Goal: Task Accomplishment & Management: Complete application form

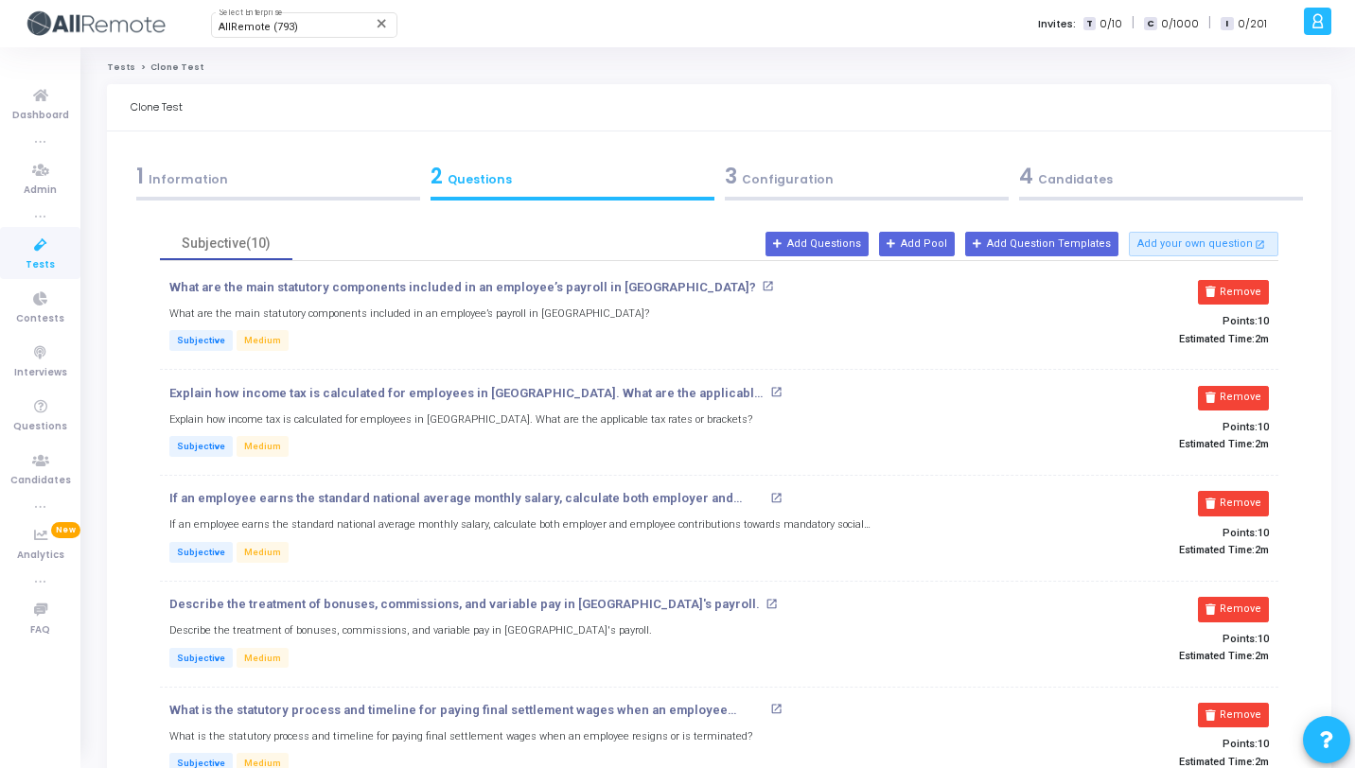
click at [312, 187] on div "1 Information" at bounding box center [278, 176] width 284 height 31
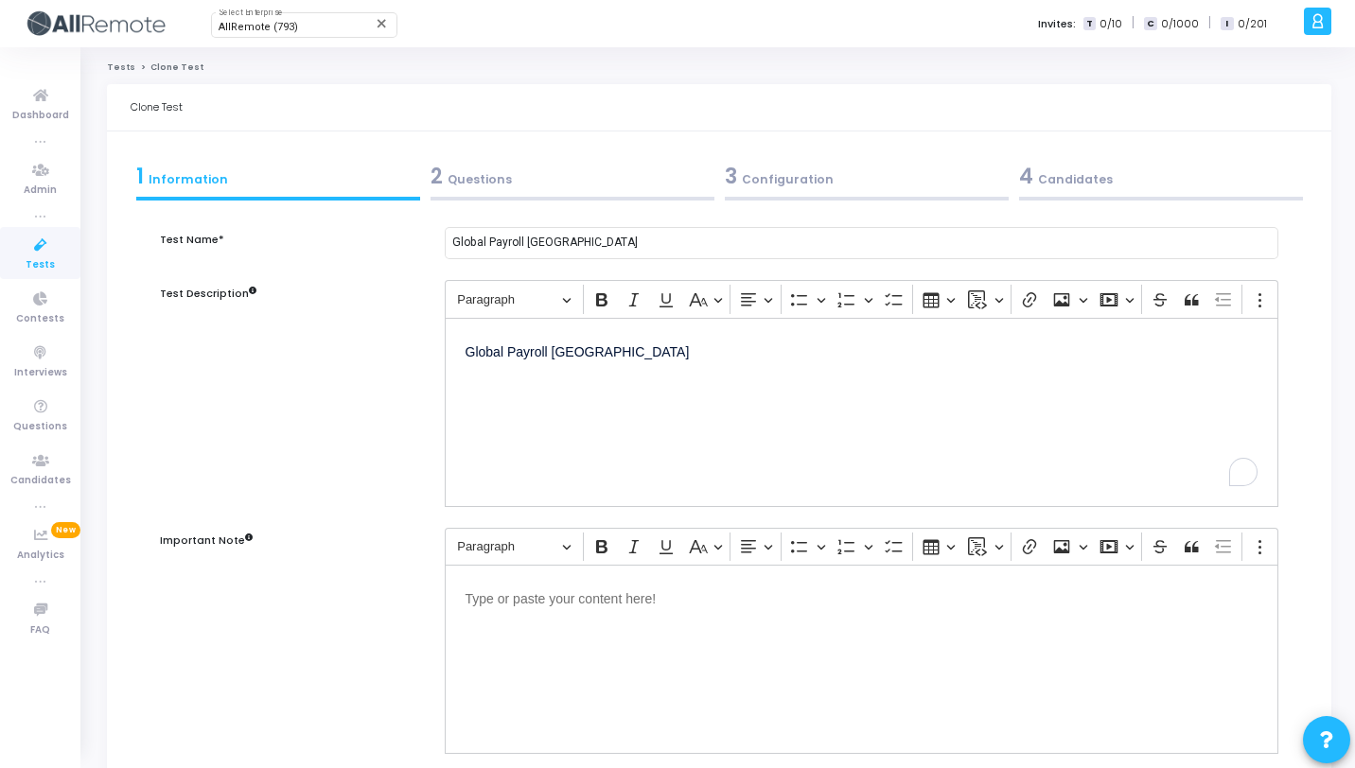
click at [502, 174] on div "2 Questions" at bounding box center [573, 176] width 284 height 31
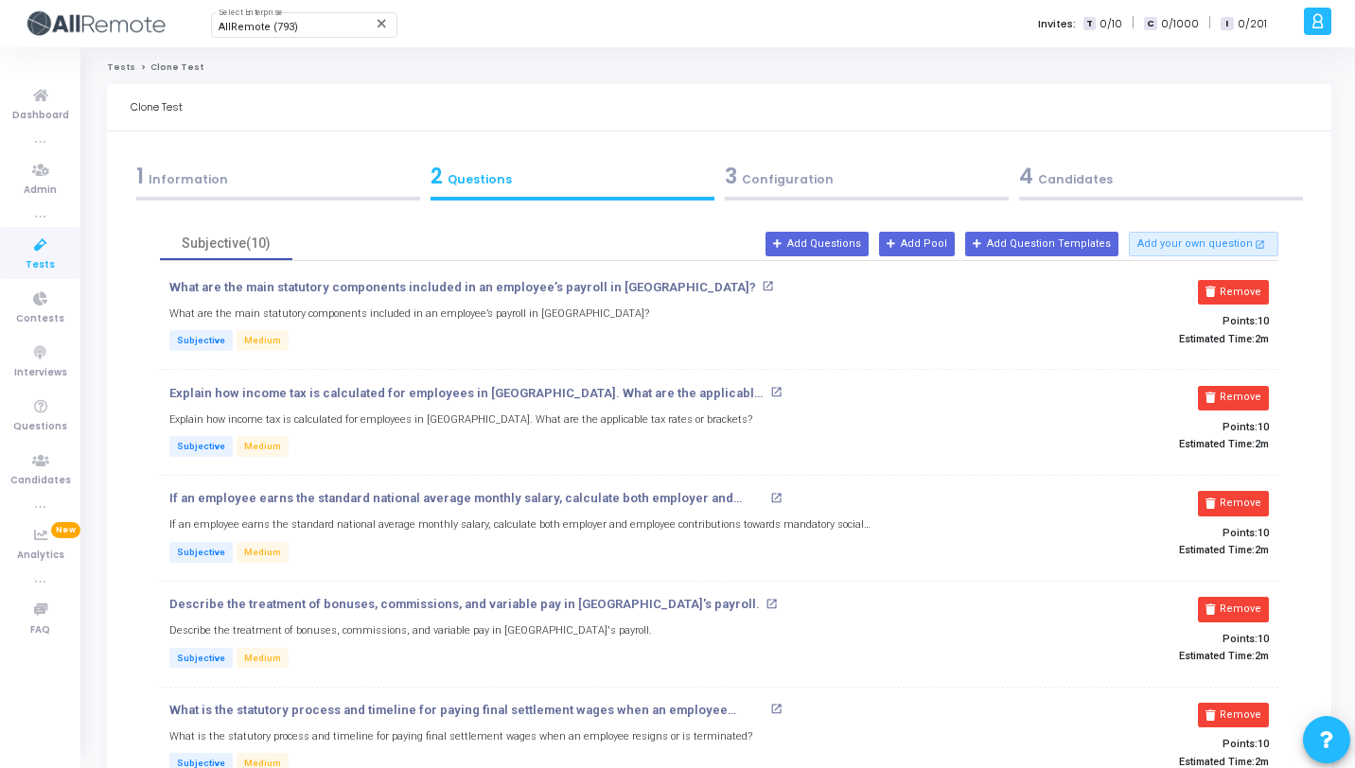
click at [44, 254] on icon at bounding box center [41, 246] width 40 height 24
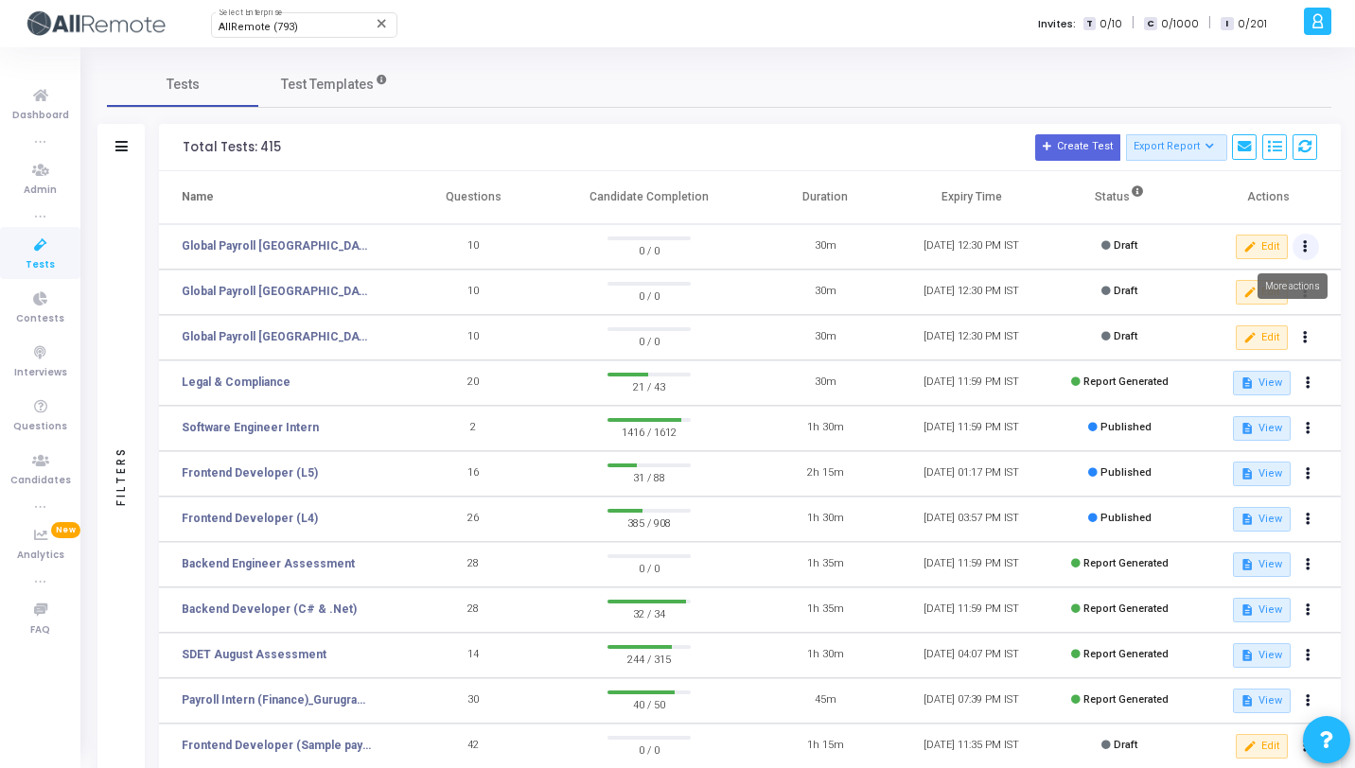
click at [1309, 246] on button at bounding box center [1306, 247] width 26 height 26
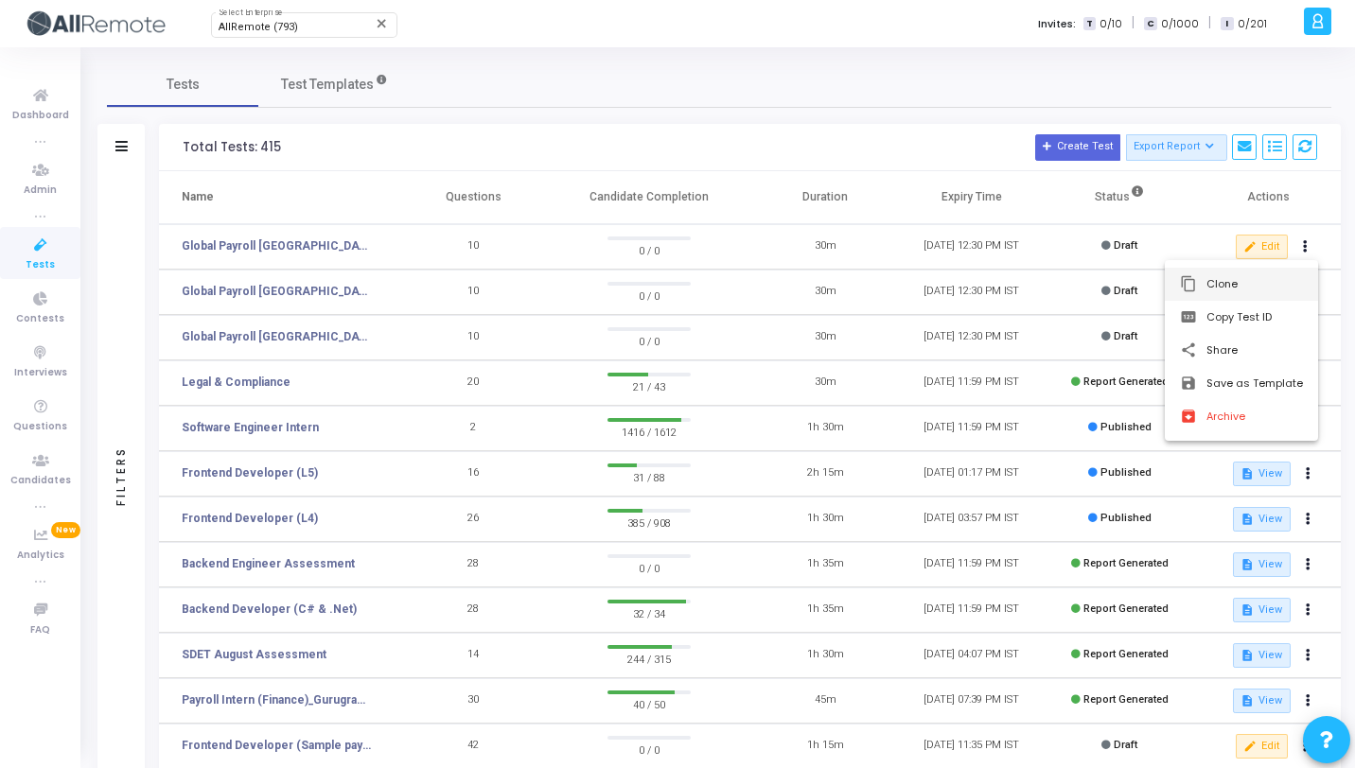
click at [1208, 276] on button "content_copy Clone" at bounding box center [1241, 284] width 153 height 33
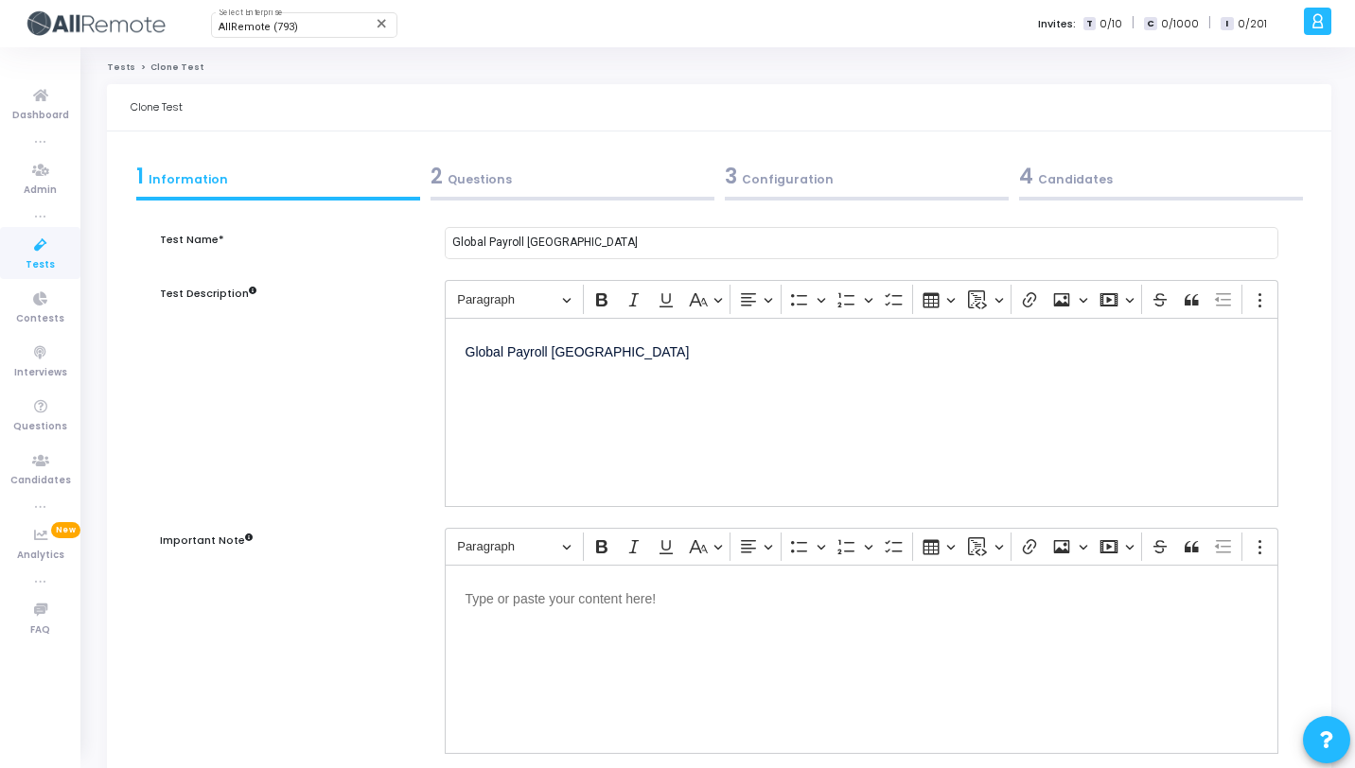
click at [573, 359] on p "Global Payroll [GEOGRAPHIC_DATA]" at bounding box center [862, 351] width 792 height 24
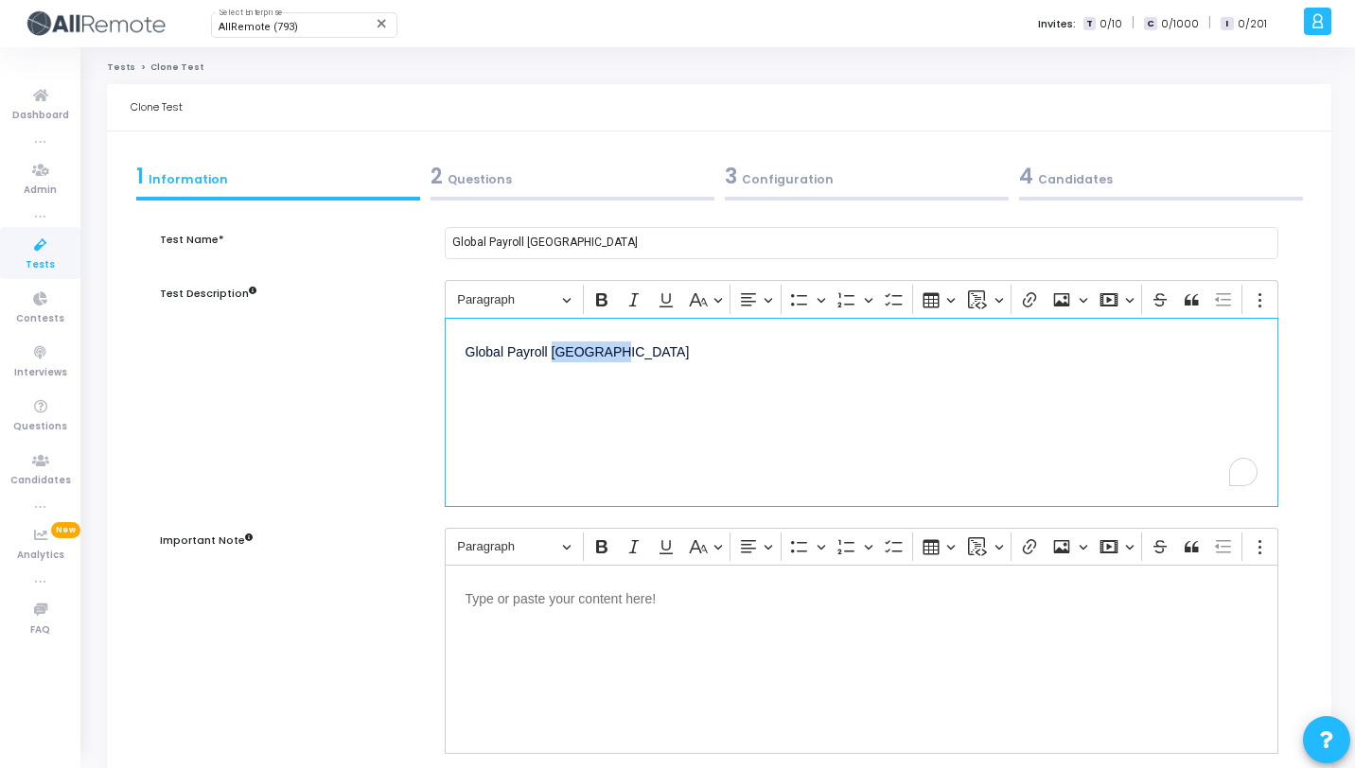
click at [573, 359] on p "Global Payroll [GEOGRAPHIC_DATA]" at bounding box center [862, 351] width 792 height 24
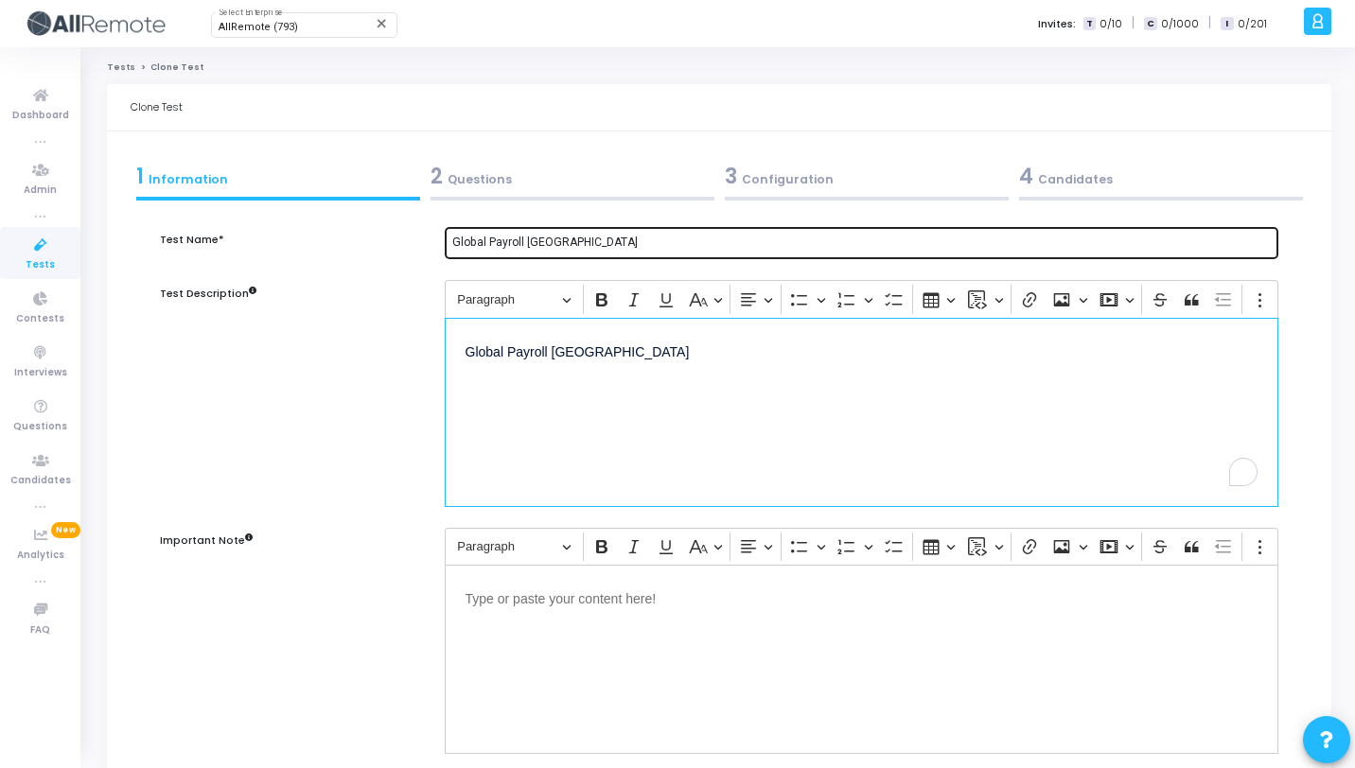
click at [538, 239] on input "Global Payroll [GEOGRAPHIC_DATA]" at bounding box center [861, 243] width 819 height 13
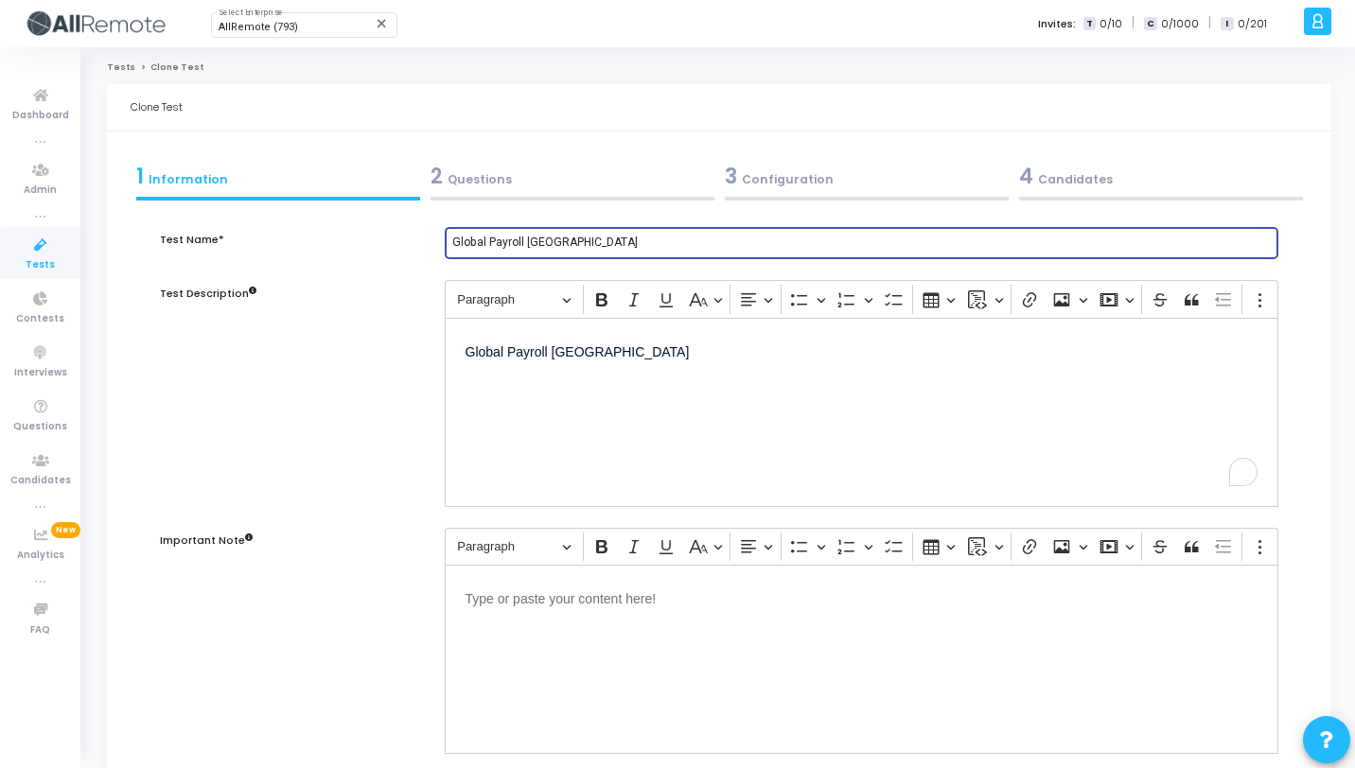
click at [538, 239] on input "Global Payroll [GEOGRAPHIC_DATA]" at bounding box center [861, 243] width 819 height 13
paste input "[PERSON_NAME]"
type input "Global Payroll [GEOGRAPHIC_DATA]"
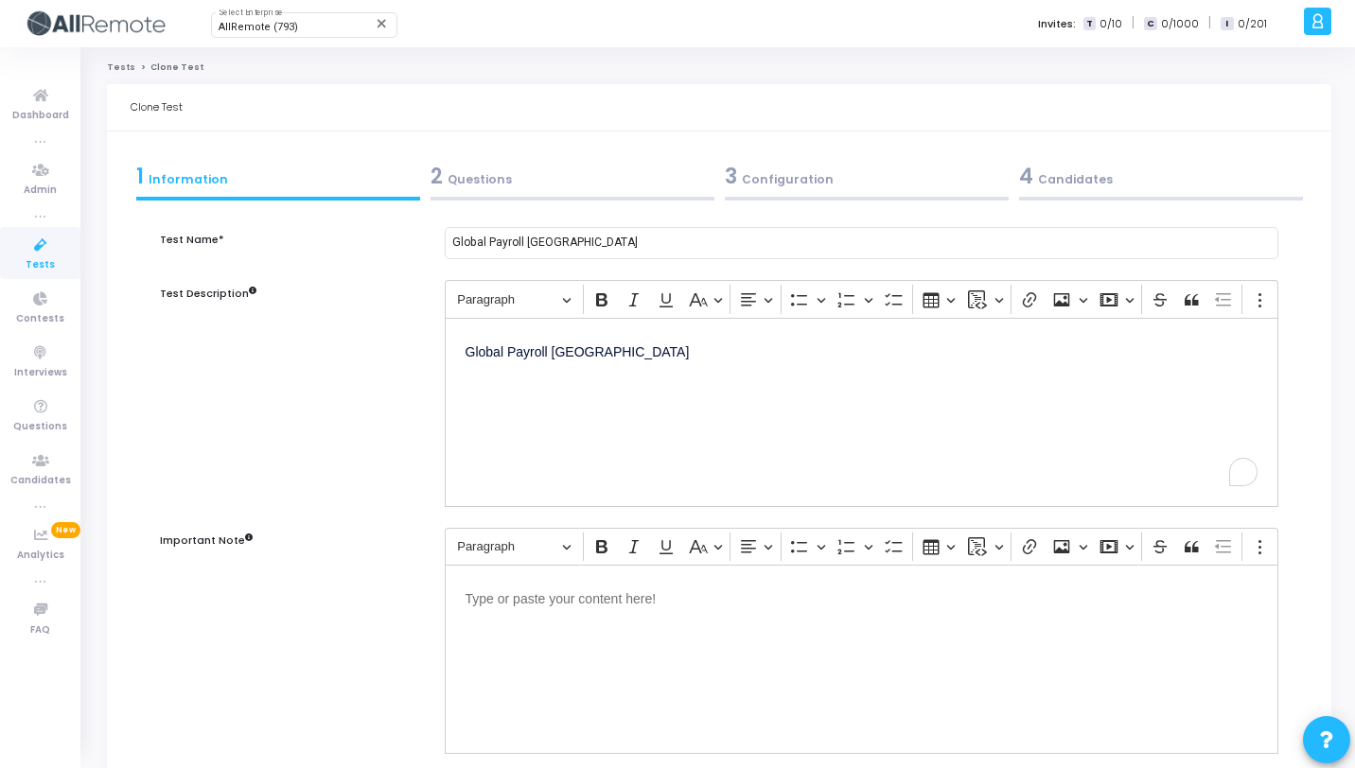
click at [671, 171] on div "2 Questions" at bounding box center [573, 176] width 284 height 31
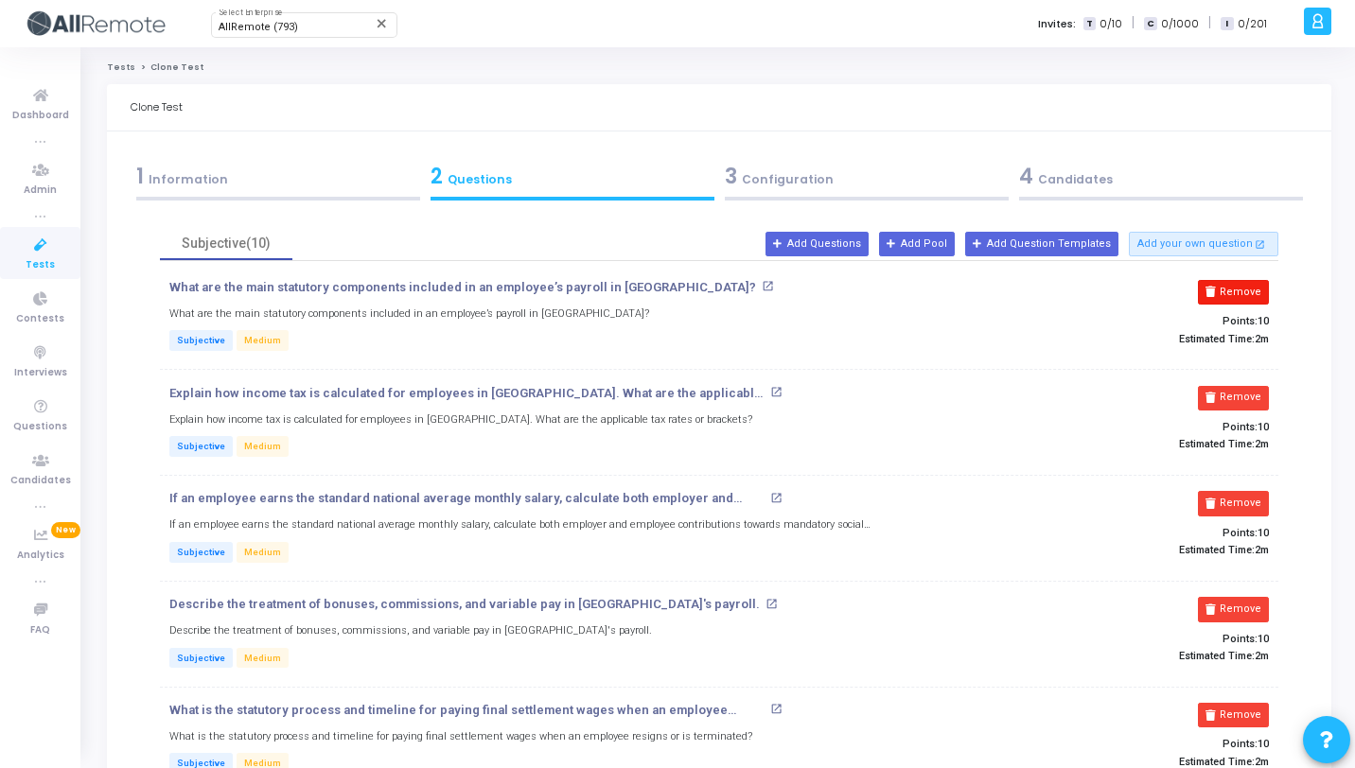
click at [1258, 285] on button "Remove" at bounding box center [1233, 292] width 71 height 25
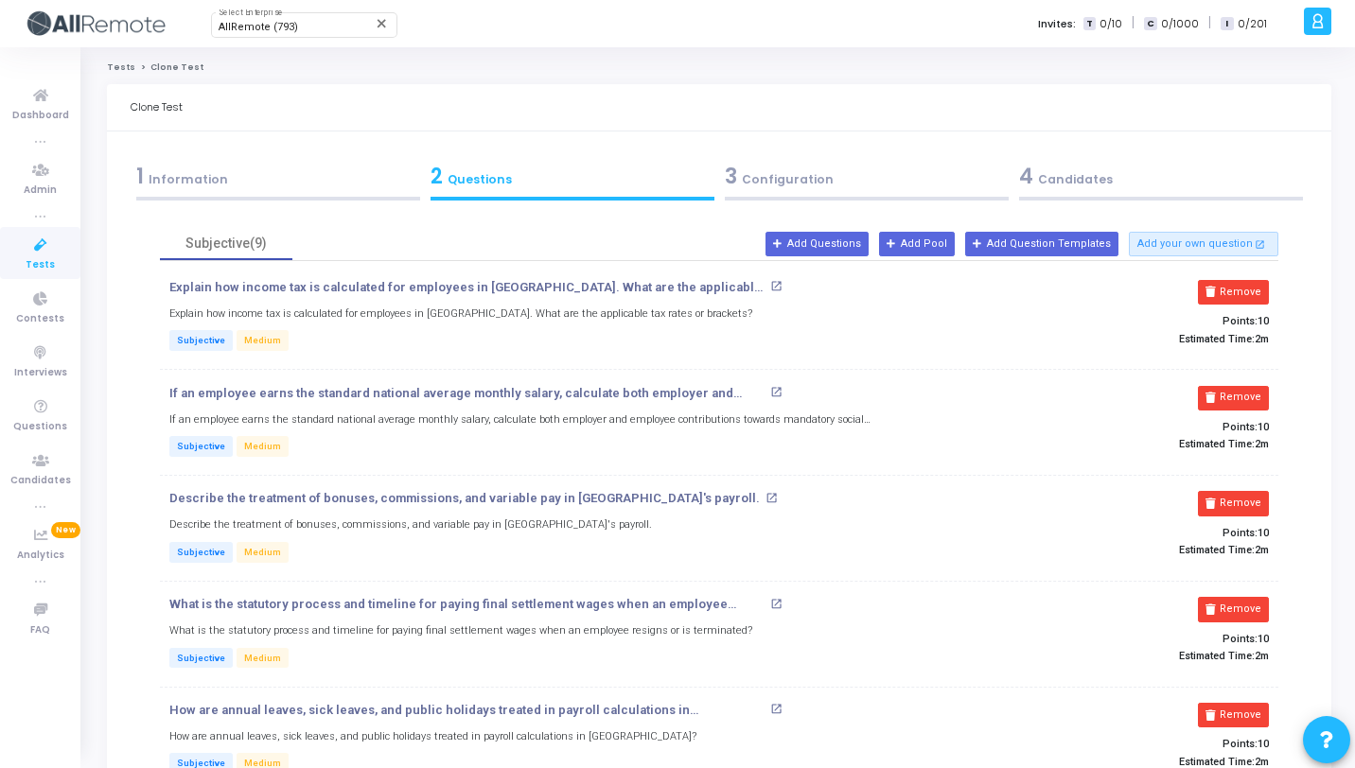
click at [1258, 285] on button "Remove" at bounding box center [1233, 292] width 71 height 25
click at [1258, 386] on button "Remove" at bounding box center [1233, 398] width 71 height 25
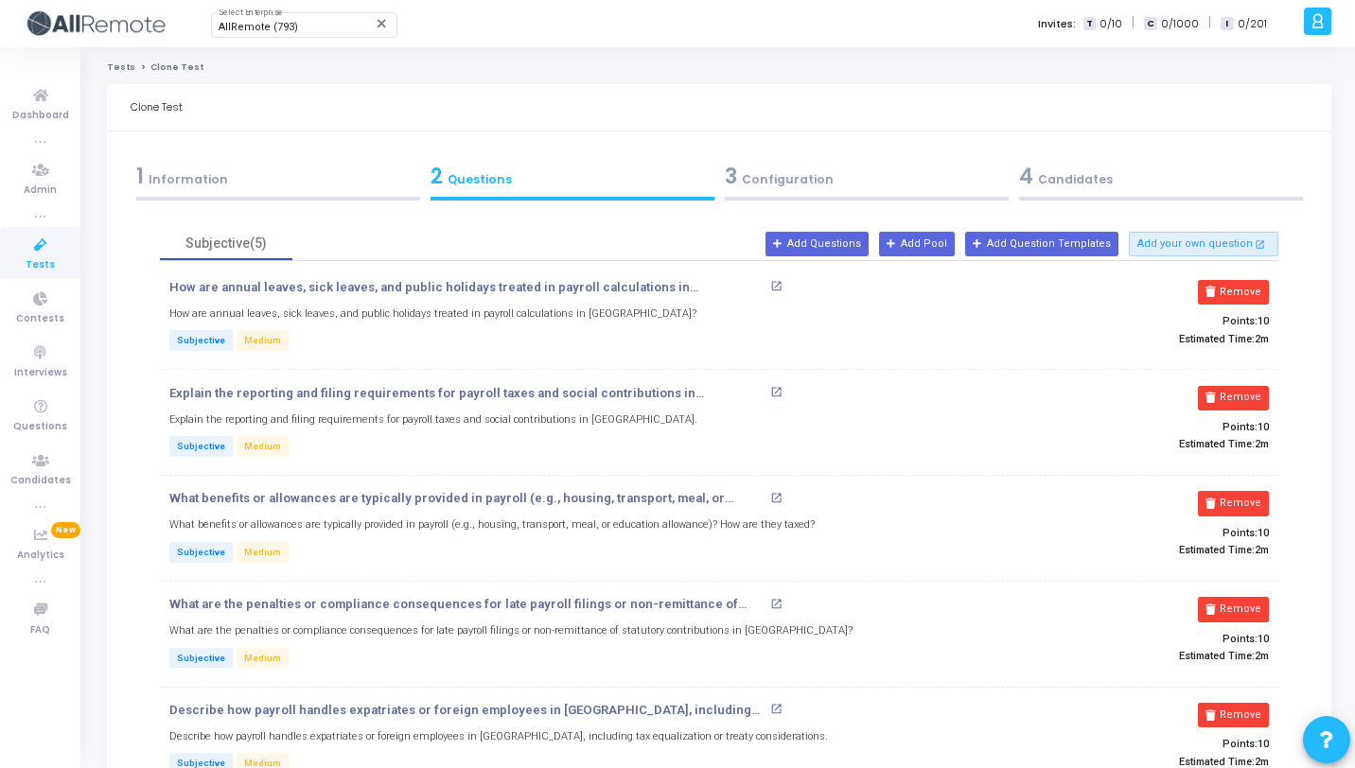
click at [1258, 285] on button "Remove" at bounding box center [1233, 292] width 71 height 25
click at [1258, 386] on button "Remove" at bounding box center [1233, 398] width 71 height 25
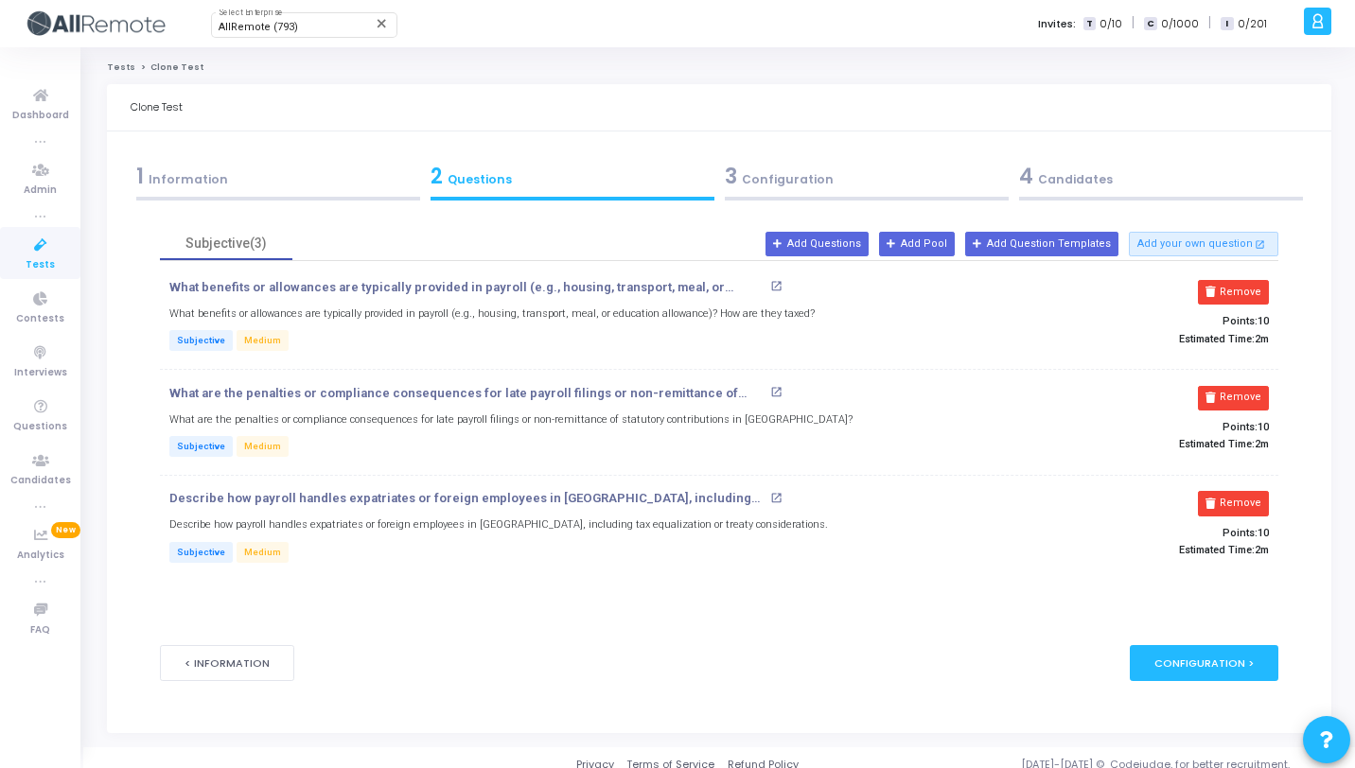
click at [1258, 285] on button "Remove" at bounding box center [1233, 292] width 71 height 25
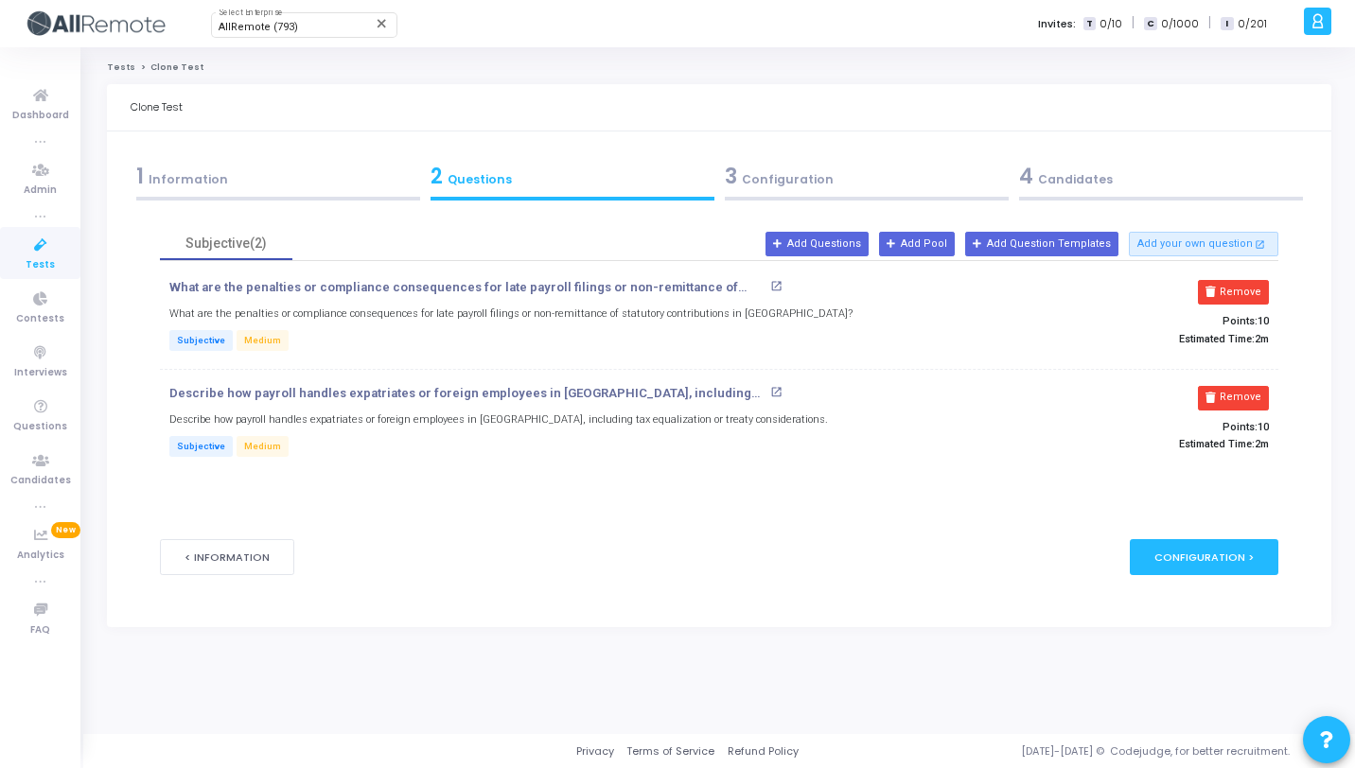
click at [1258, 285] on button "Remove" at bounding box center [1233, 292] width 71 height 25
click at [1258, 386] on button "Remove" at bounding box center [1241, 398] width 71 height 25
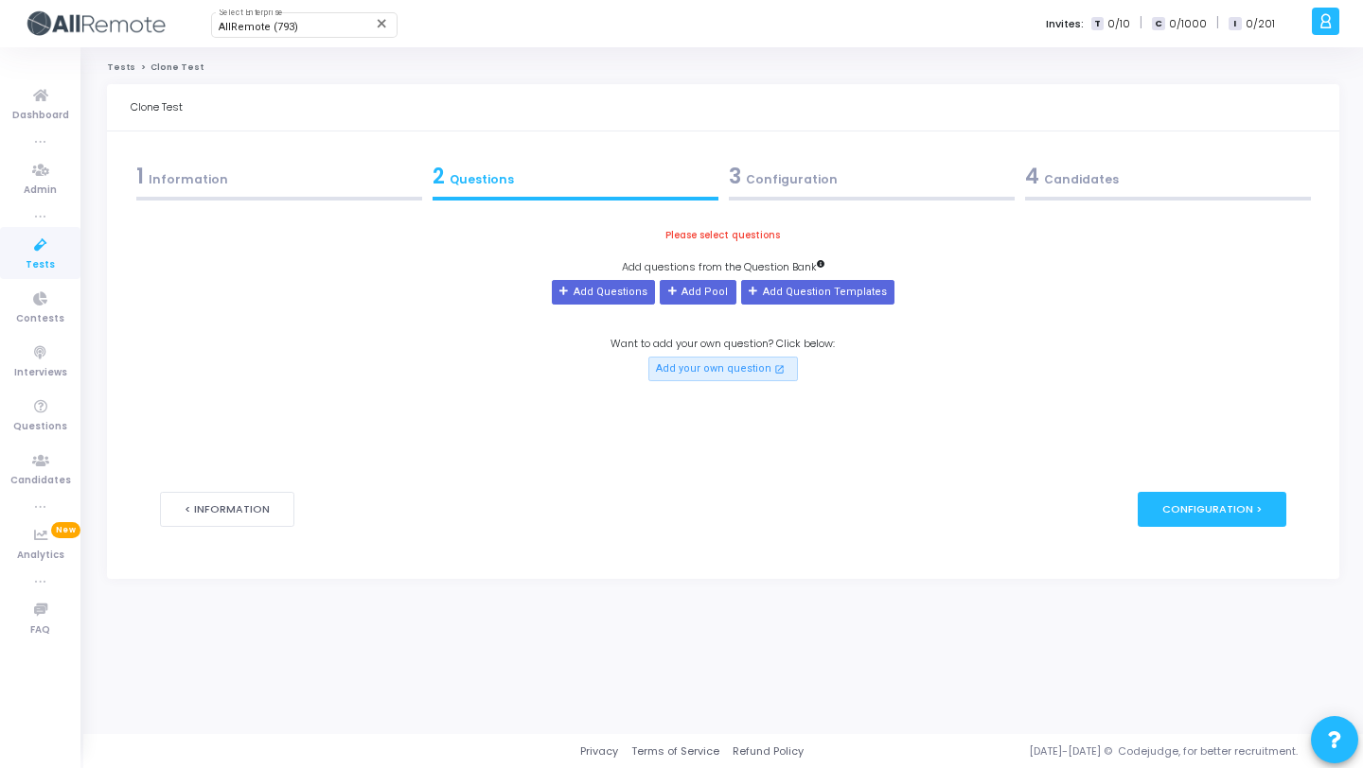
click at [1258, 285] on div "Please select questions Add questions from the Question Bank Add Questions Add …" at bounding box center [722, 304] width 1125 height 154
click at [620, 300] on button "Add Questions" at bounding box center [603, 292] width 103 height 25
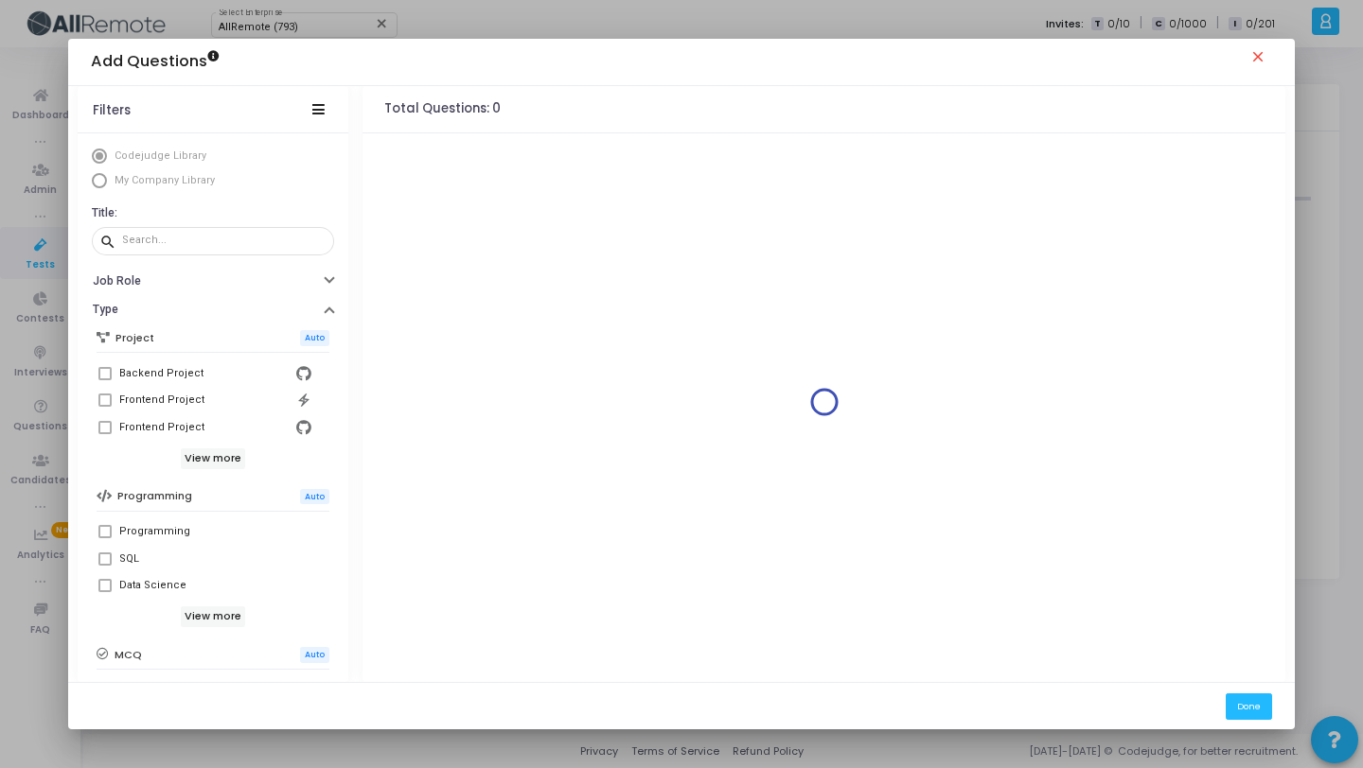
scroll to position [325, 0]
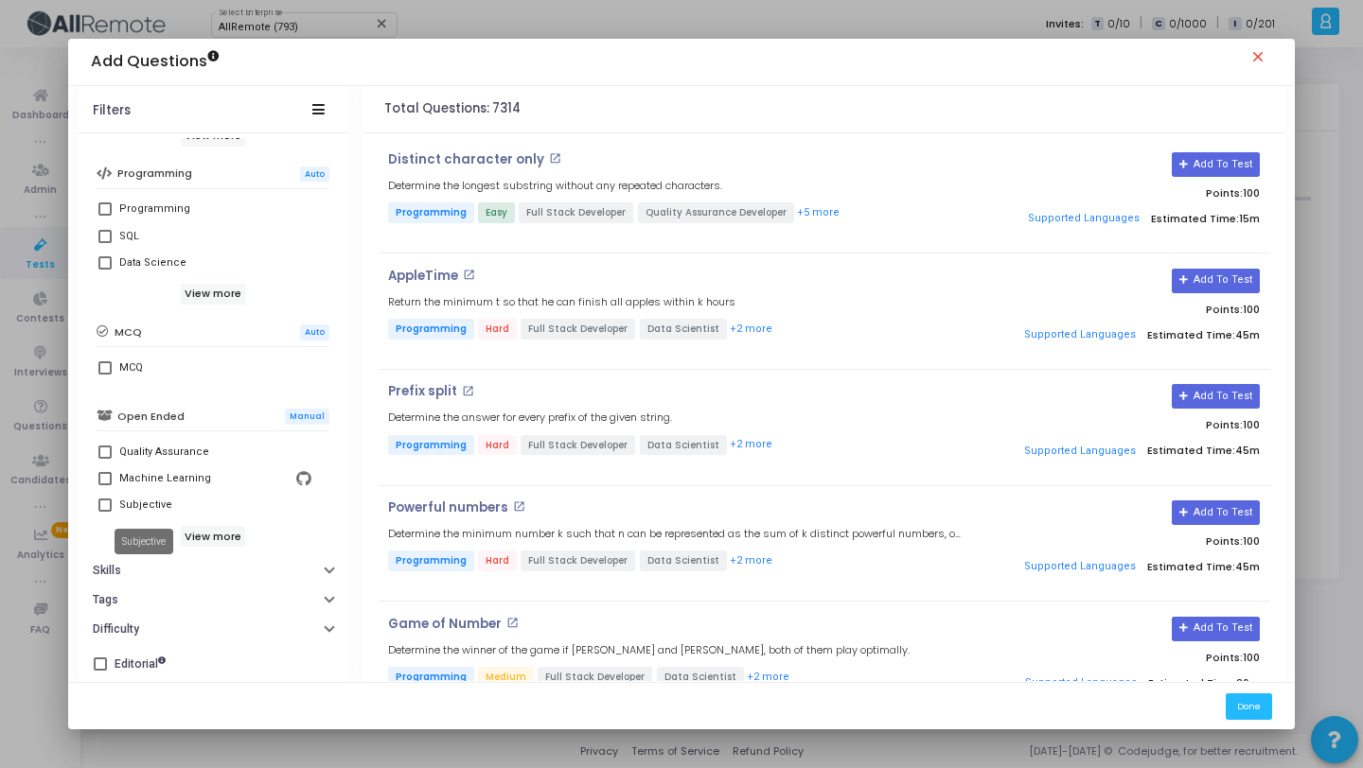
click at [151, 508] on div "Subjective" at bounding box center [145, 505] width 53 height 23
click at [105, 512] on input "Subjective" at bounding box center [104, 512] width 1 height 1
checkbox input "true"
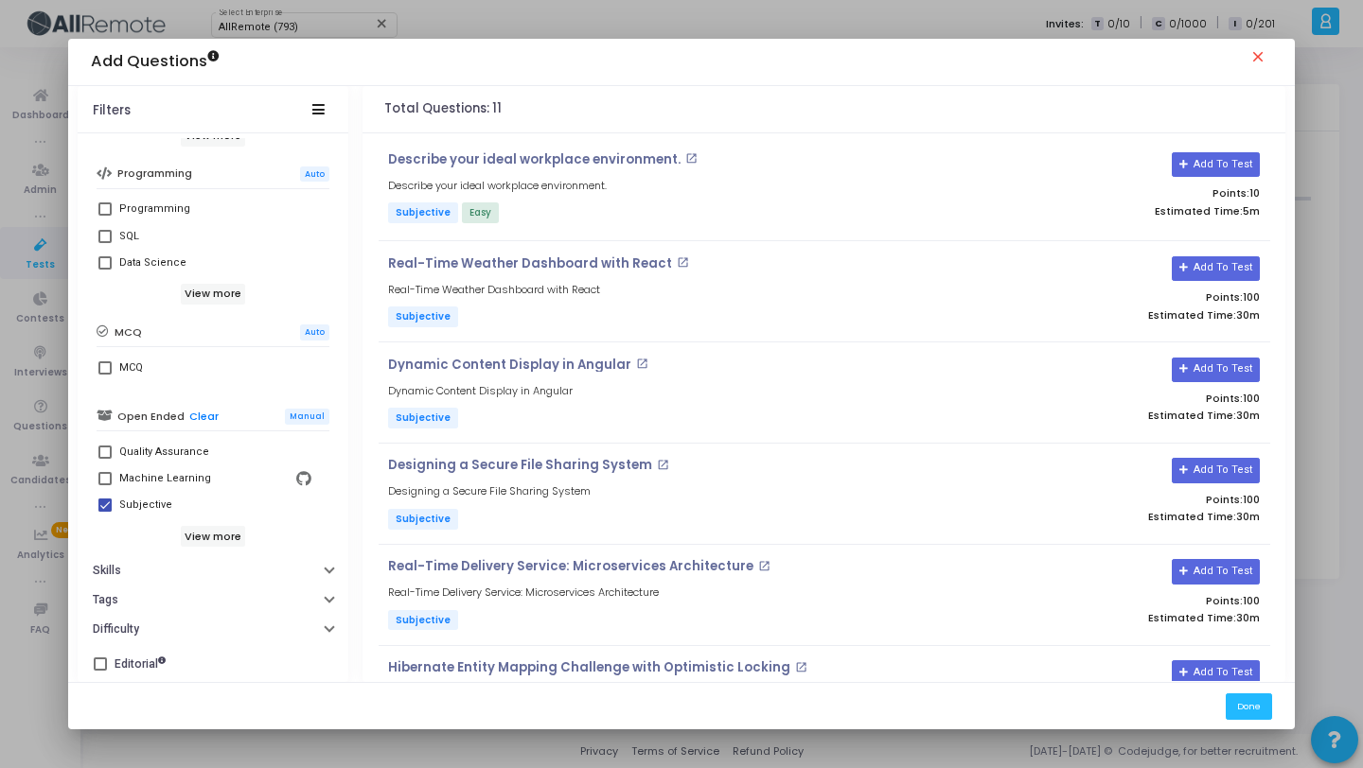
scroll to position [0, 0]
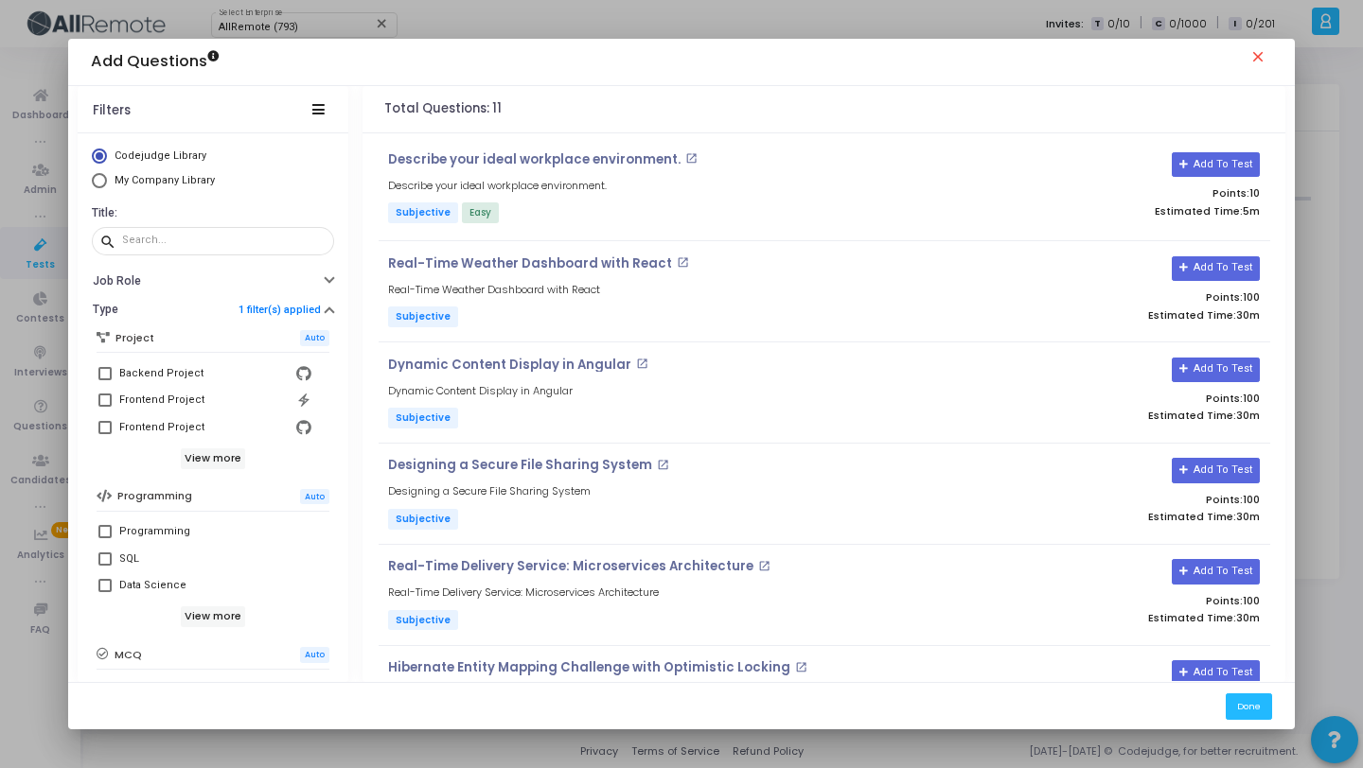
click at [208, 184] on span "My Company Library" at bounding box center [165, 180] width 100 height 12
click at [107, 184] on input "My Company Library" at bounding box center [99, 180] width 15 height 15
radio input "true"
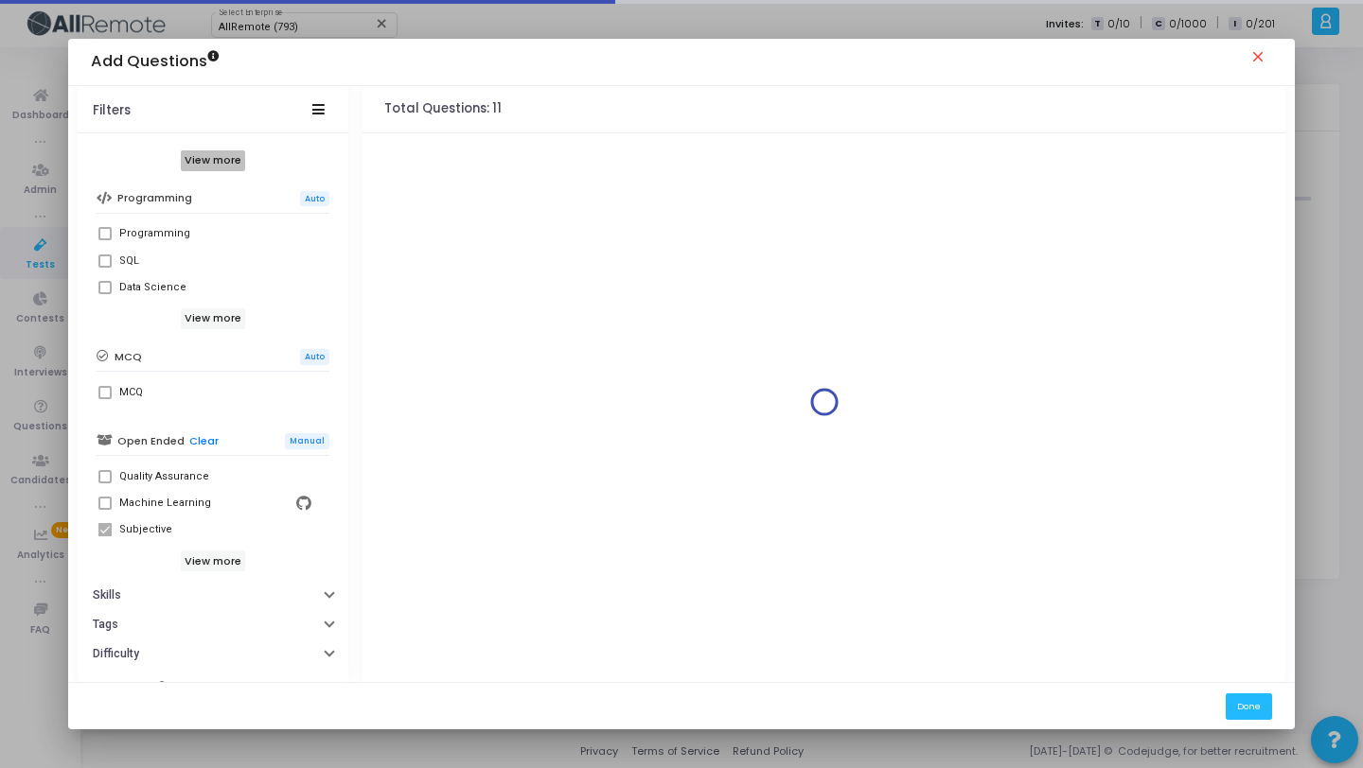
scroll to position [325, 0]
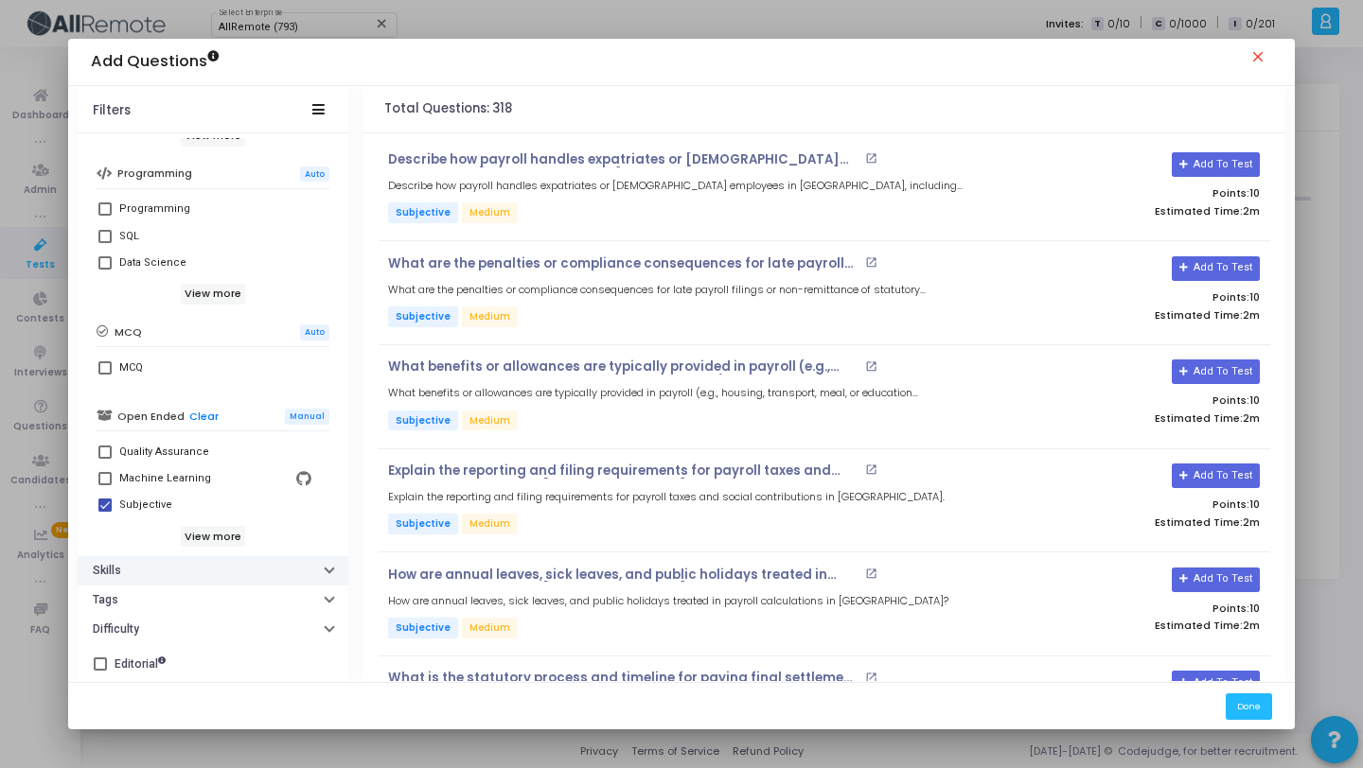
click at [196, 577] on button "Skills" at bounding box center [213, 570] width 271 height 29
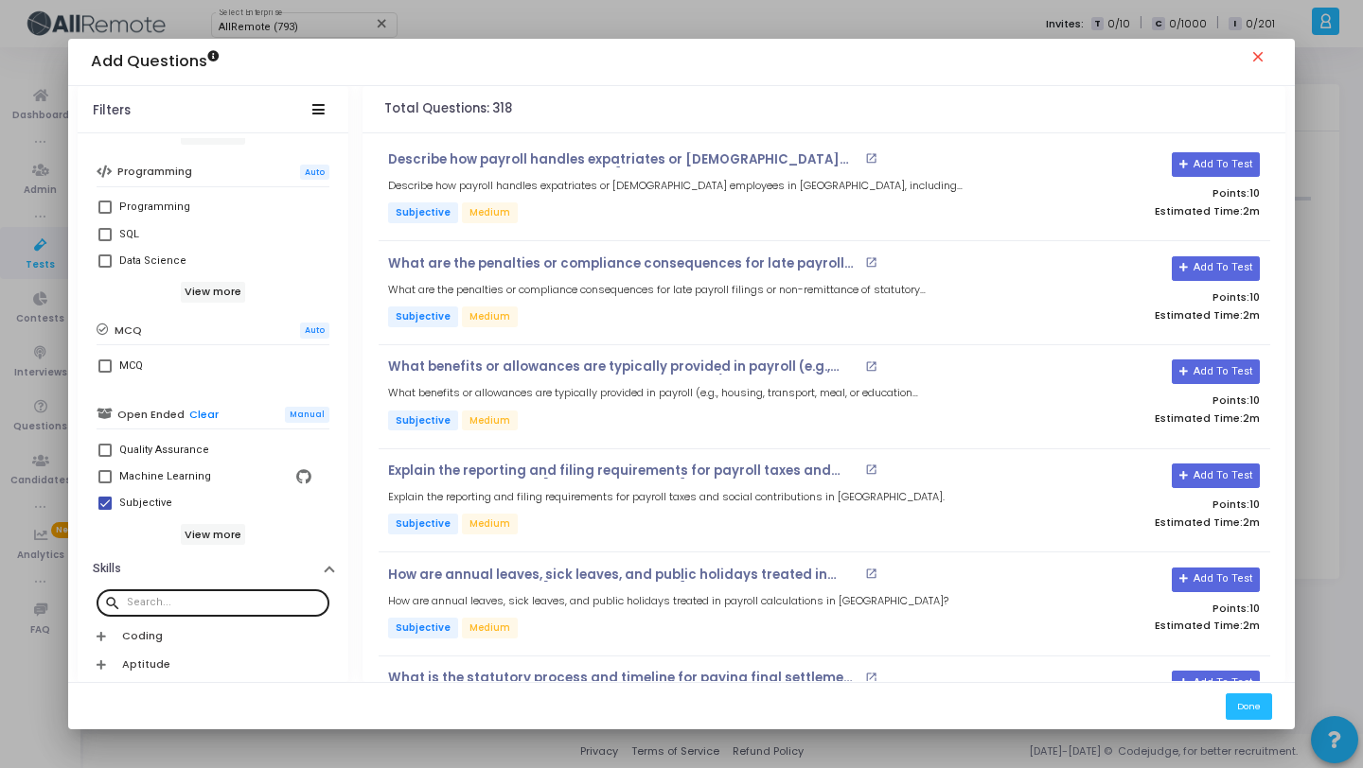
click at [215, 609] on div at bounding box center [224, 602] width 195 height 30
paste input "[GEOGRAPHIC_DATA]"
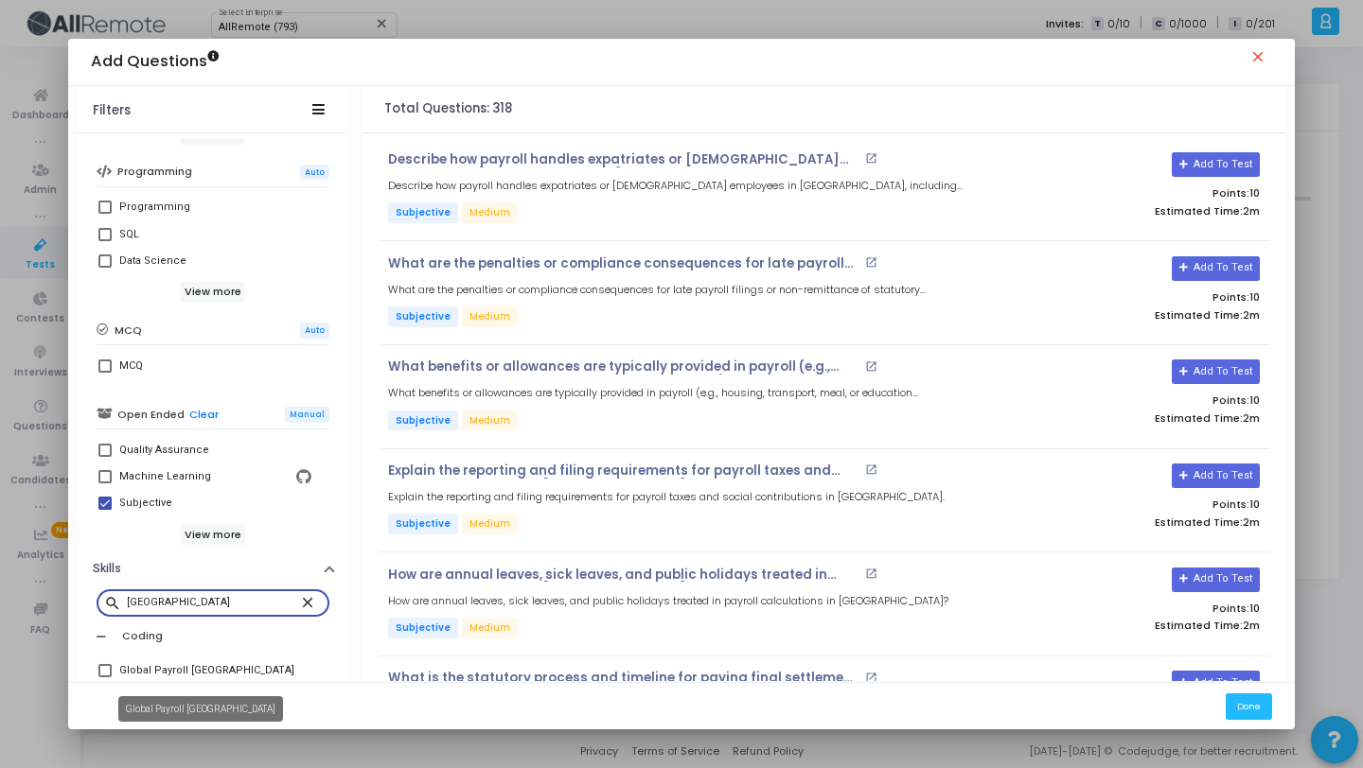
type input "[GEOGRAPHIC_DATA]"
click at [225, 667] on div "Global Payroll [GEOGRAPHIC_DATA]" at bounding box center [206, 671] width 175 height 23
click at [105, 678] on input "Global Payroll [GEOGRAPHIC_DATA]" at bounding box center [104, 678] width 1 height 1
checkbox input "true"
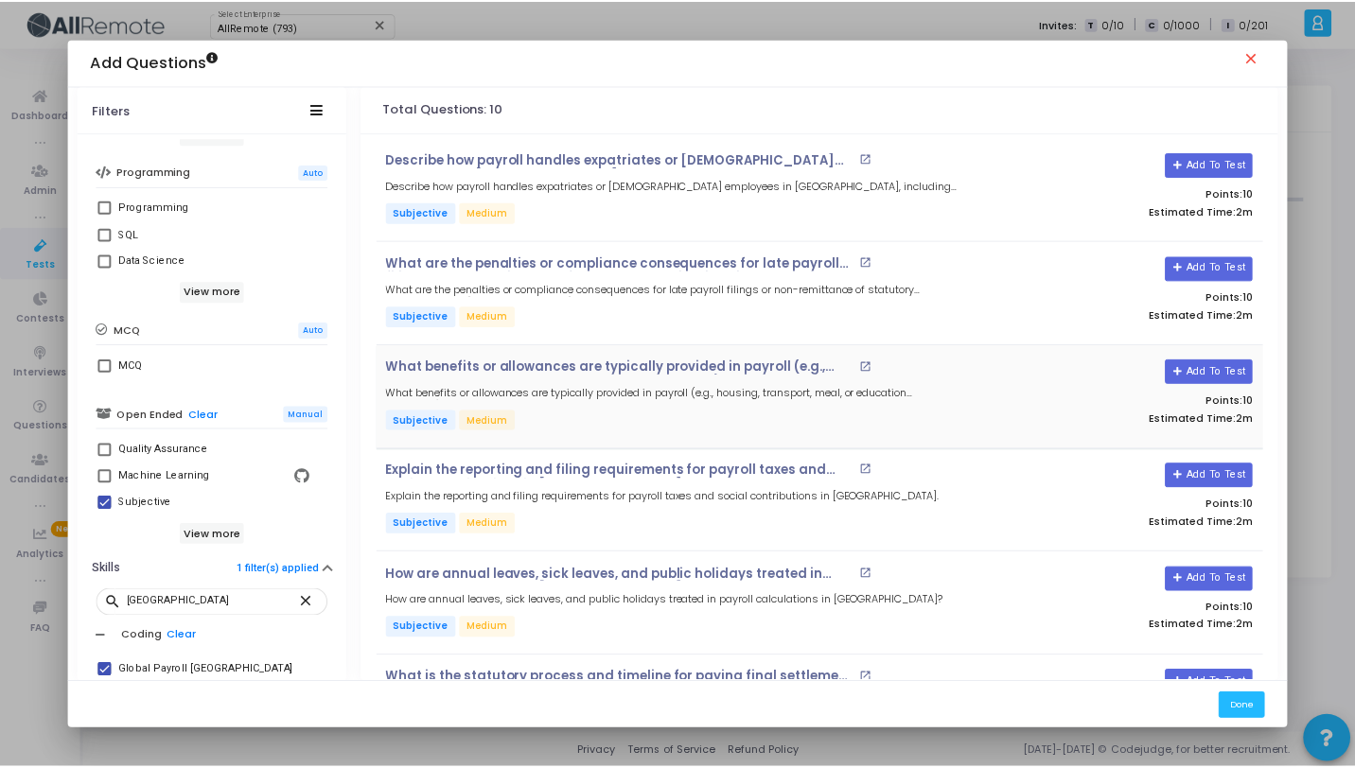
scroll to position [504, 0]
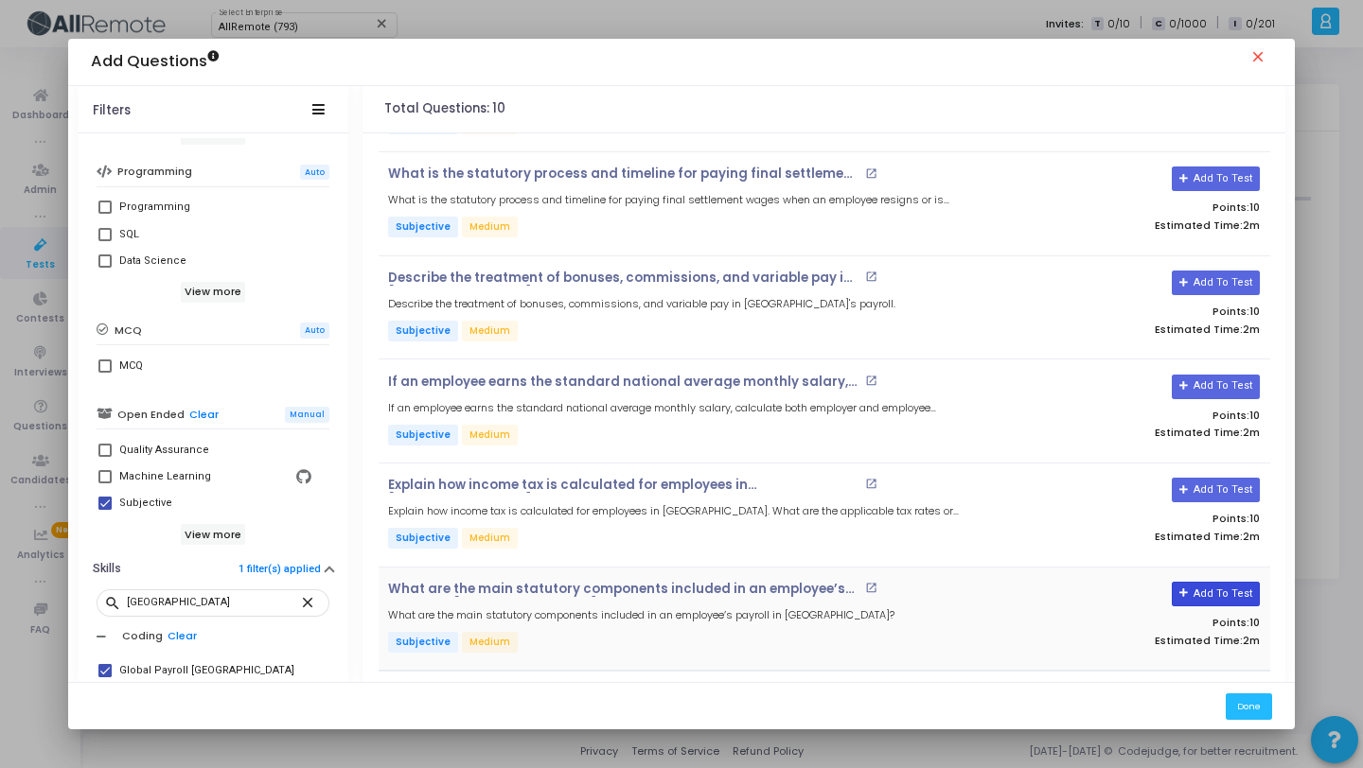
click at [1204, 600] on button "Add To Test" at bounding box center [1216, 594] width 88 height 25
click at [1203, 487] on button "Add To Test" at bounding box center [1216, 490] width 88 height 25
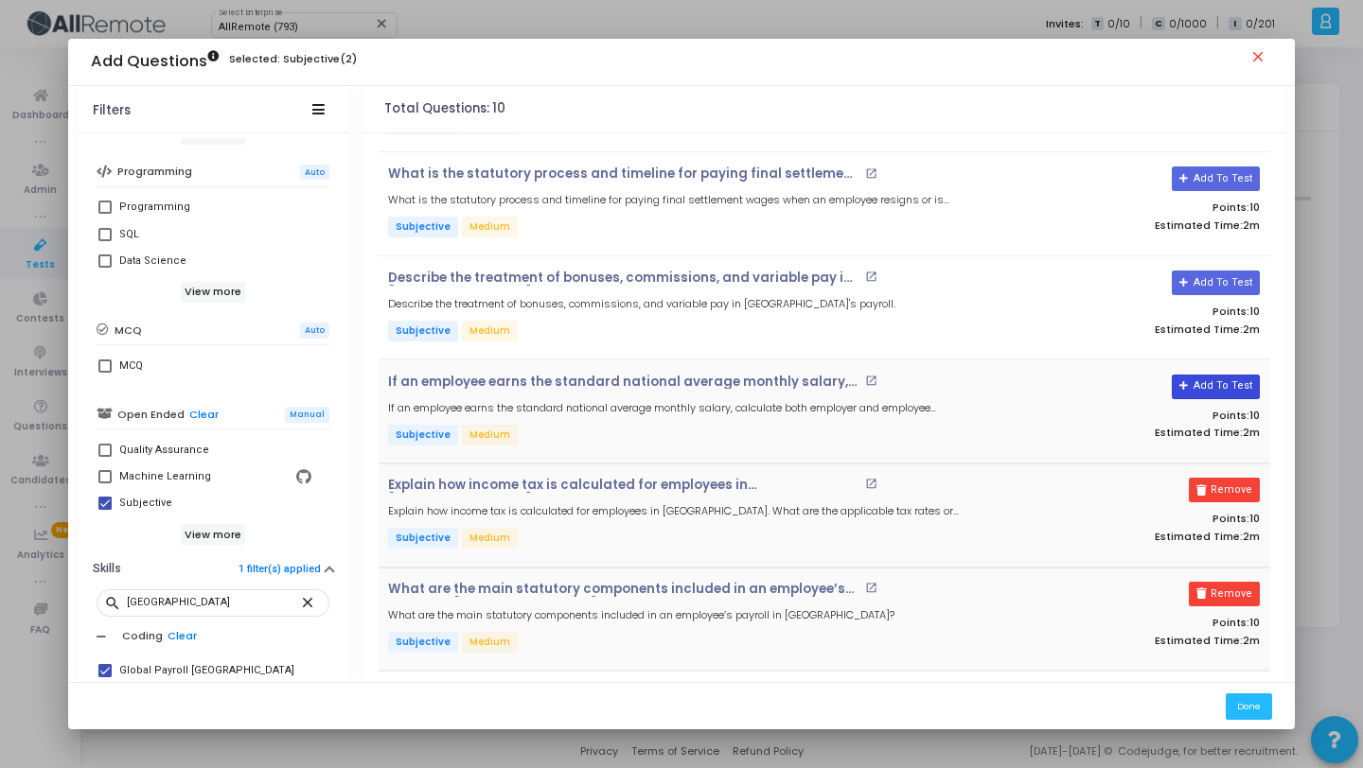
click at [1203, 392] on button "Add To Test" at bounding box center [1216, 387] width 88 height 25
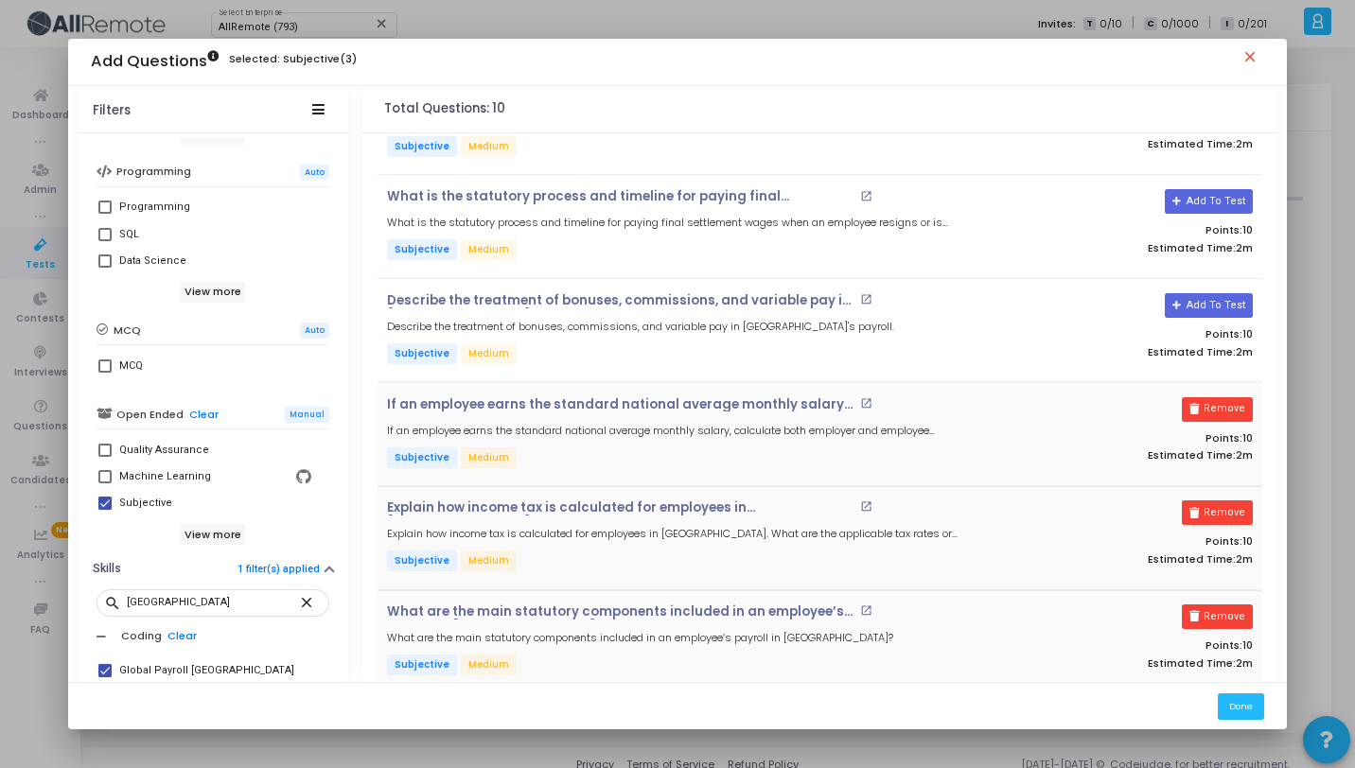
scroll to position [438, 0]
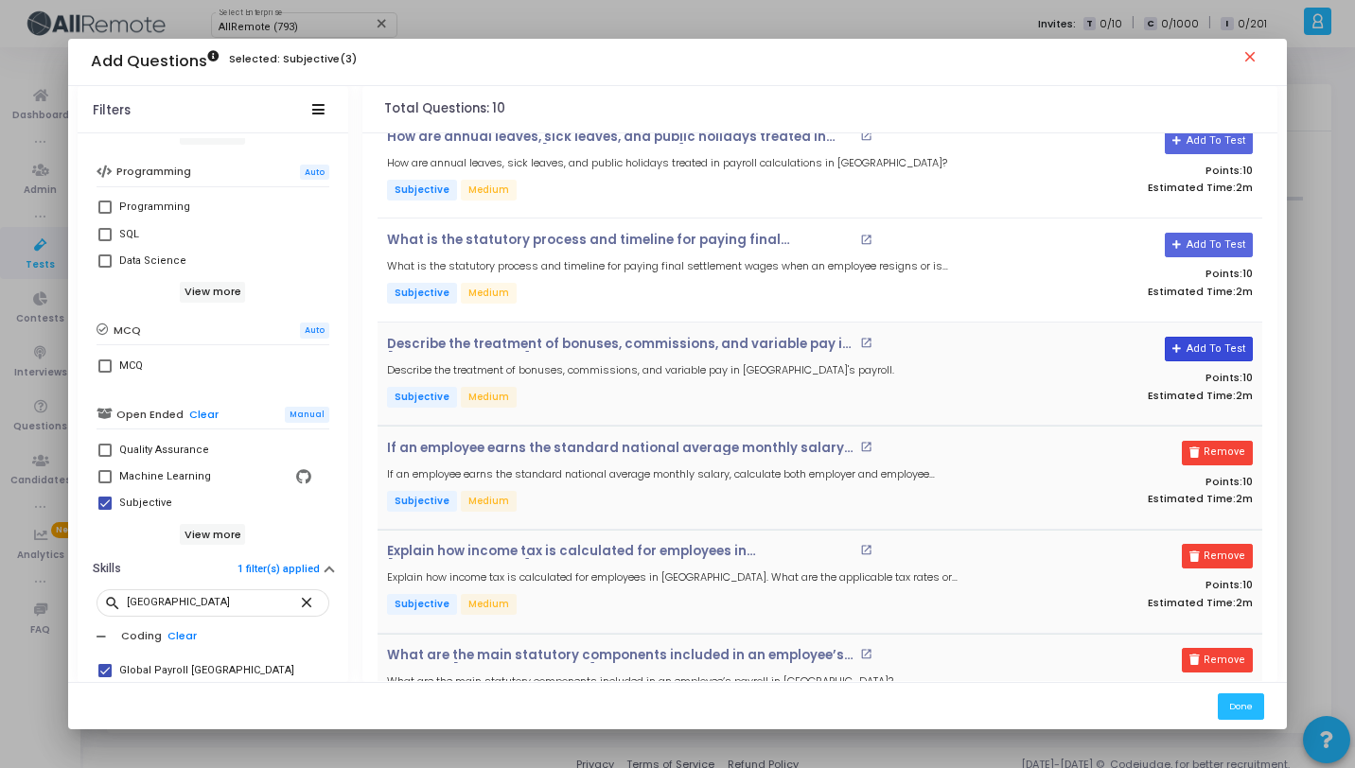
click at [1212, 342] on button "Add To Test" at bounding box center [1209, 349] width 88 height 25
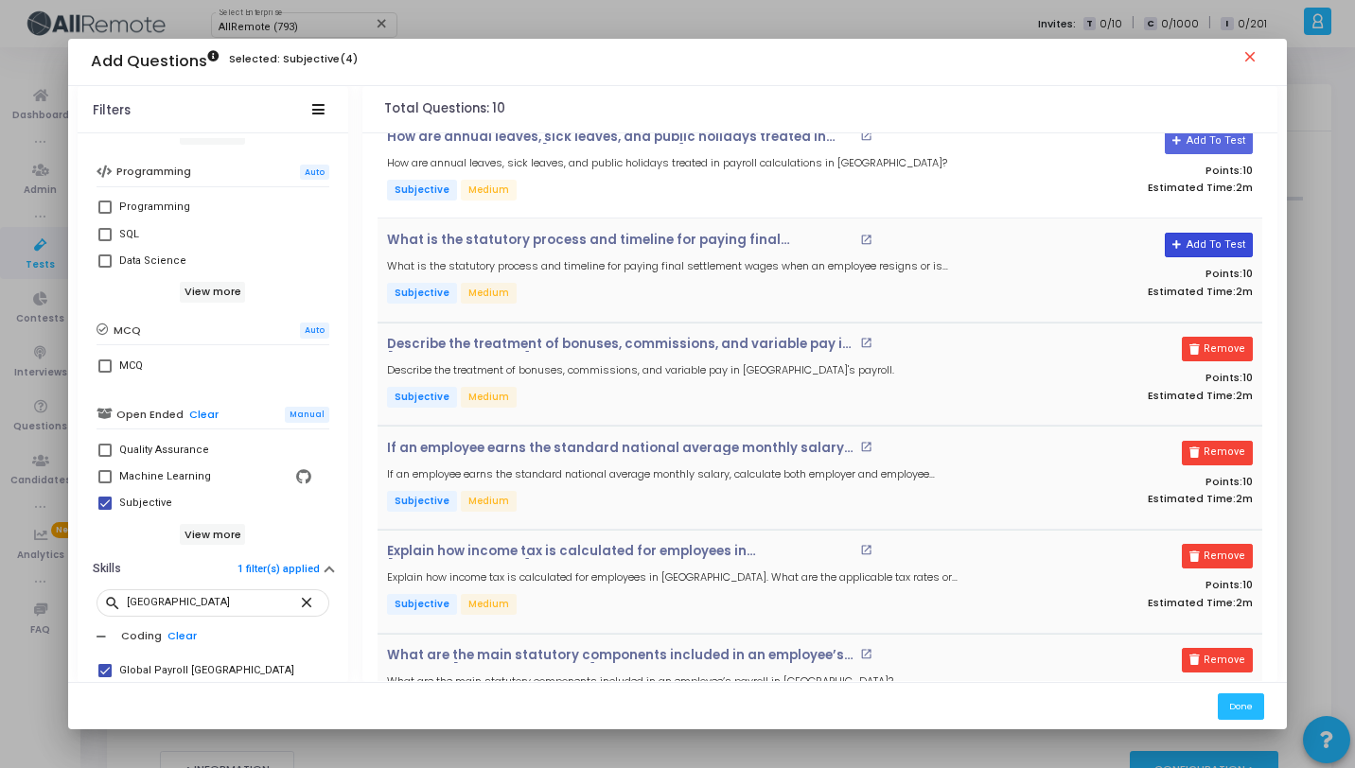
click at [1215, 236] on button "Add To Test" at bounding box center [1209, 245] width 88 height 25
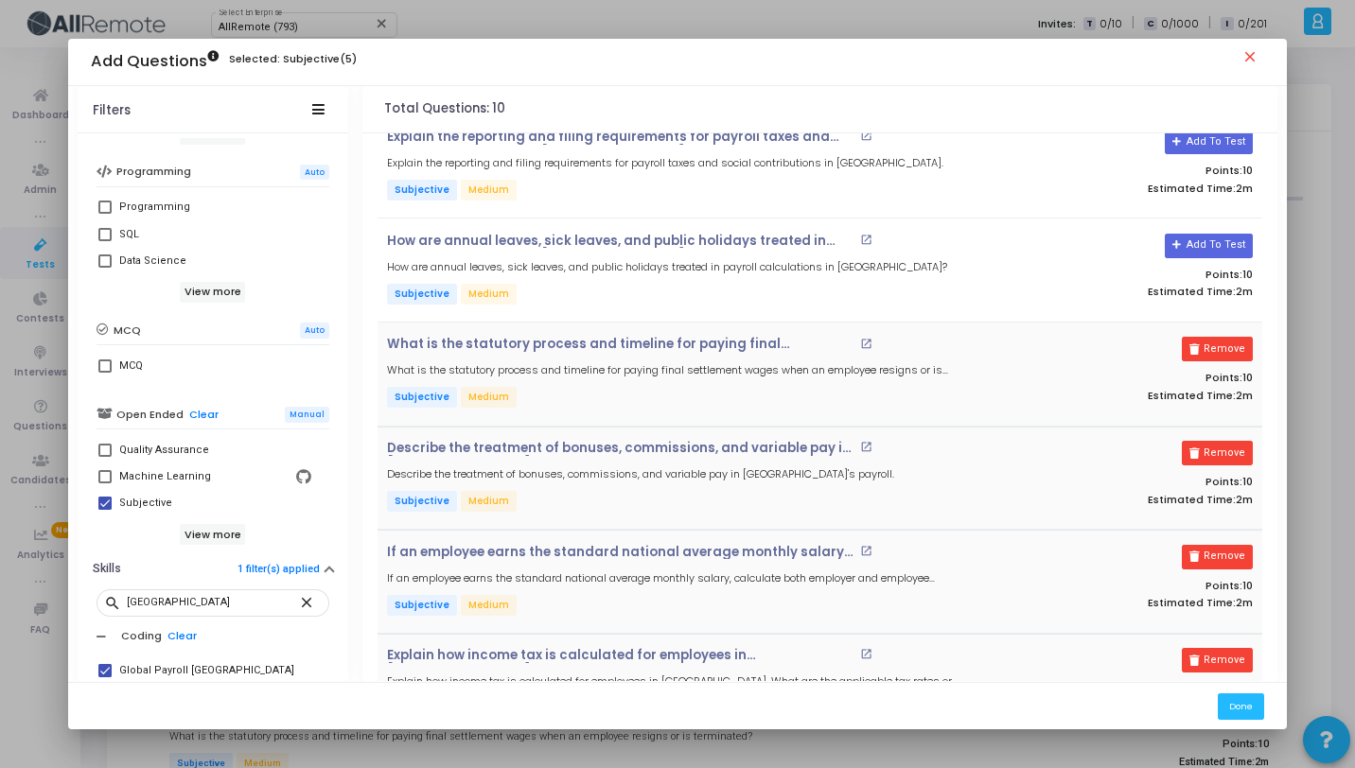
scroll to position [160, 0]
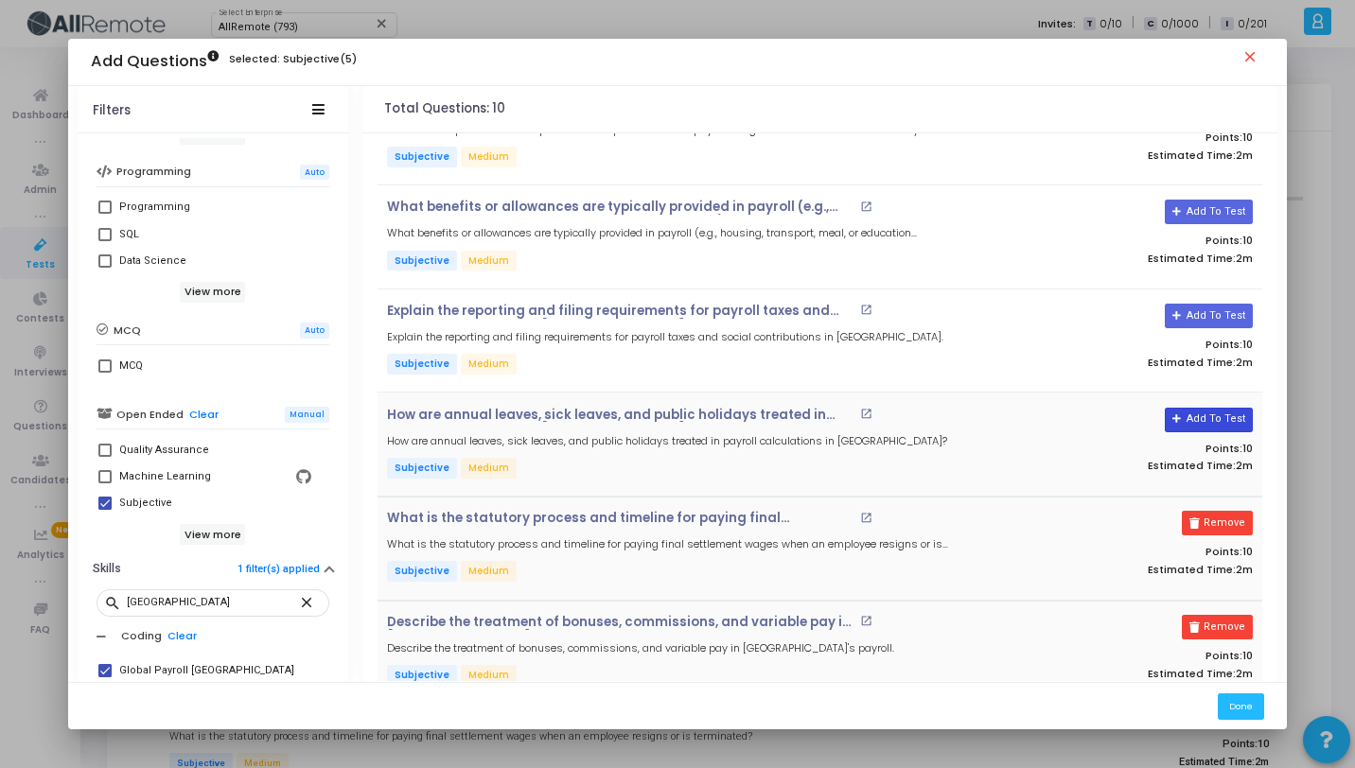
click at [1226, 415] on button "Add To Test" at bounding box center [1209, 420] width 88 height 25
click at [1212, 308] on button "Add To Test" at bounding box center [1209, 316] width 88 height 25
click at [1198, 211] on button "Add To Test" at bounding box center [1209, 212] width 88 height 25
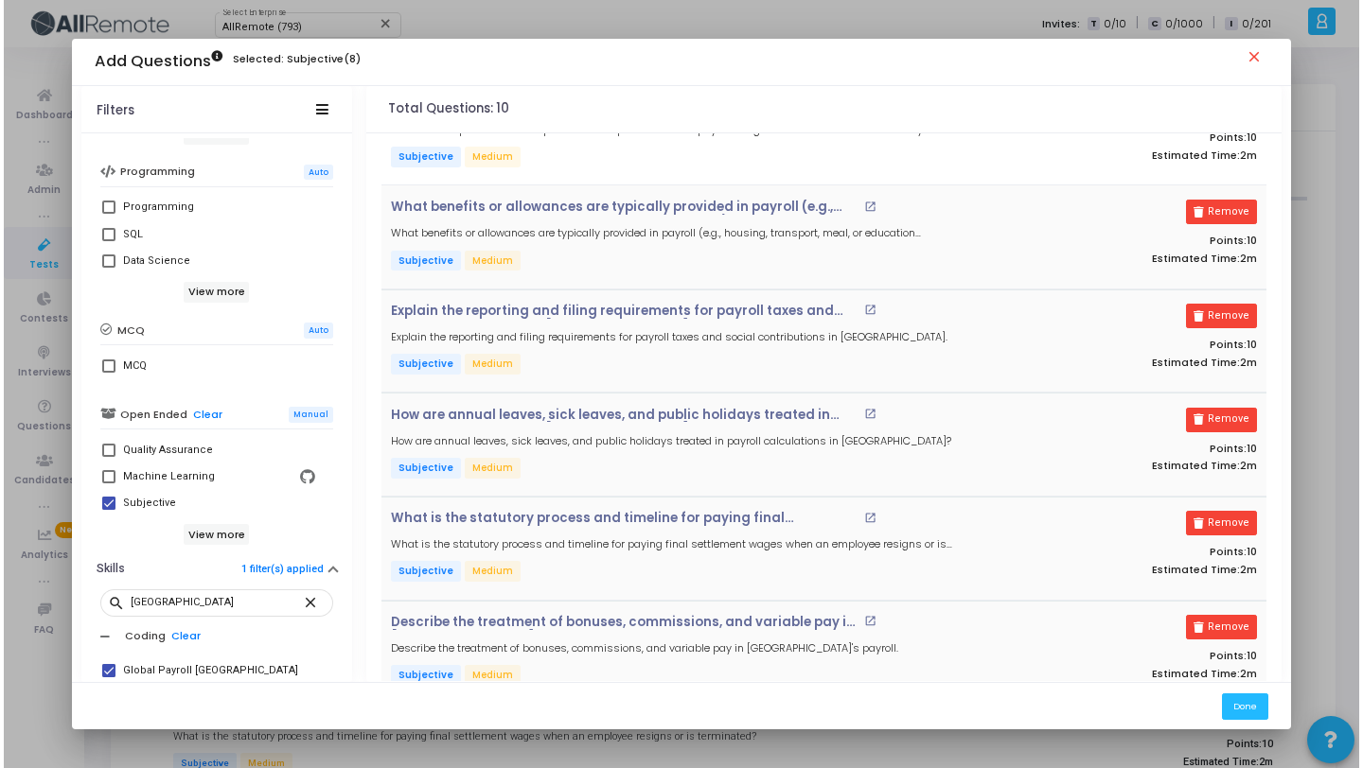
scroll to position [0, 0]
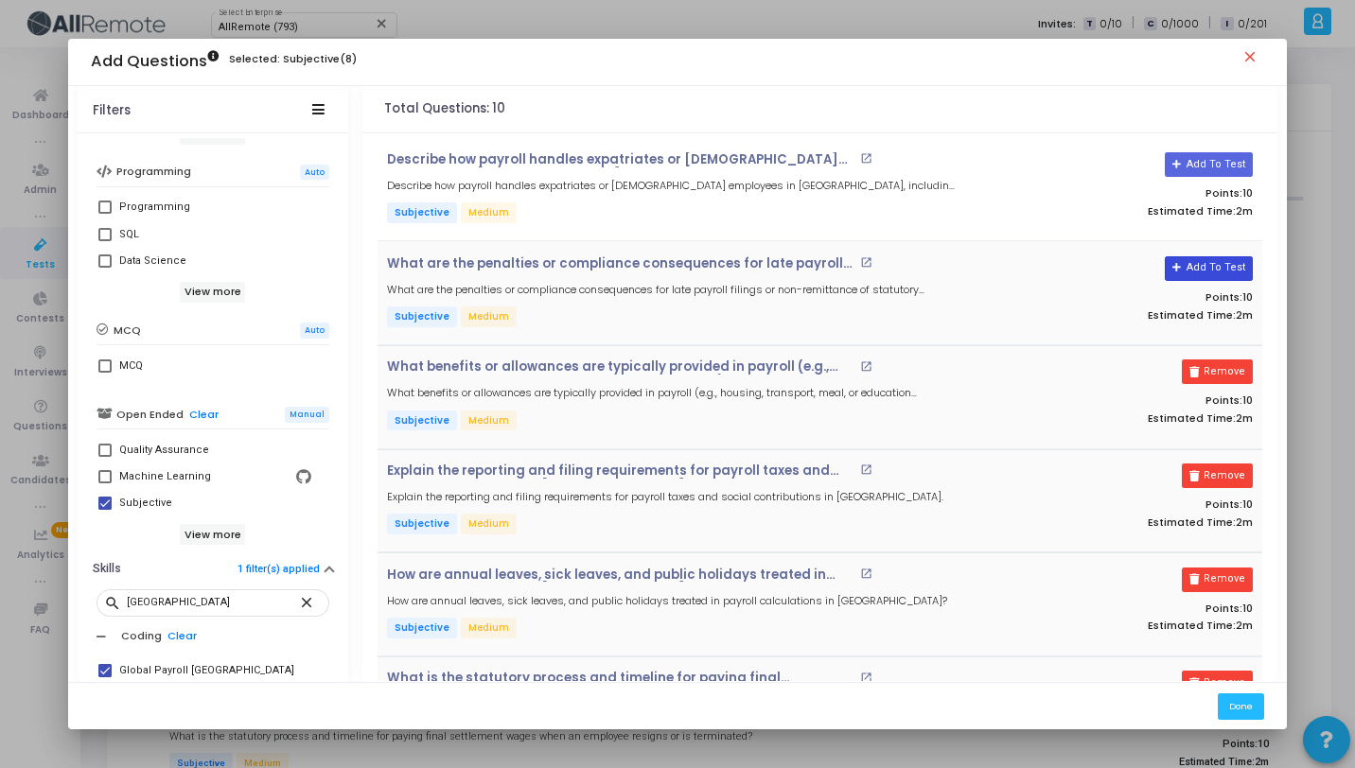
click at [1223, 271] on button "Add To Test" at bounding box center [1209, 268] width 88 height 25
click at [1222, 156] on button "Add To Test" at bounding box center [1209, 164] width 88 height 25
click at [1244, 707] on button "Done" at bounding box center [1241, 707] width 46 height 26
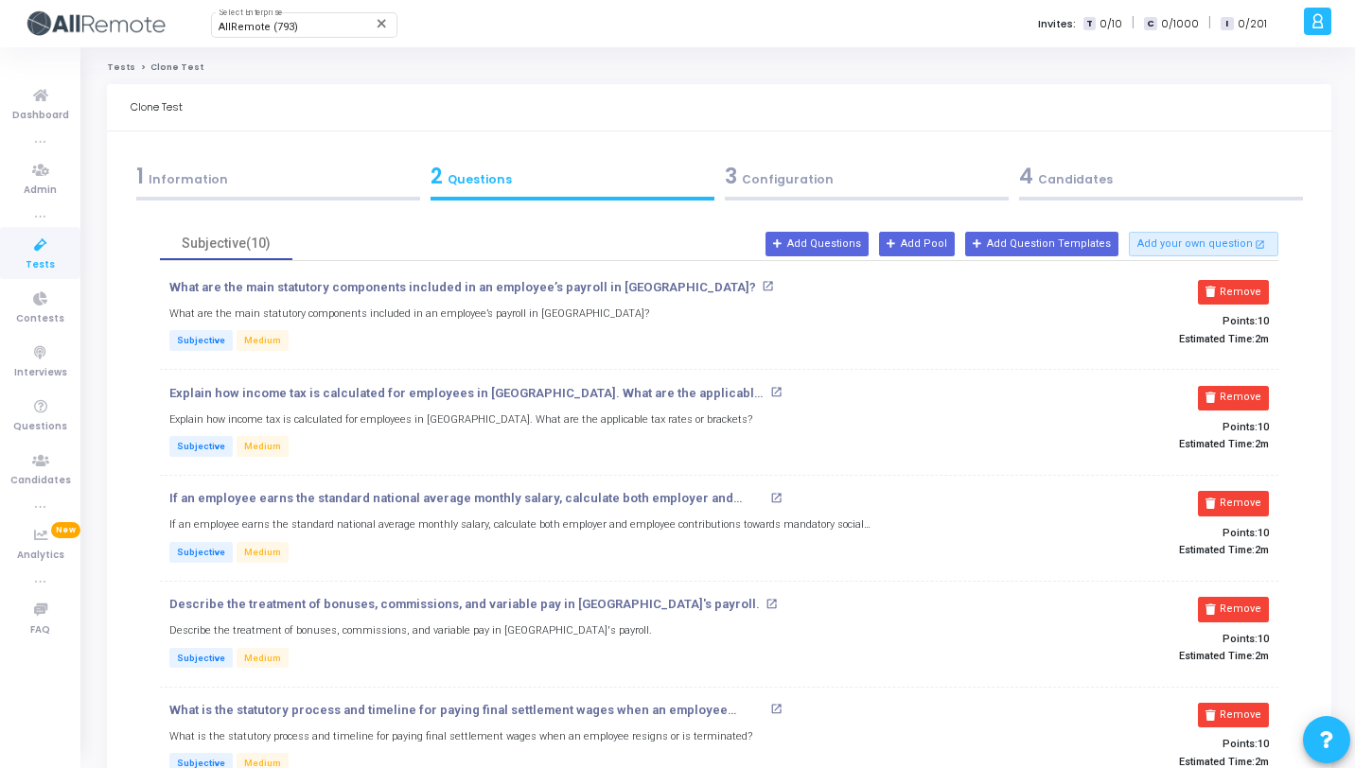
click at [836, 191] on div "3 Configuration" at bounding box center [866, 180] width 294 height 51
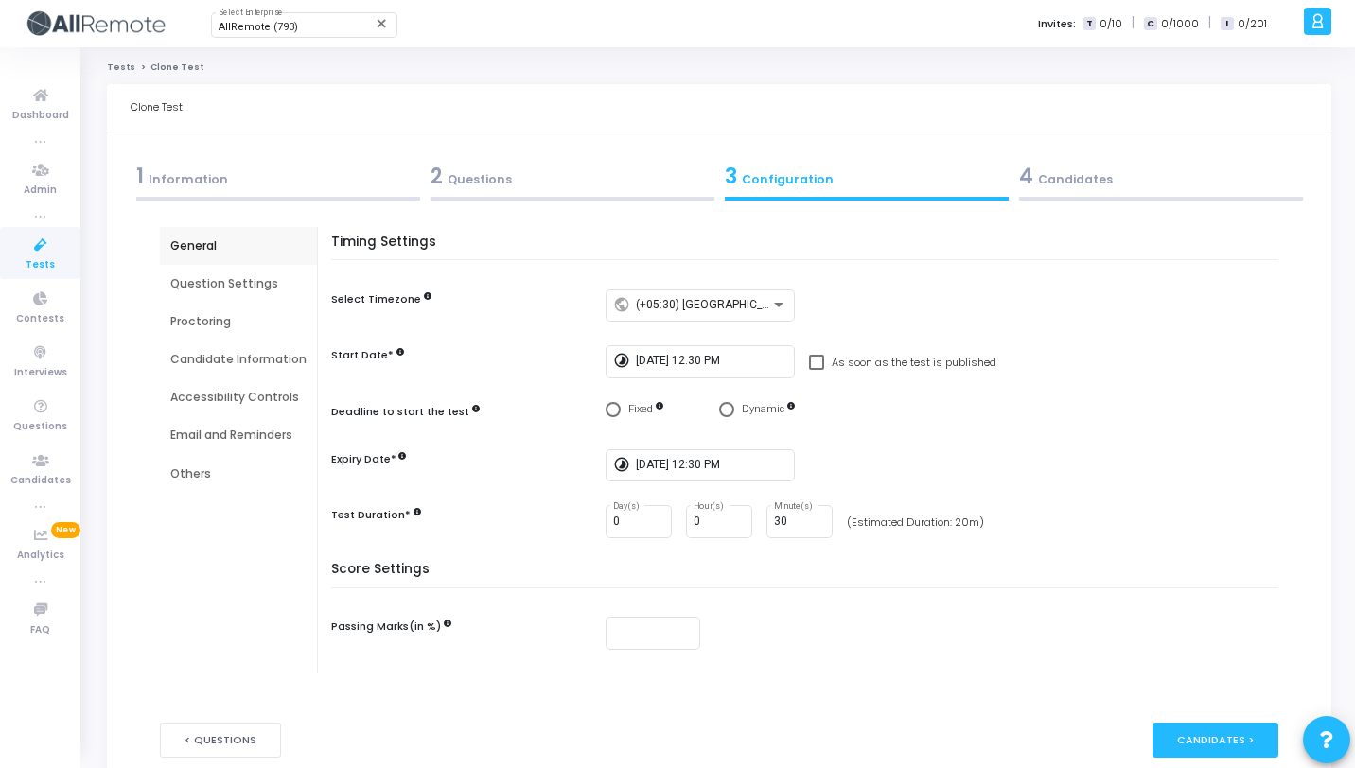
click at [273, 268] on div "Question Settings" at bounding box center [238, 284] width 157 height 38
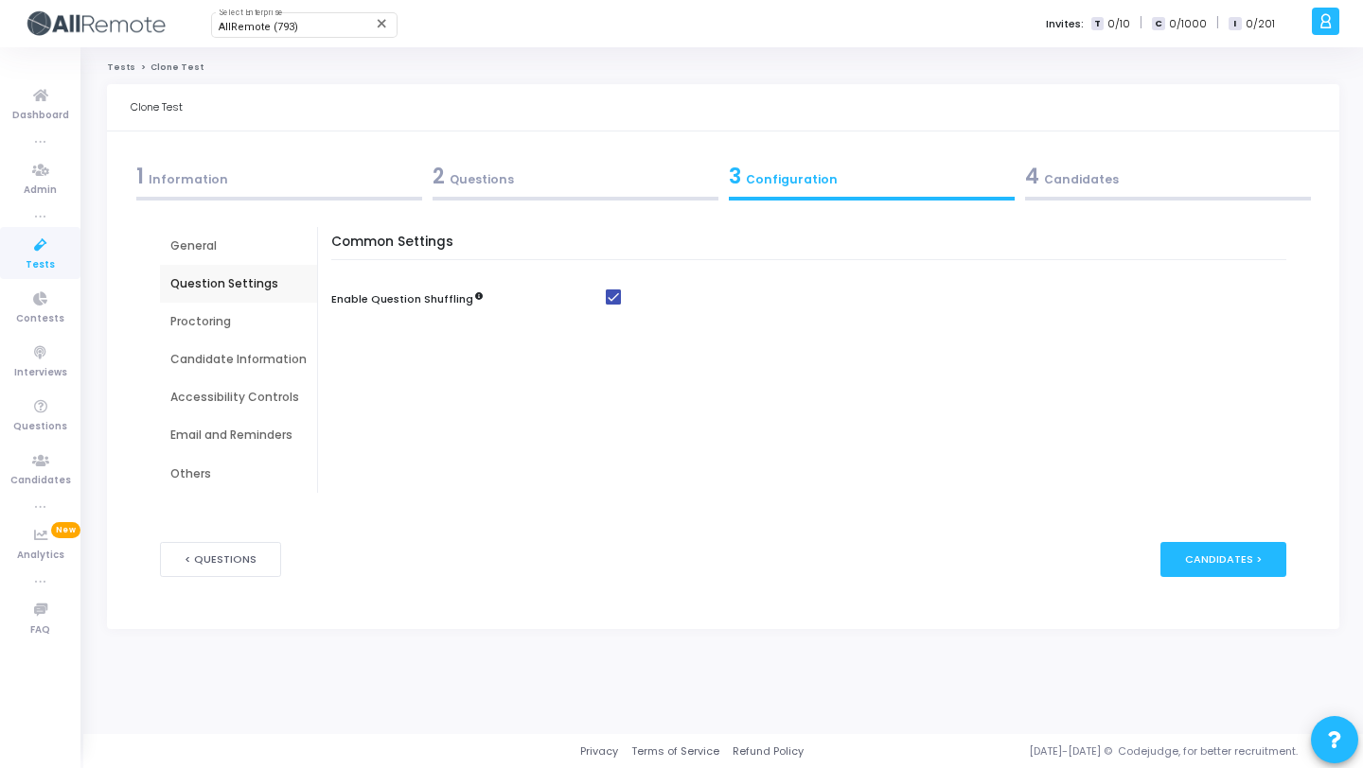
click at [260, 319] on div "Proctoring" at bounding box center [238, 321] width 136 height 17
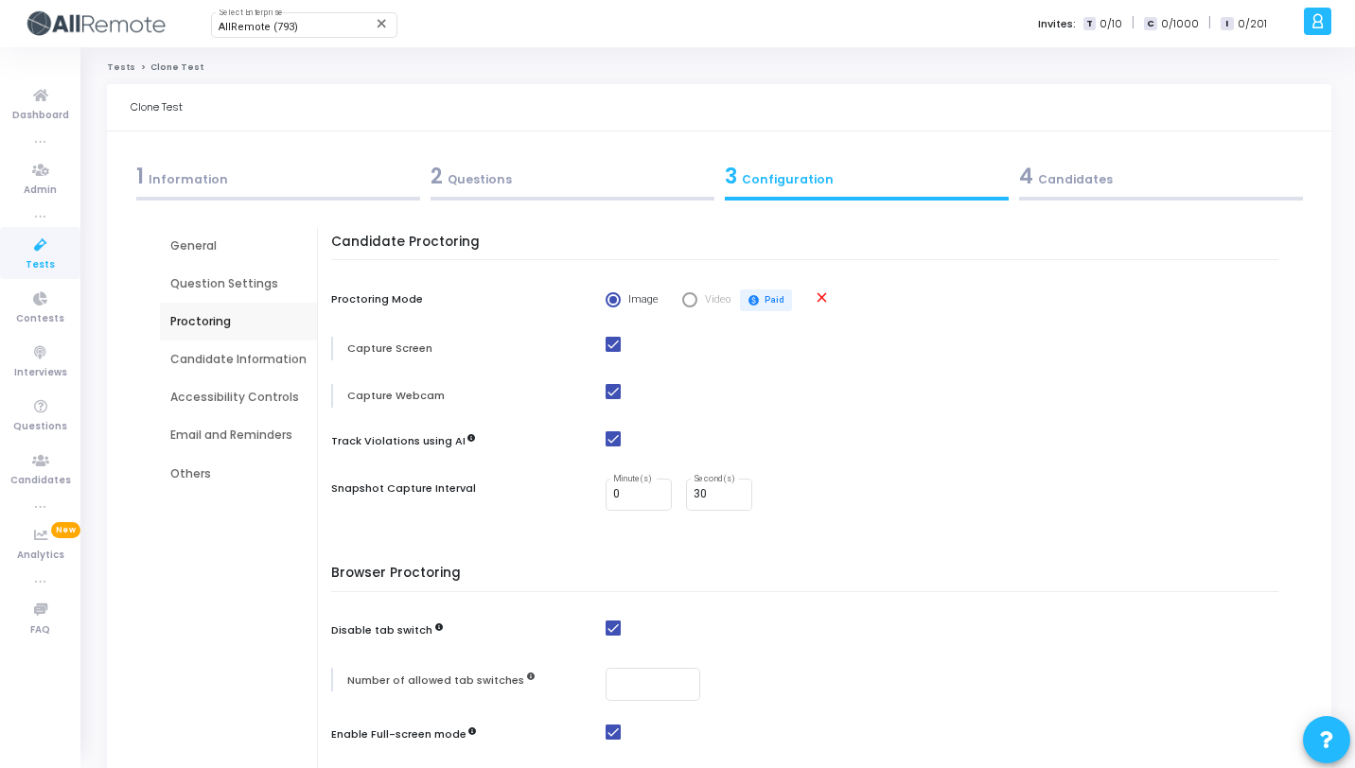
click at [246, 373] on div "Candidate Information" at bounding box center [238, 360] width 157 height 38
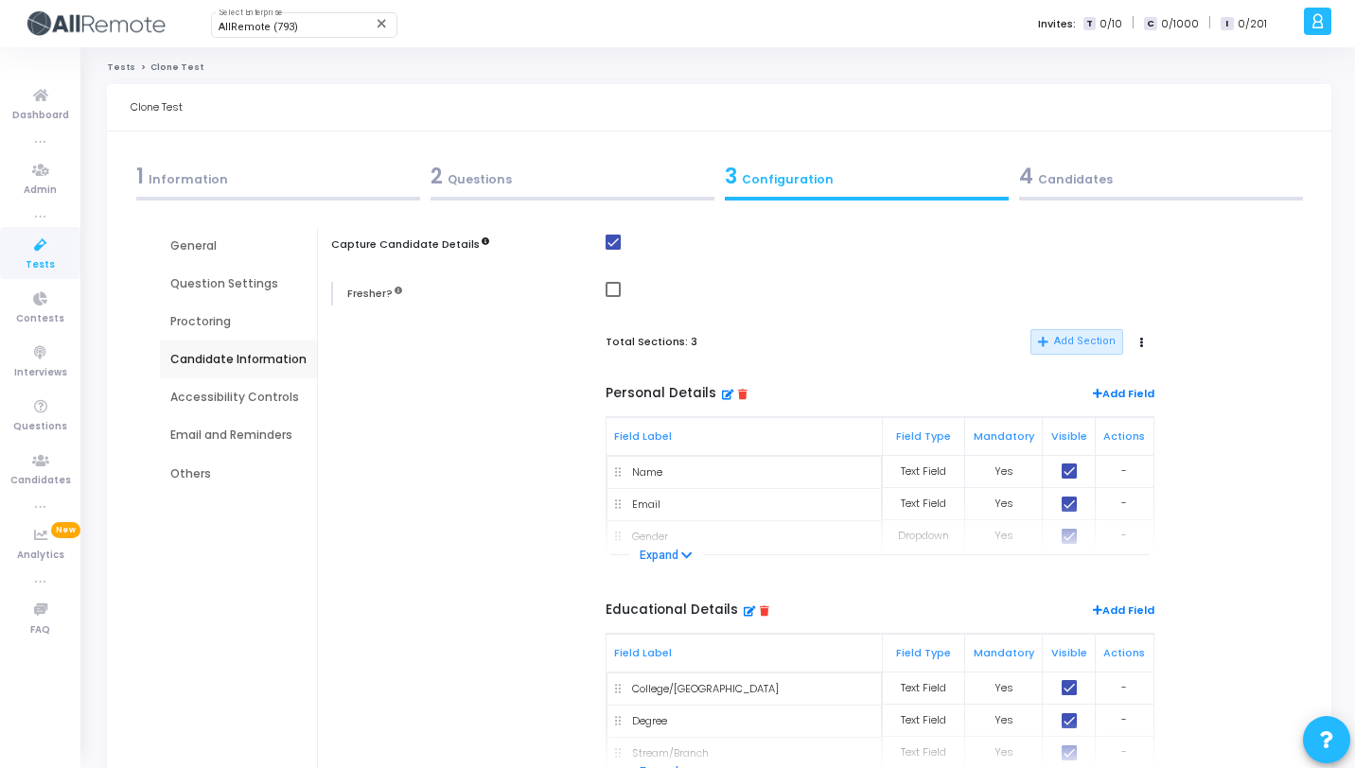
click at [257, 252] on div "General" at bounding box center [238, 246] width 136 height 17
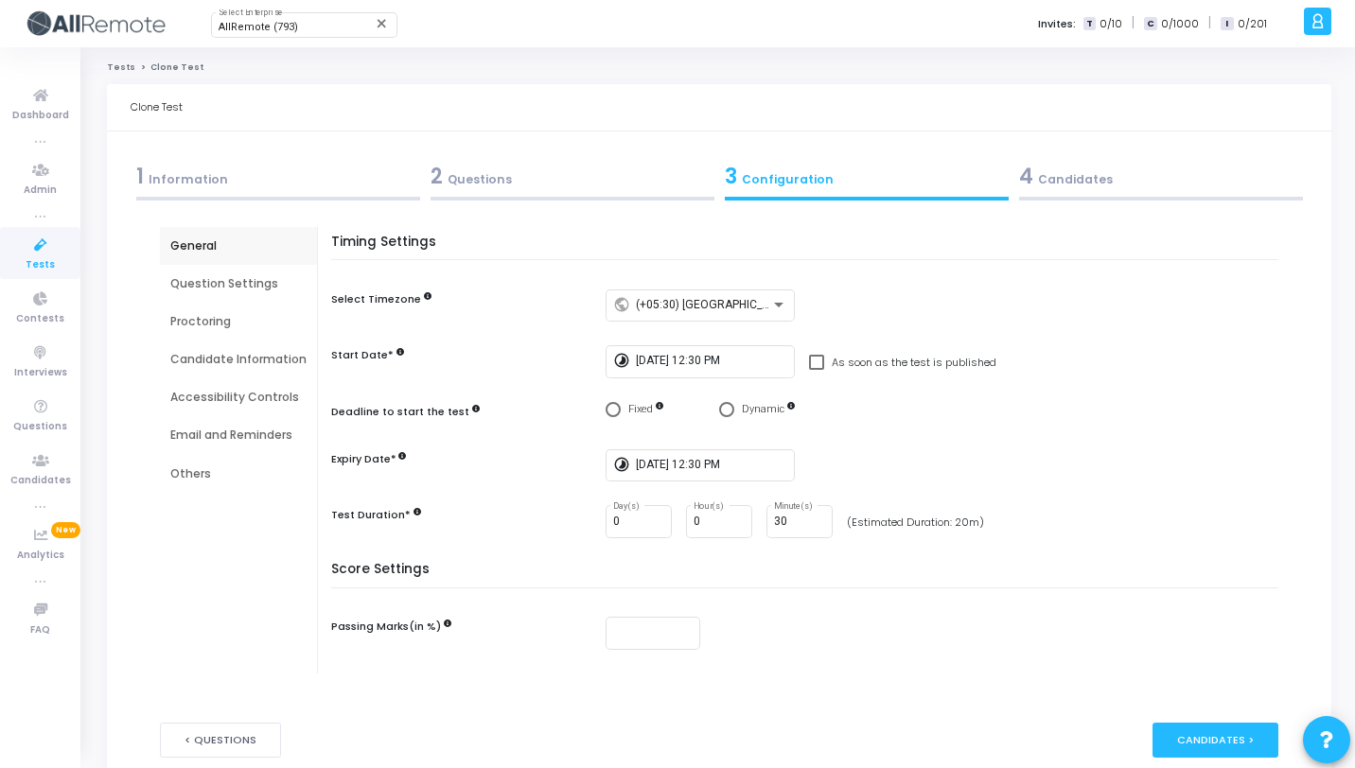
click at [1160, 201] on div "4 Candidates" at bounding box center [1161, 180] width 294 height 51
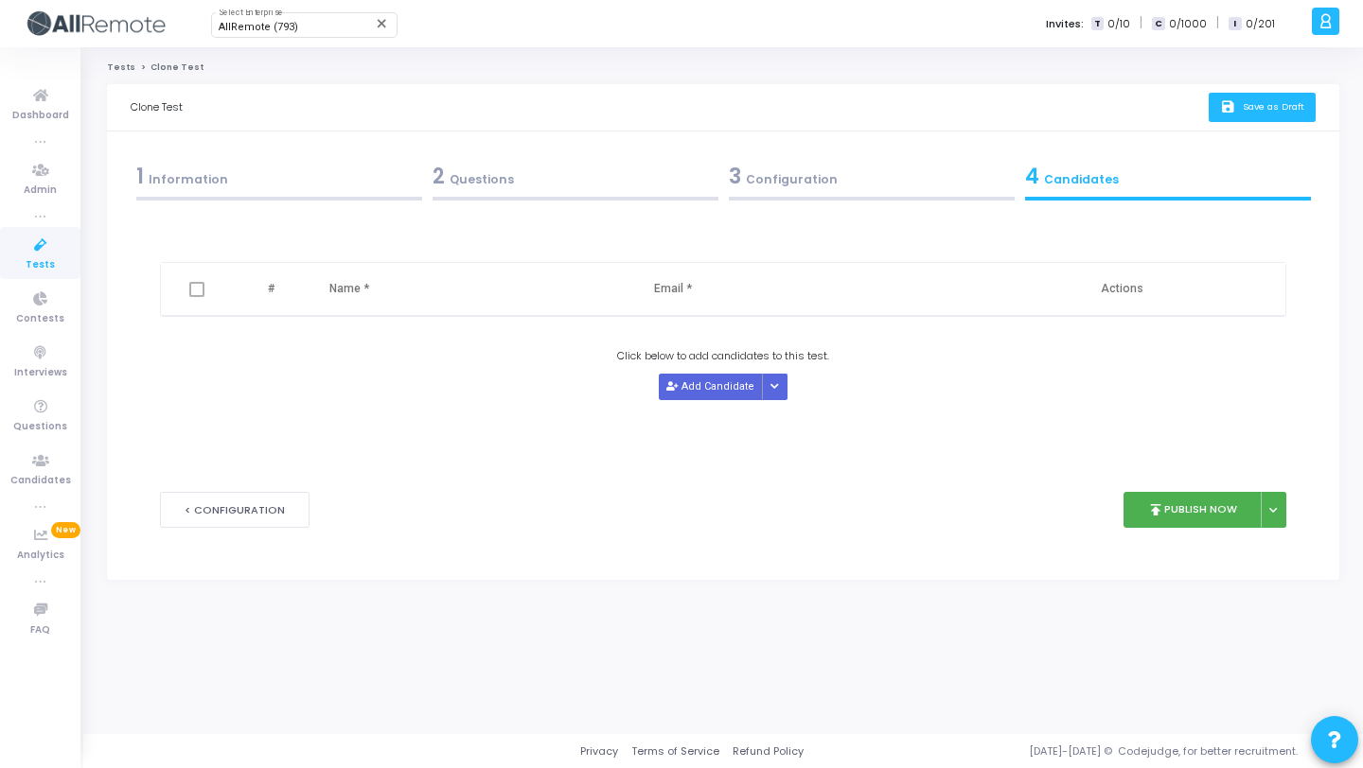
click at [1257, 115] on button "save Save as Draft" at bounding box center [1261, 107] width 107 height 29
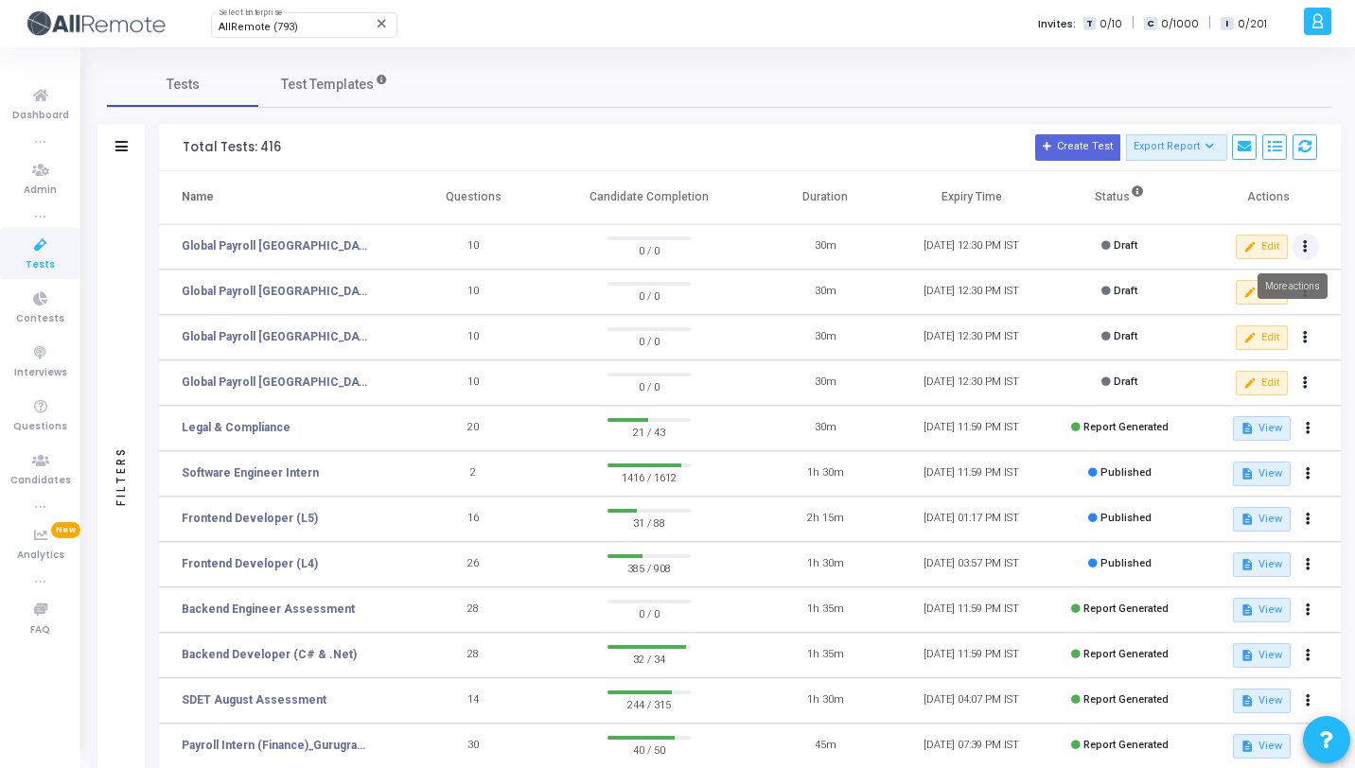
click at [1311, 251] on button at bounding box center [1306, 247] width 26 height 26
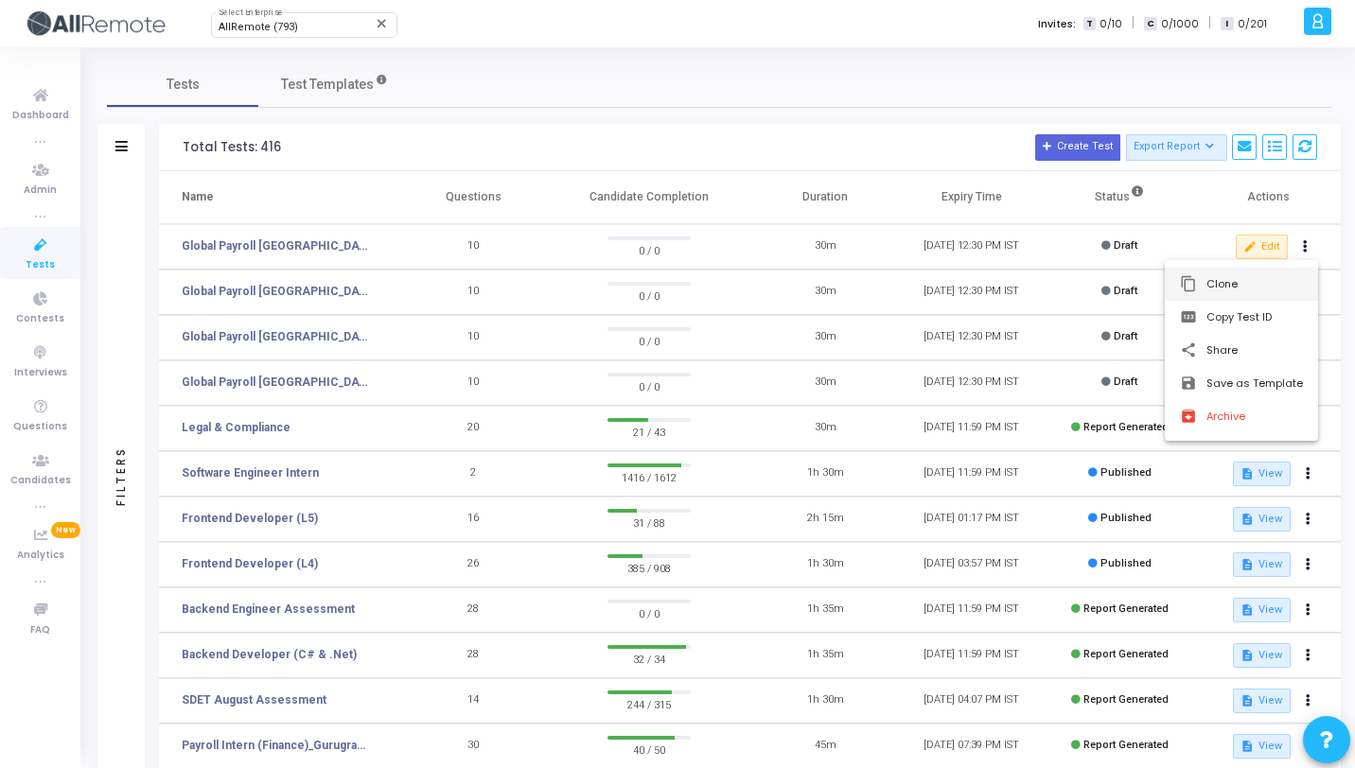
click at [1225, 290] on button "content_copy Clone" at bounding box center [1241, 284] width 153 height 33
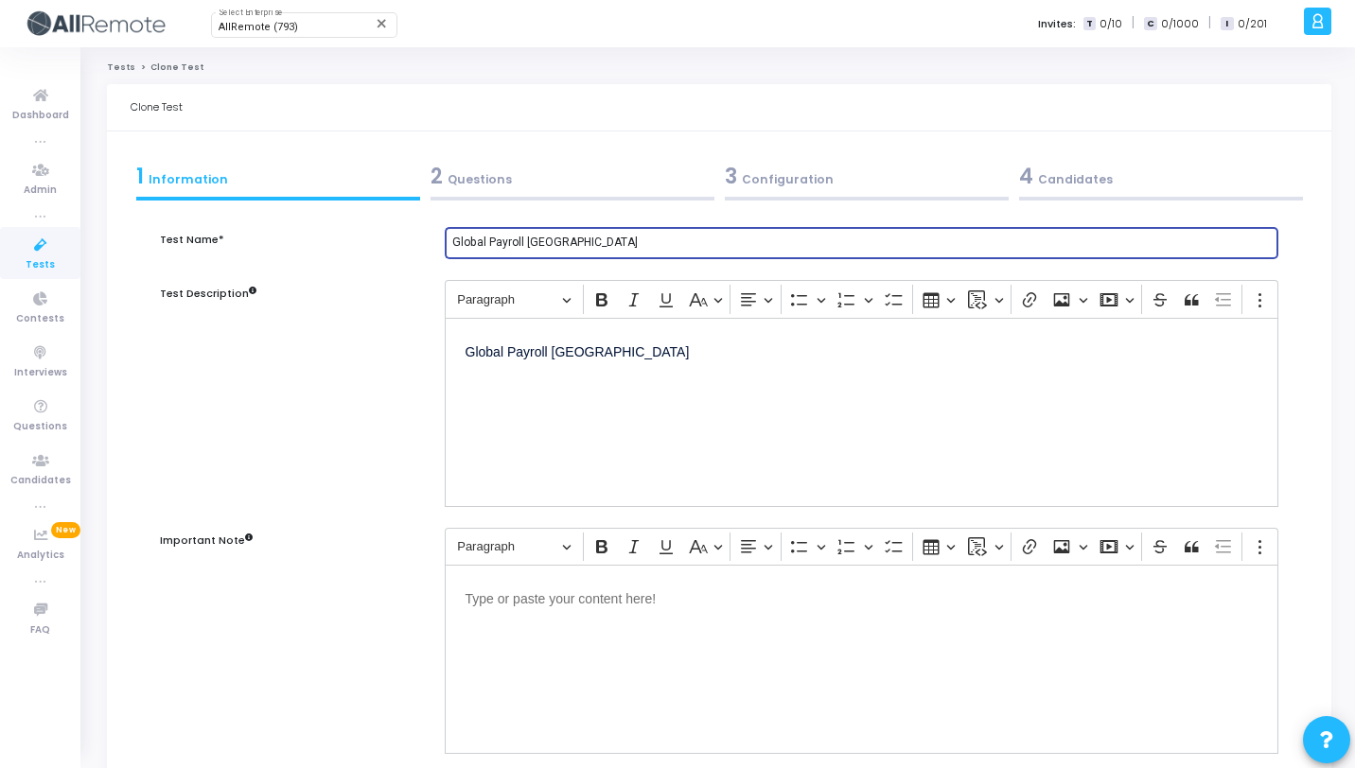
click at [557, 240] on input "Global Payroll [GEOGRAPHIC_DATA]" at bounding box center [861, 243] width 819 height 13
paste input "[GEOGRAPHIC_DATA]"
type input "Global Payroll [GEOGRAPHIC_DATA]"
click at [578, 353] on p "Global Payroll [GEOGRAPHIC_DATA]" at bounding box center [862, 351] width 792 height 24
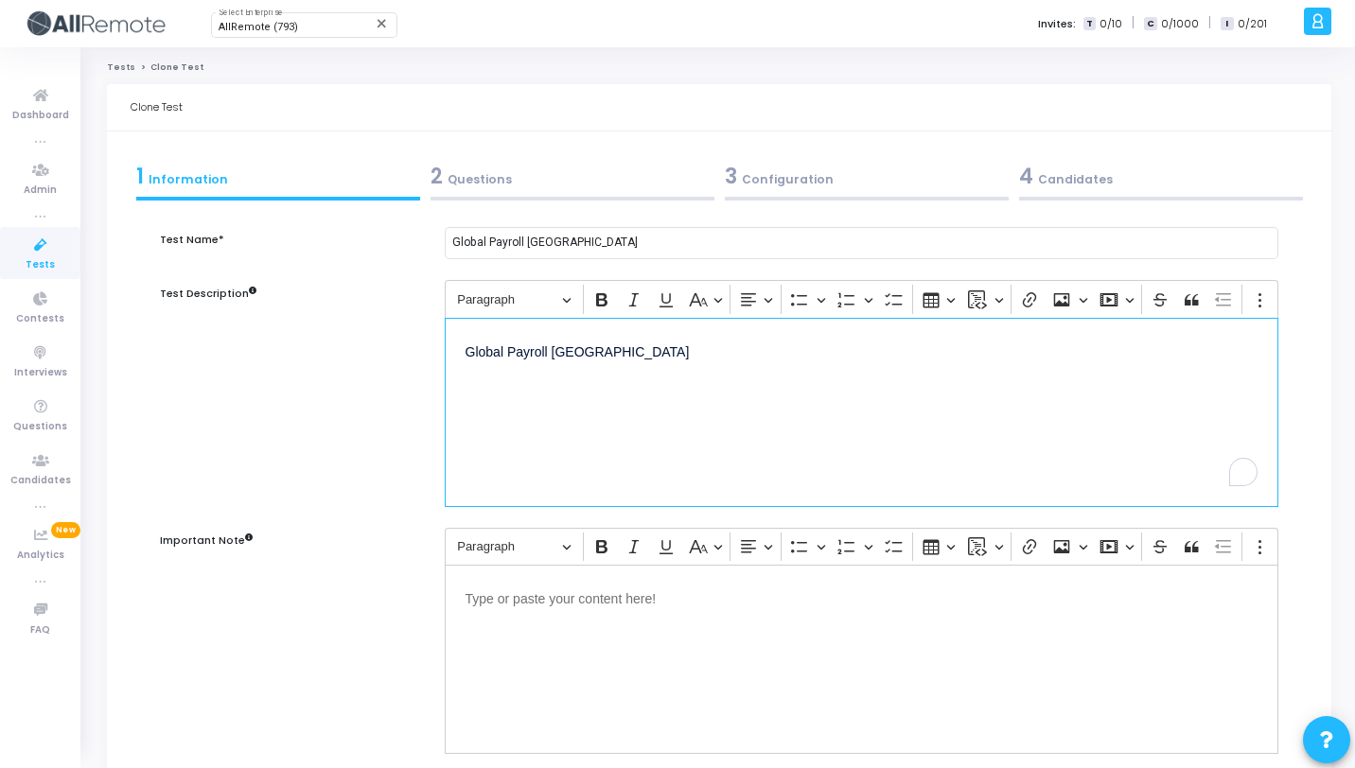
click at [578, 353] on p "Global Payroll [GEOGRAPHIC_DATA]" at bounding box center [862, 351] width 792 height 24
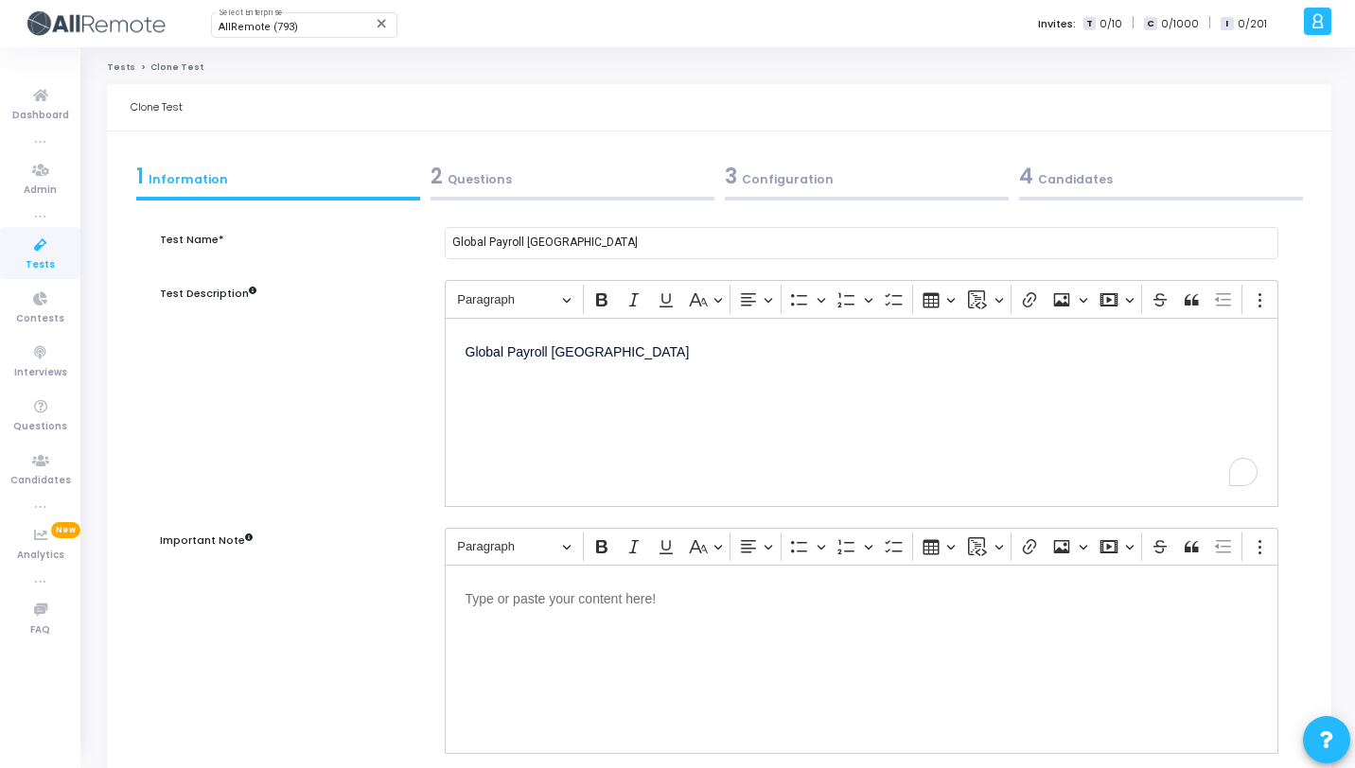
click at [571, 197] on div at bounding box center [573, 199] width 284 height 4
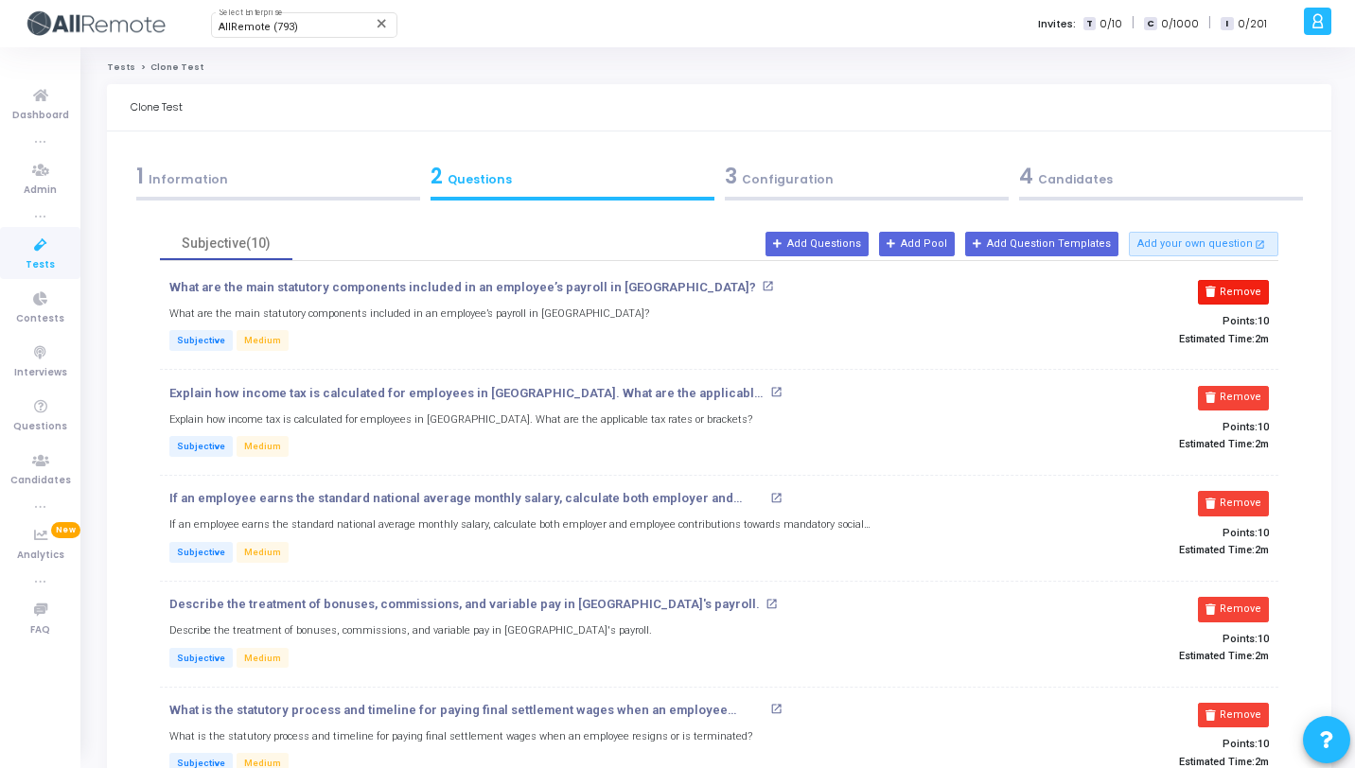
click at [1248, 302] on button "Remove" at bounding box center [1233, 292] width 71 height 25
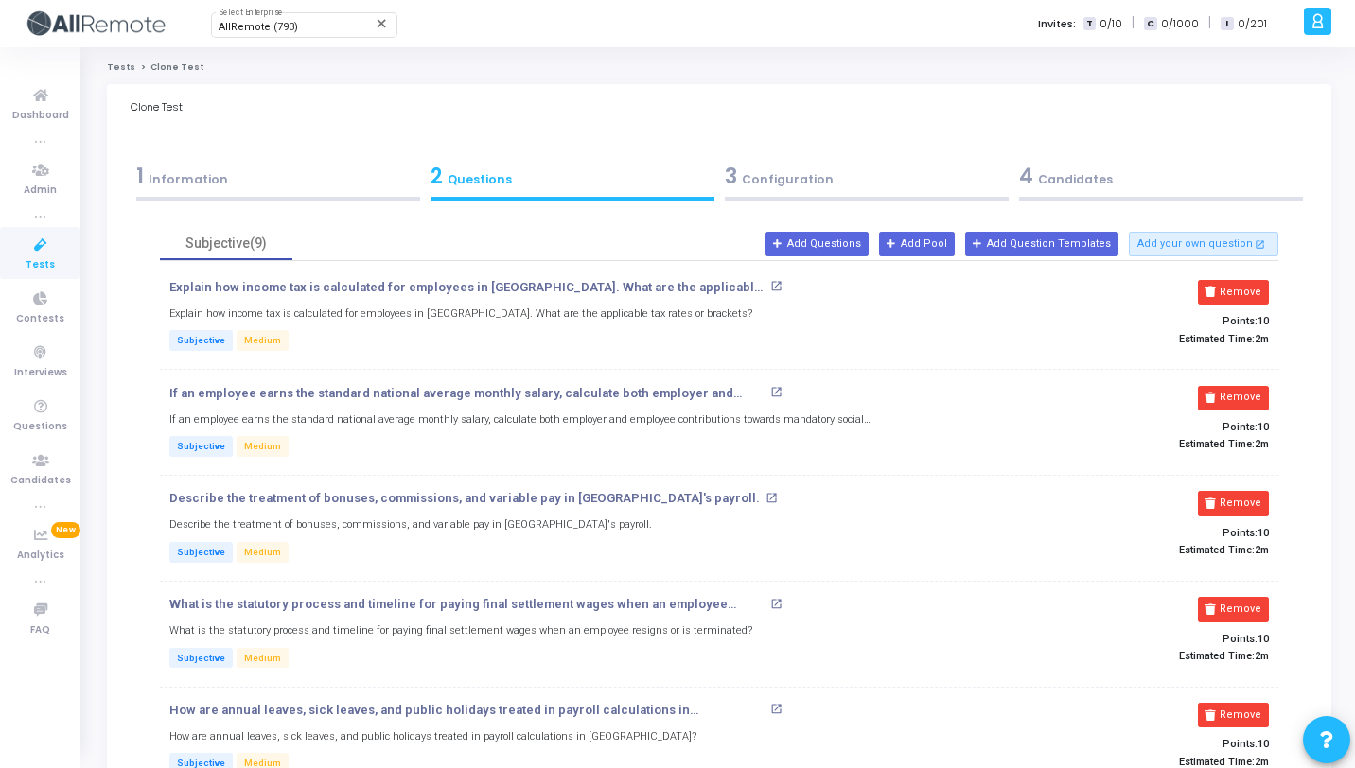
click at [1248, 302] on button "Remove" at bounding box center [1233, 292] width 71 height 25
click at [1248, 386] on button "Remove" at bounding box center [1233, 398] width 71 height 25
click at [1248, 302] on button "Remove" at bounding box center [1233, 292] width 71 height 25
click at [1248, 386] on button "Remove" at bounding box center [1233, 398] width 71 height 25
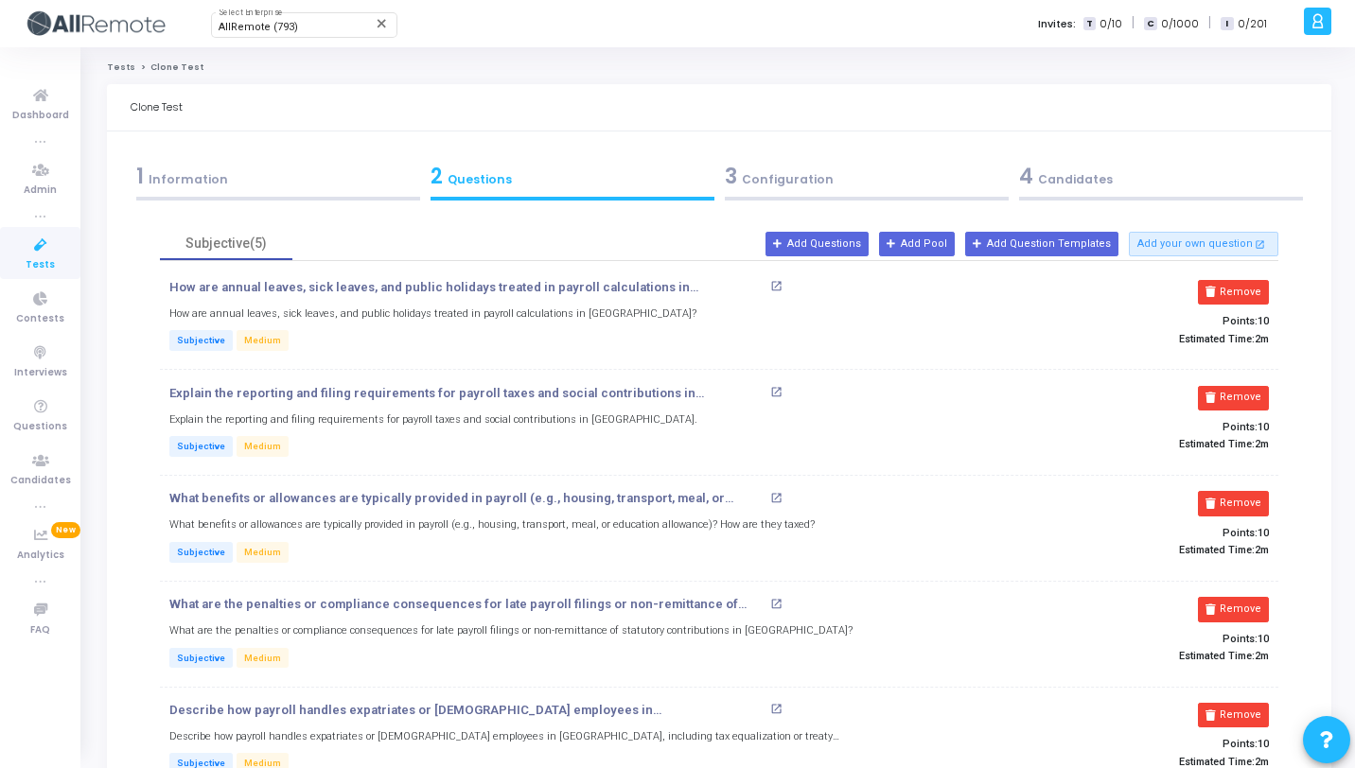
click at [1248, 302] on button "Remove" at bounding box center [1233, 292] width 71 height 25
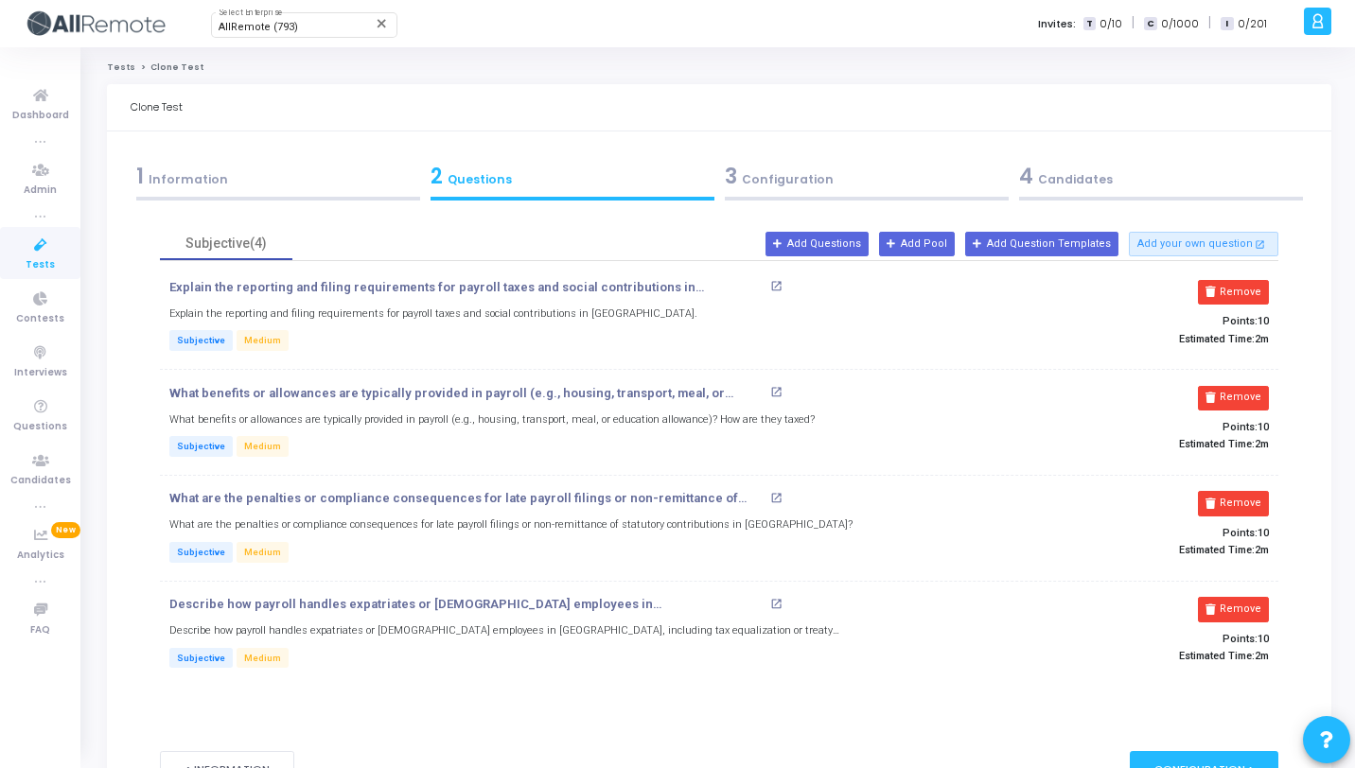
click at [1248, 302] on button "Remove" at bounding box center [1233, 292] width 71 height 25
click at [1248, 386] on button "Remove" at bounding box center [1233, 398] width 71 height 25
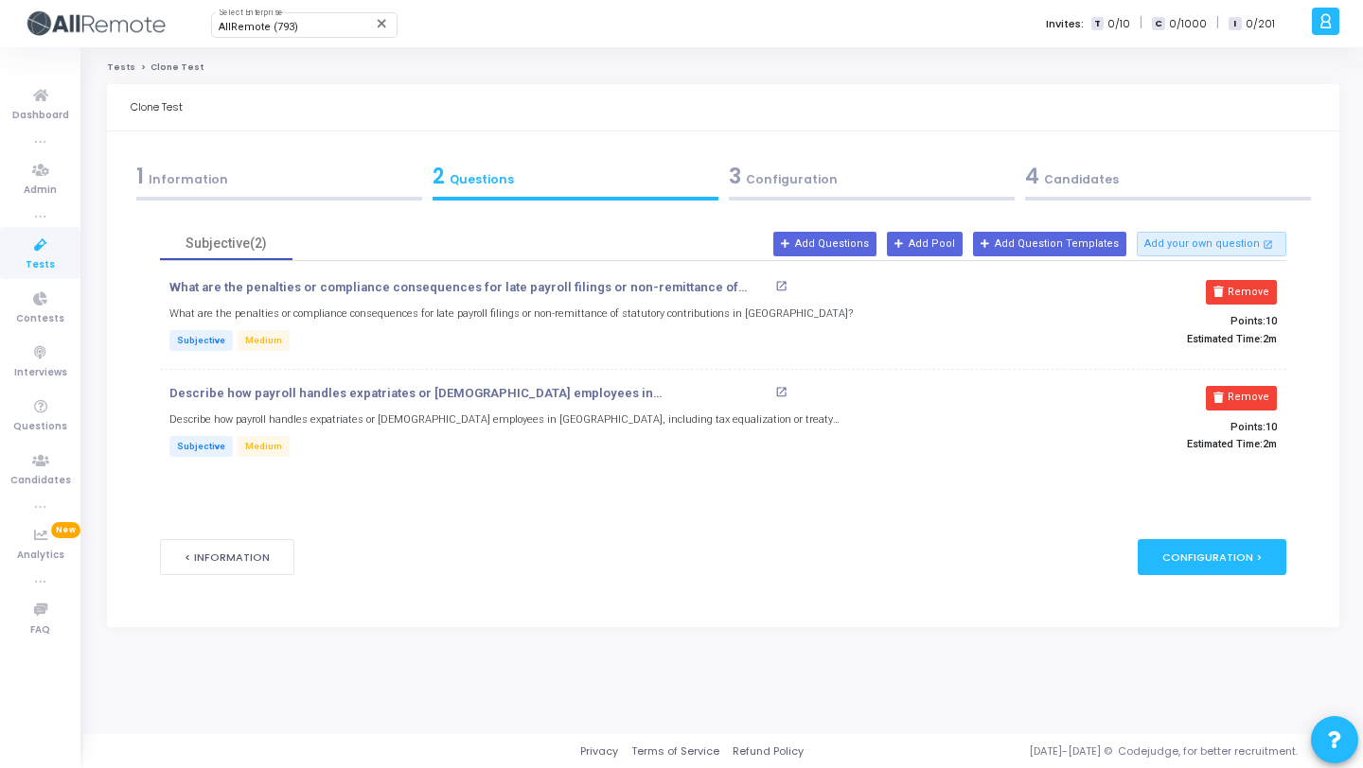
click at [1248, 302] on button "Remove" at bounding box center [1241, 292] width 71 height 25
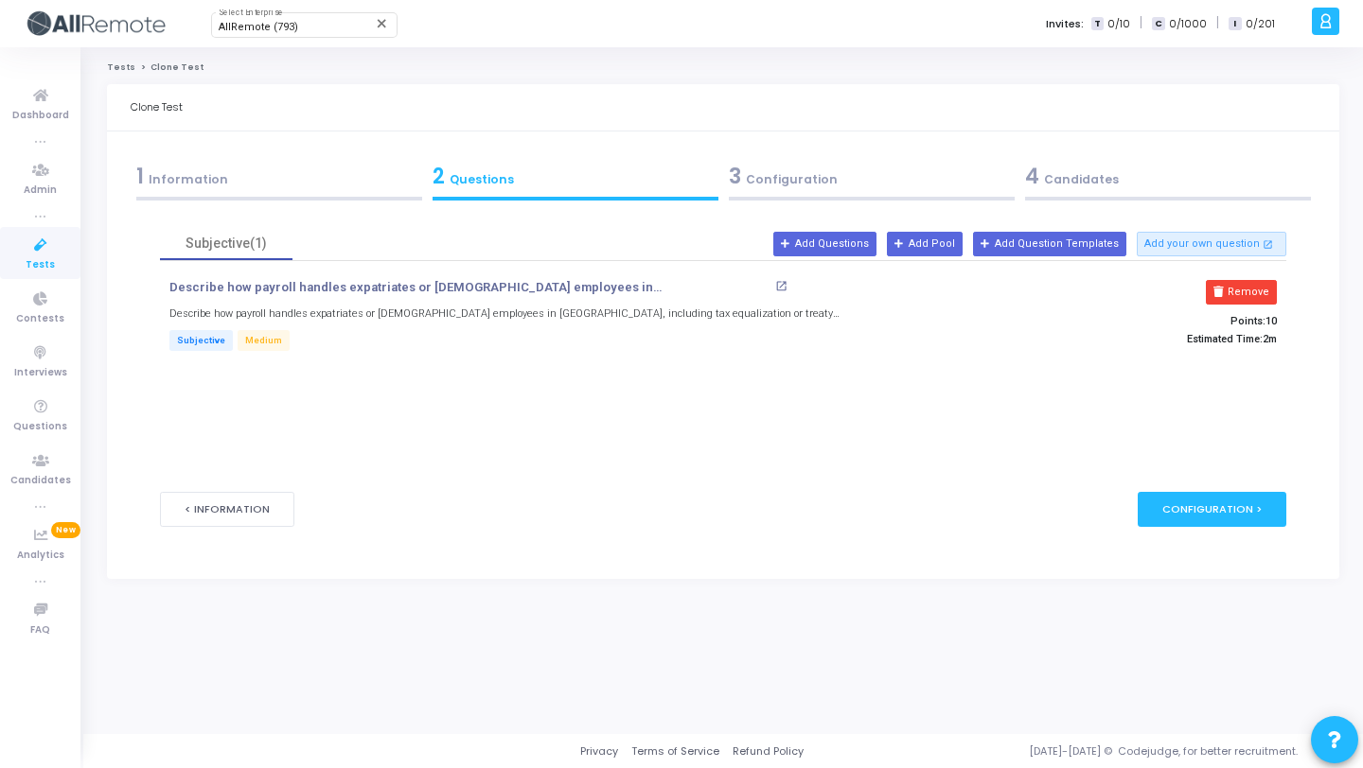
click at [1248, 302] on button "Remove" at bounding box center [1241, 292] width 71 height 25
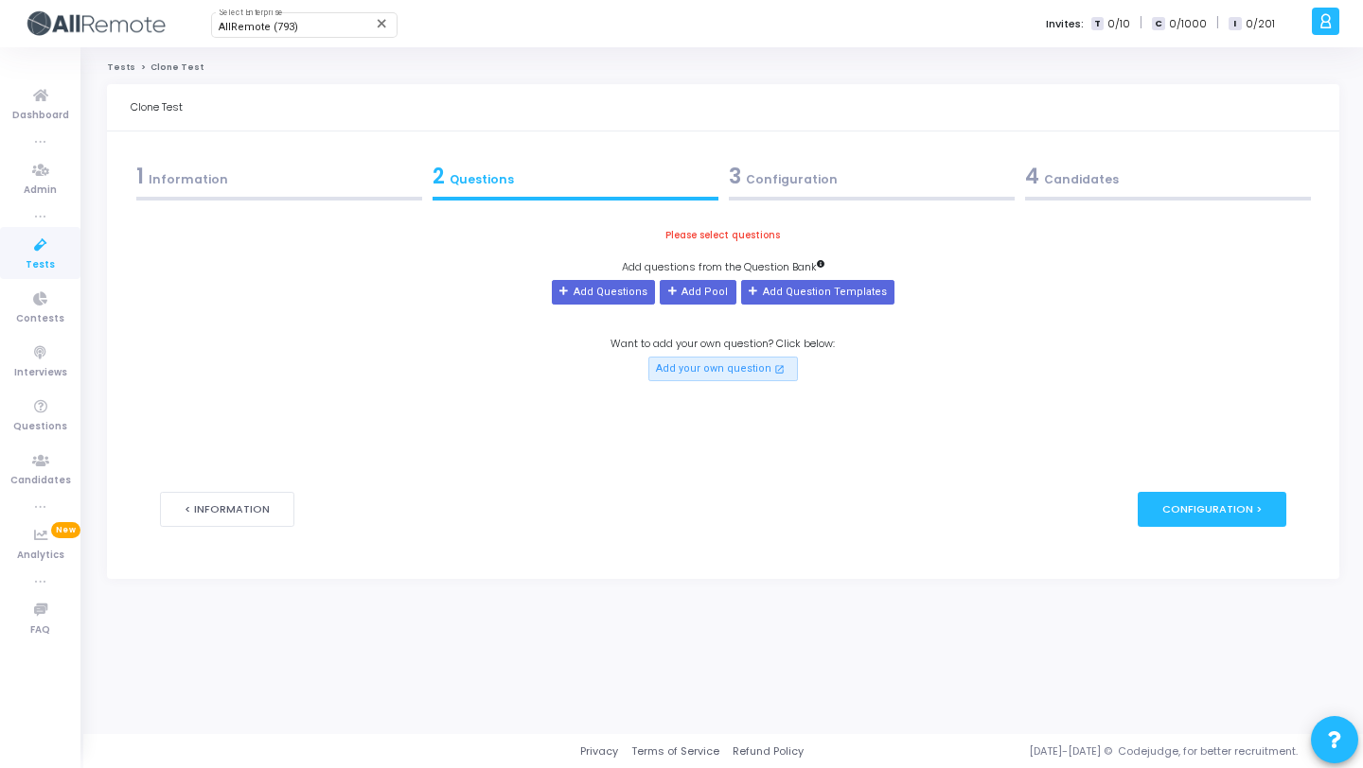
click at [501, 371] on div "Please select questions Add questions from the Question Bank Add Questions Add …" at bounding box center [722, 304] width 1125 height 154
click at [603, 307] on div "Please select questions Add questions from the Question Bank Add Questions Add …" at bounding box center [722, 304] width 1125 height 154
click at [603, 304] on button "Add Questions" at bounding box center [603, 292] width 103 height 25
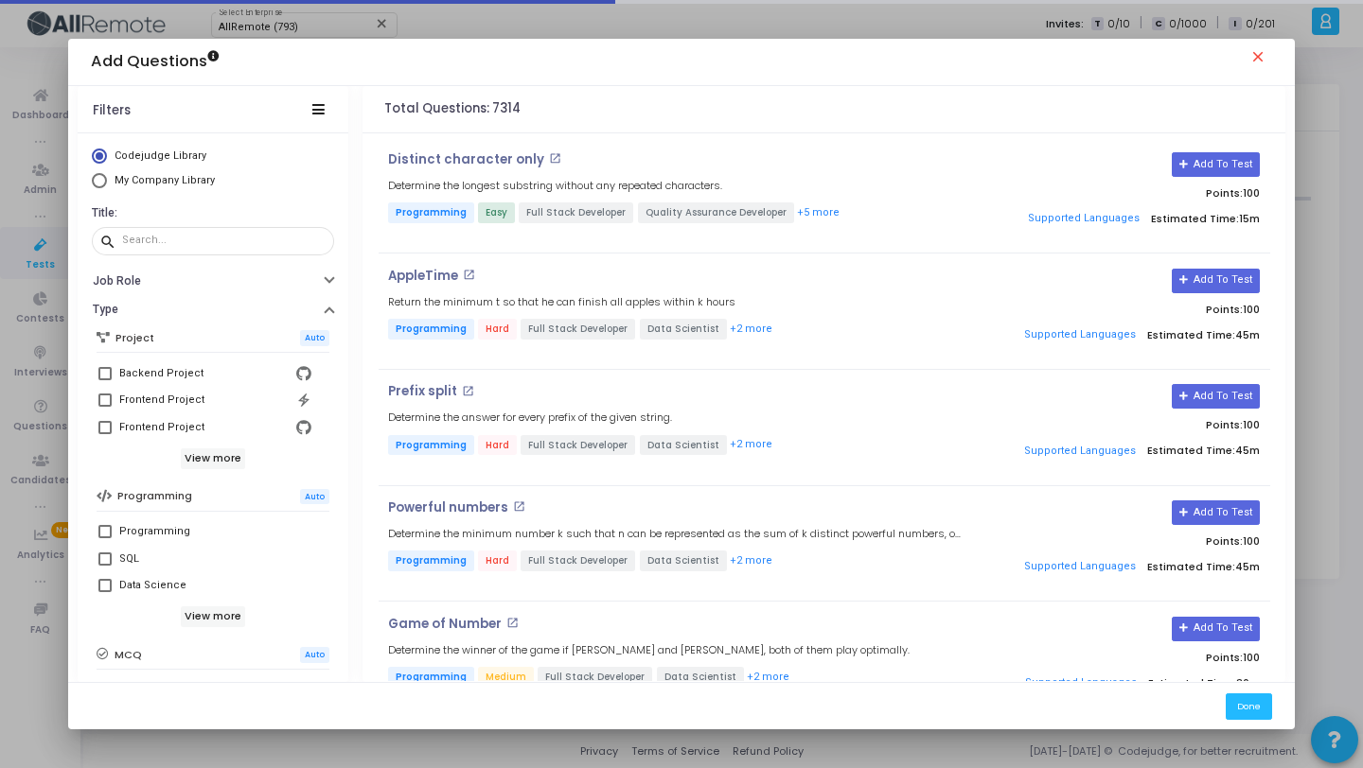
click at [184, 181] on span "My Company Library" at bounding box center [165, 180] width 100 height 12
click at [107, 181] on input "My Company Library" at bounding box center [99, 180] width 15 height 15
radio input "true"
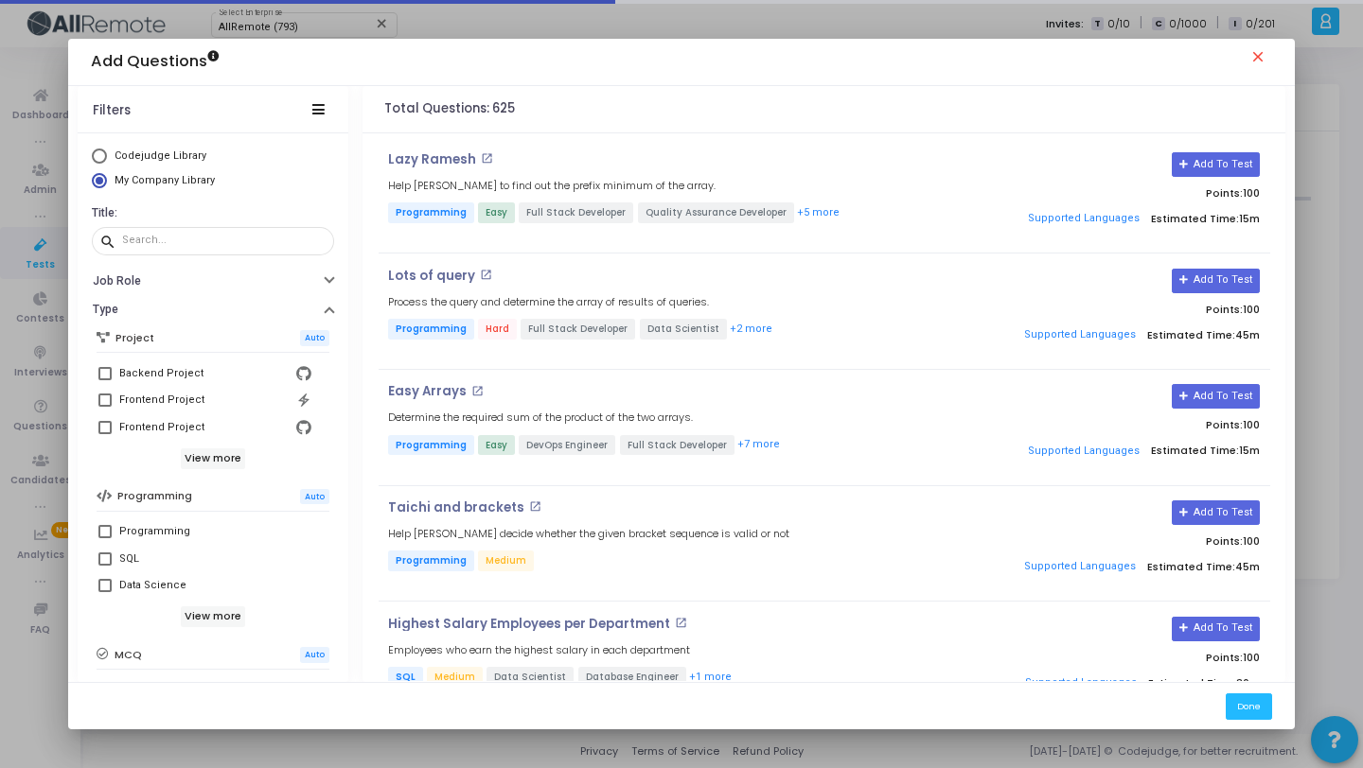
scroll to position [325, 0]
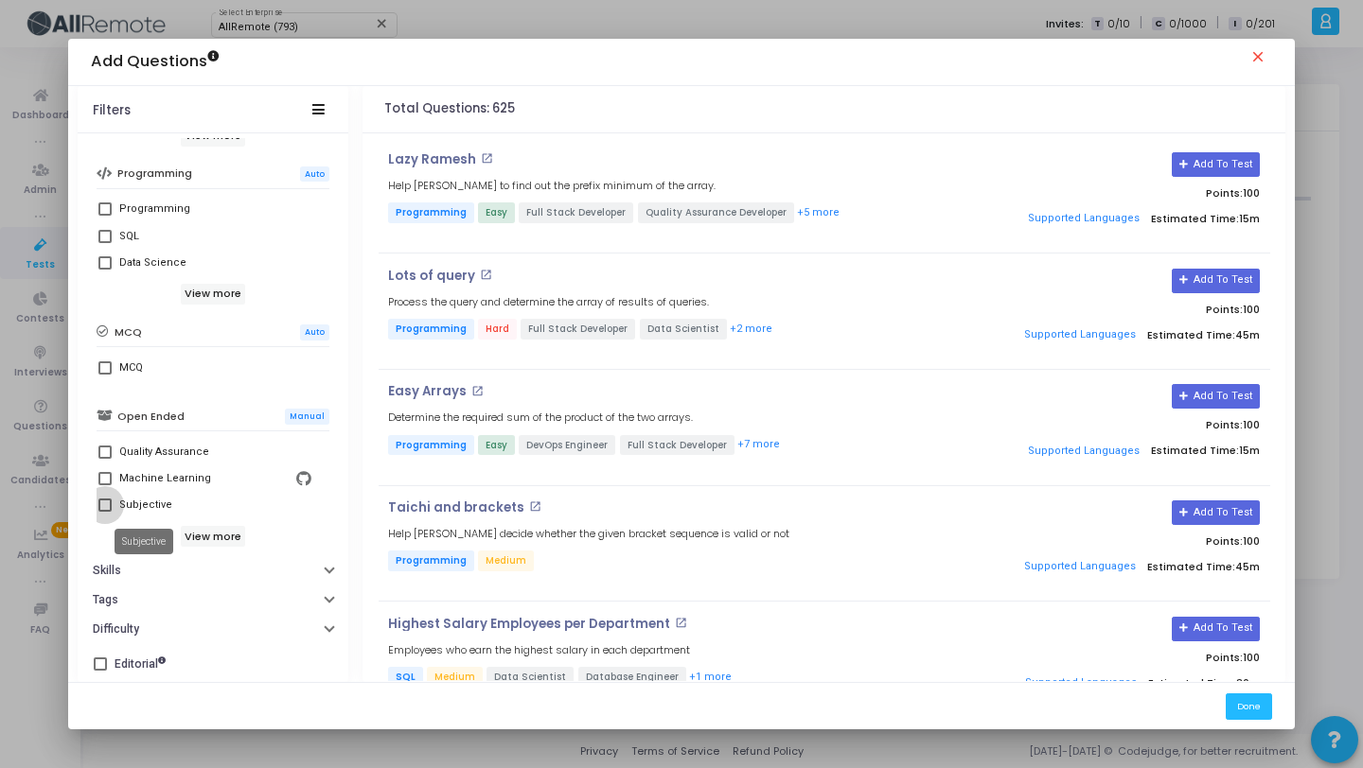
click at [137, 506] on div "Subjective" at bounding box center [145, 505] width 53 height 23
click at [105, 512] on input "Subjective" at bounding box center [104, 512] width 1 height 1
checkbox input "true"
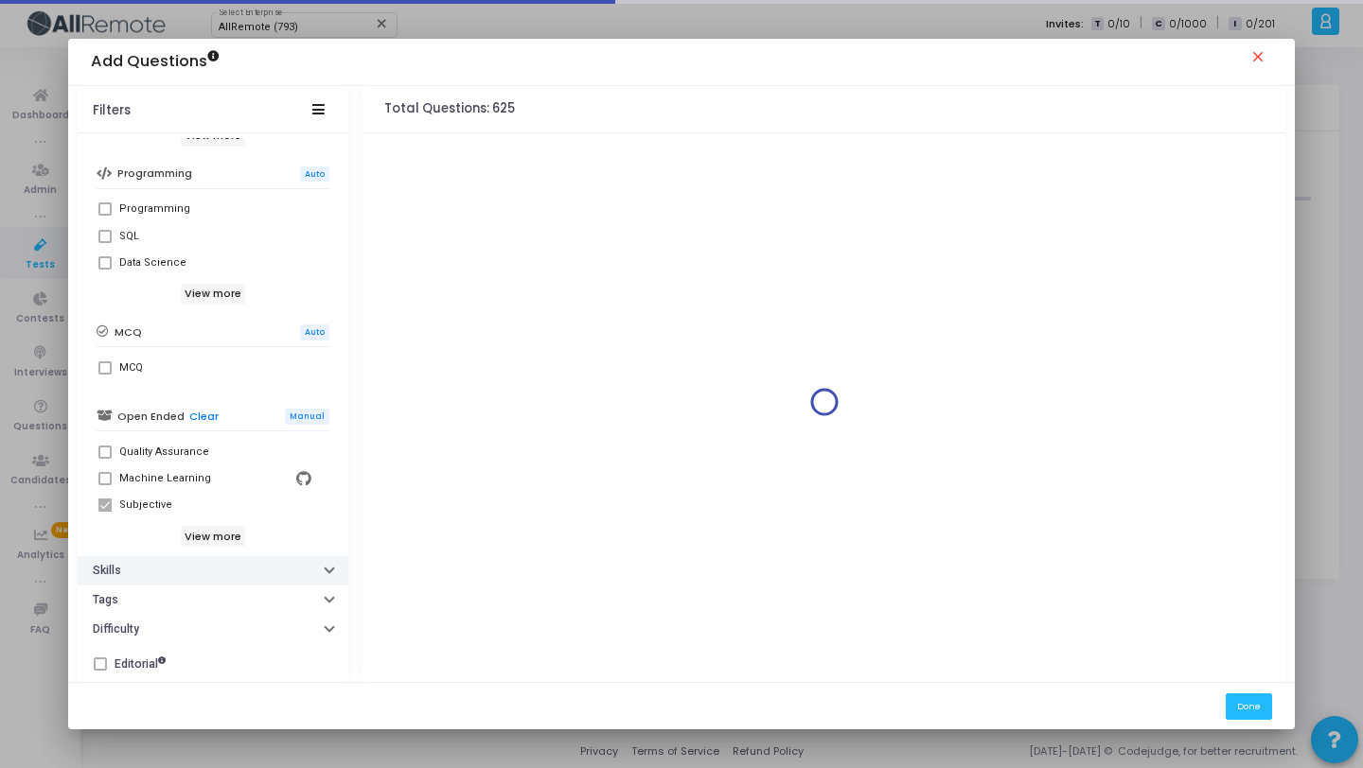
click at [140, 575] on button "Skills" at bounding box center [213, 570] width 271 height 29
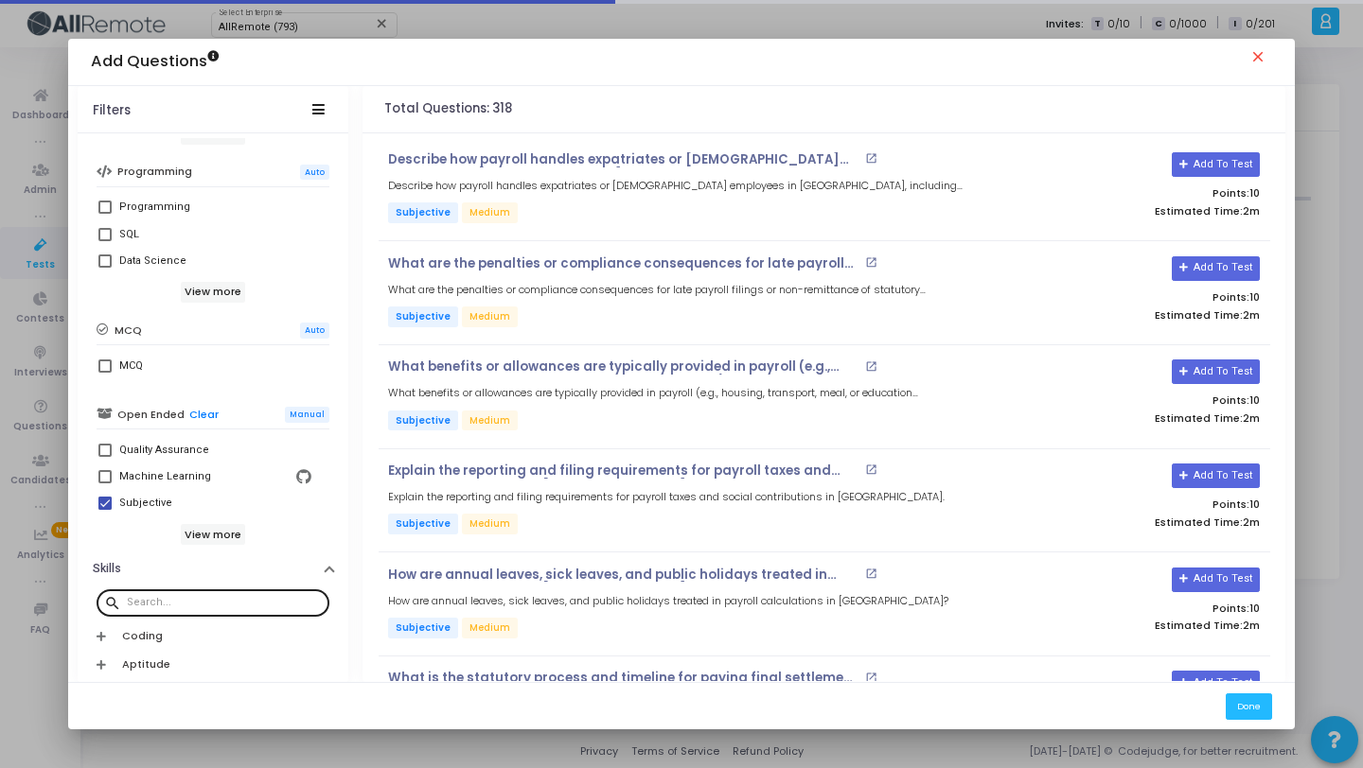
click at [158, 604] on input "text" at bounding box center [224, 602] width 195 height 11
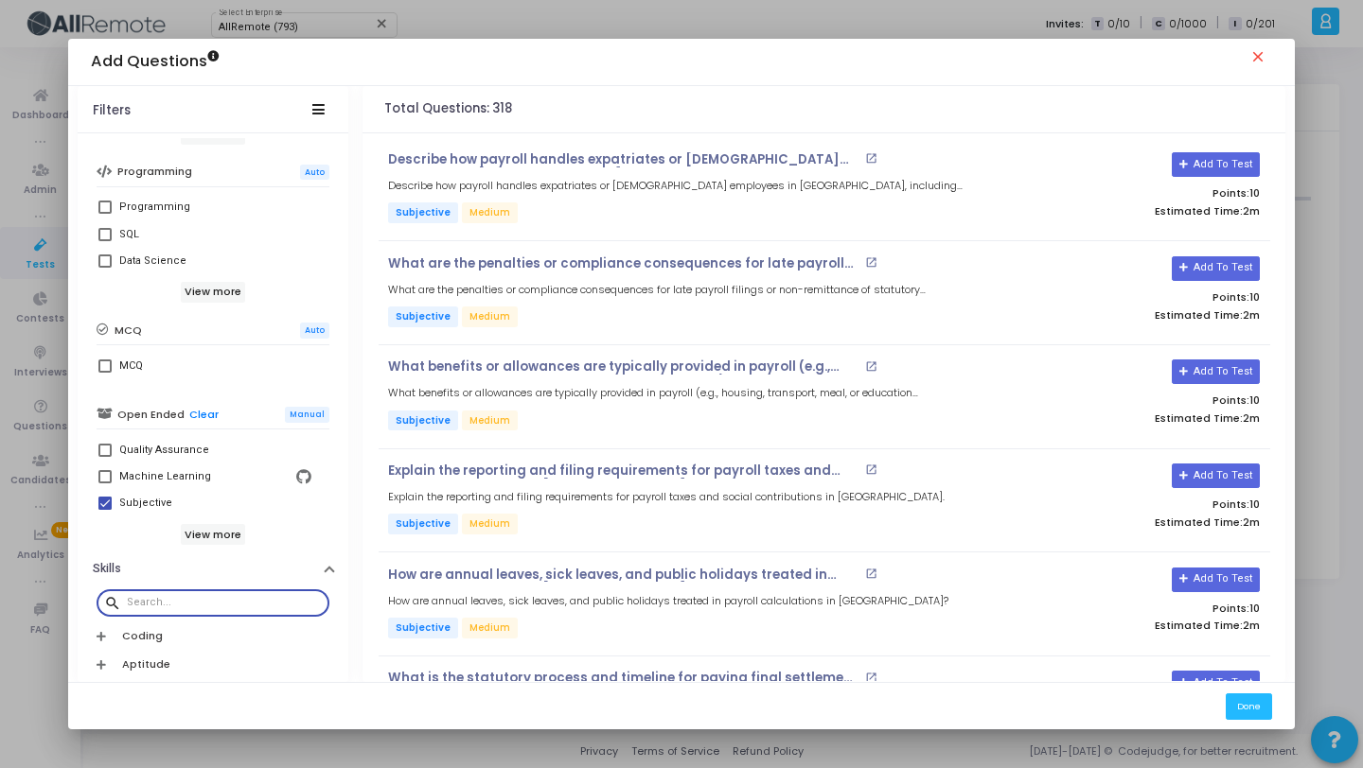
paste input "[GEOGRAPHIC_DATA]"
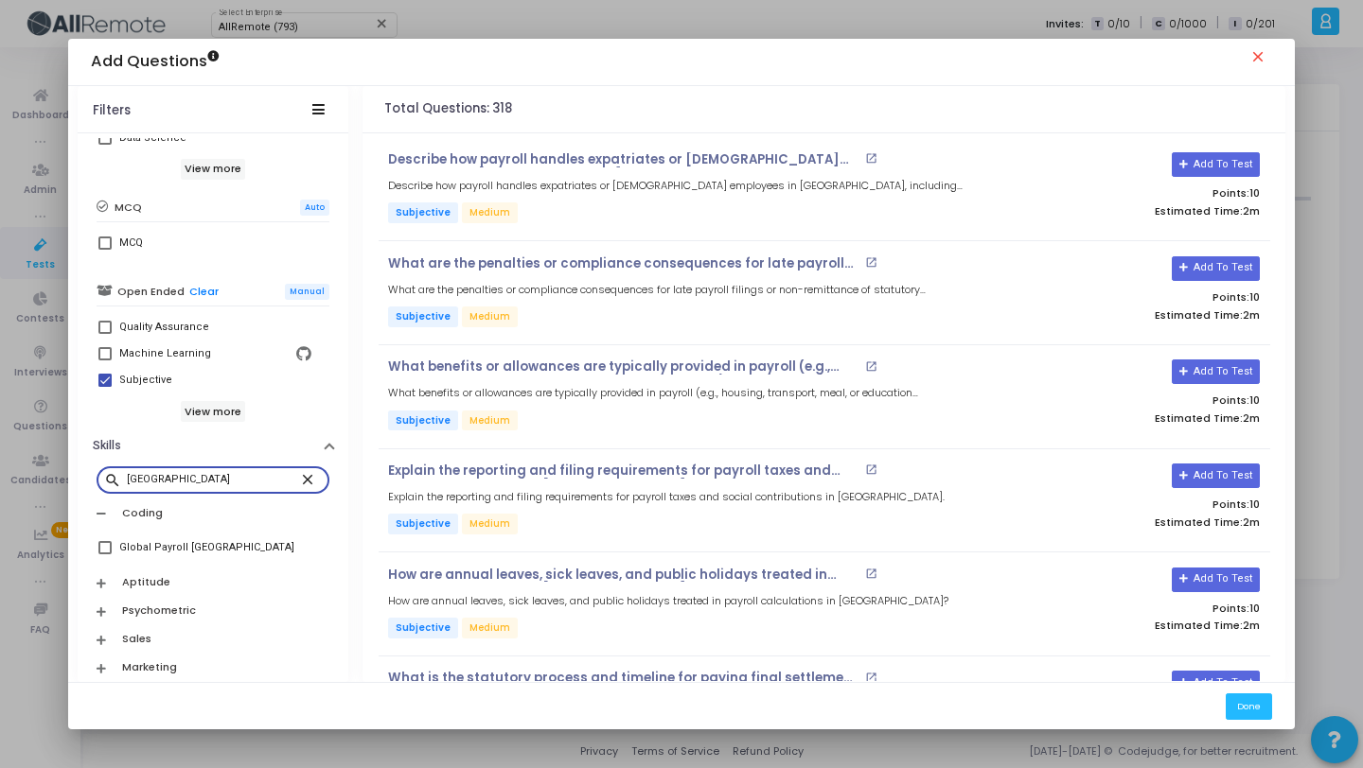
scroll to position [496, 0]
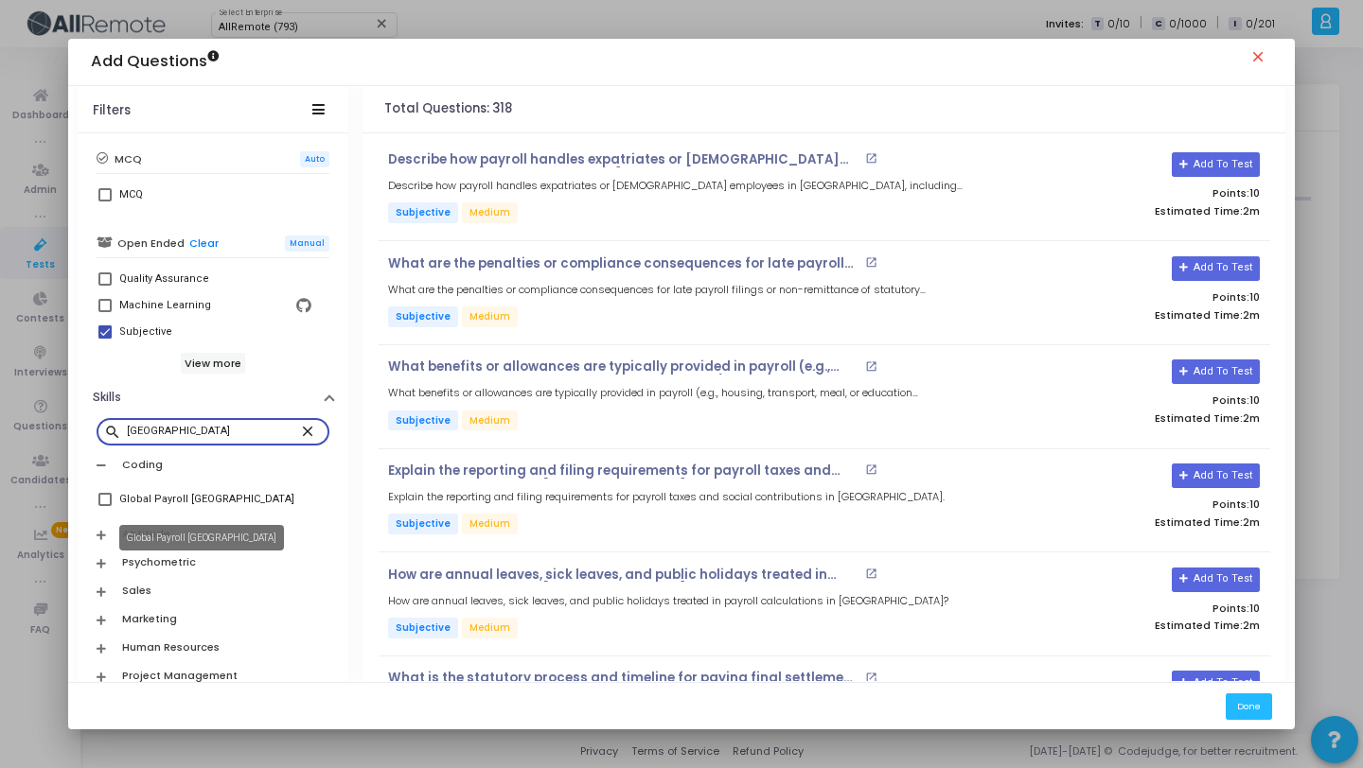
type input "[GEOGRAPHIC_DATA]"
click at [187, 504] on div "Global Payroll [GEOGRAPHIC_DATA]" at bounding box center [206, 499] width 175 height 23
click at [105, 506] on input "Global Payroll [GEOGRAPHIC_DATA]" at bounding box center [104, 506] width 1 height 1
checkbox input "true"
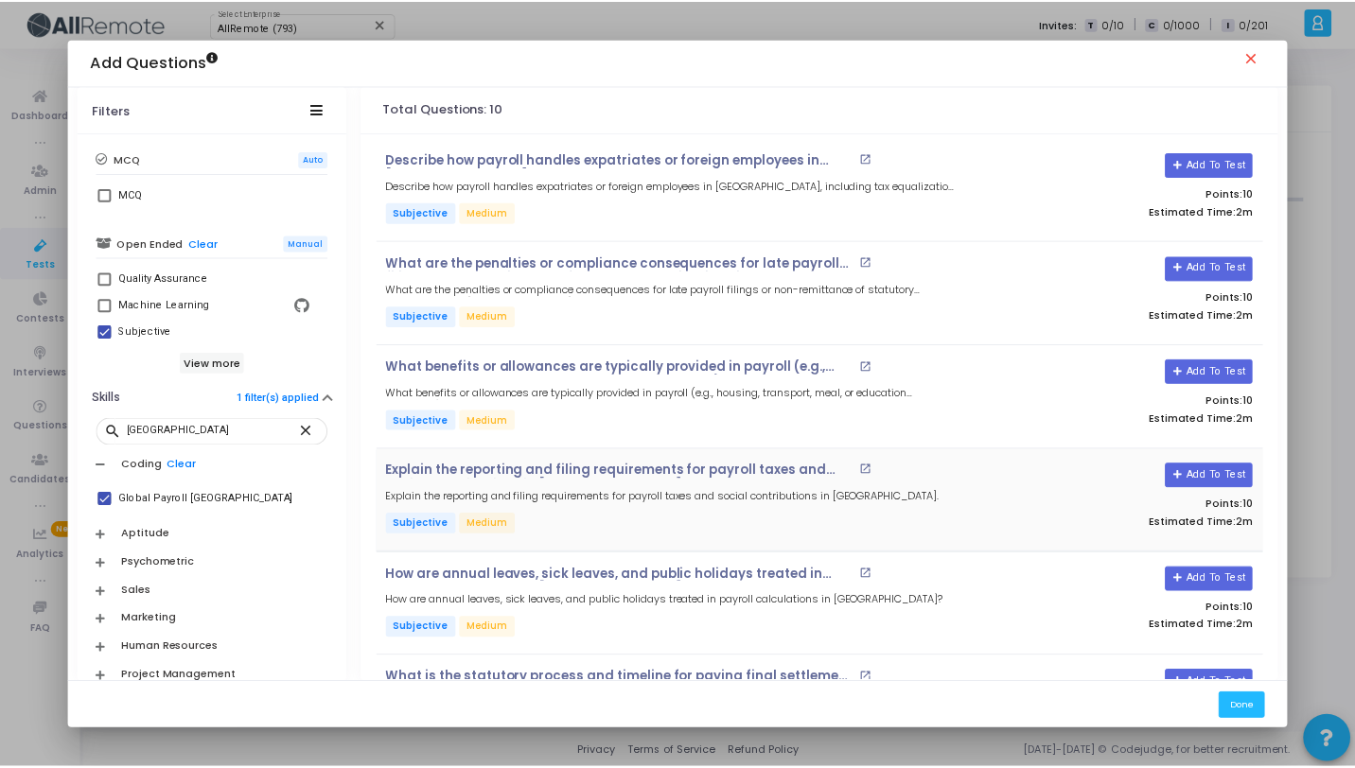
scroll to position [504, 0]
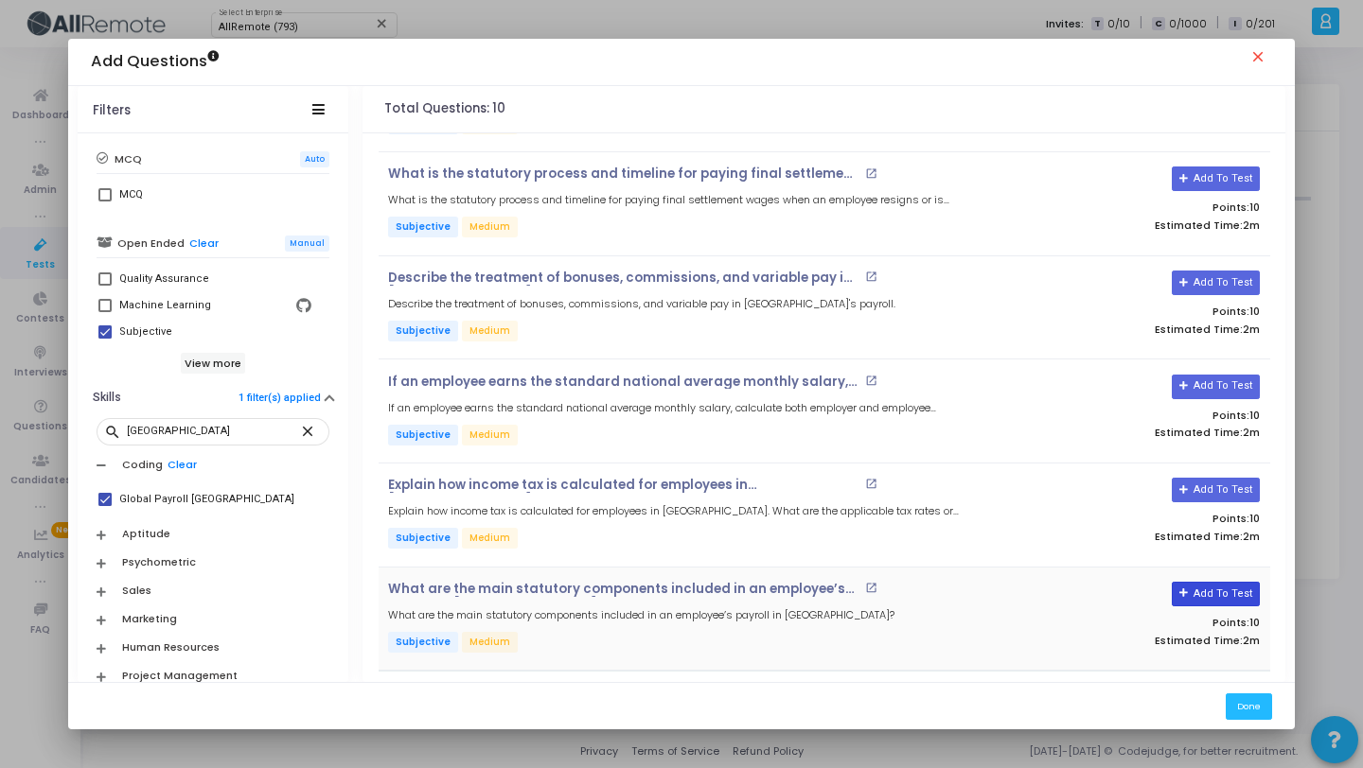
click at [1196, 585] on button "Add To Test" at bounding box center [1216, 594] width 88 height 25
click at [1208, 482] on button "Add To Test" at bounding box center [1216, 490] width 88 height 25
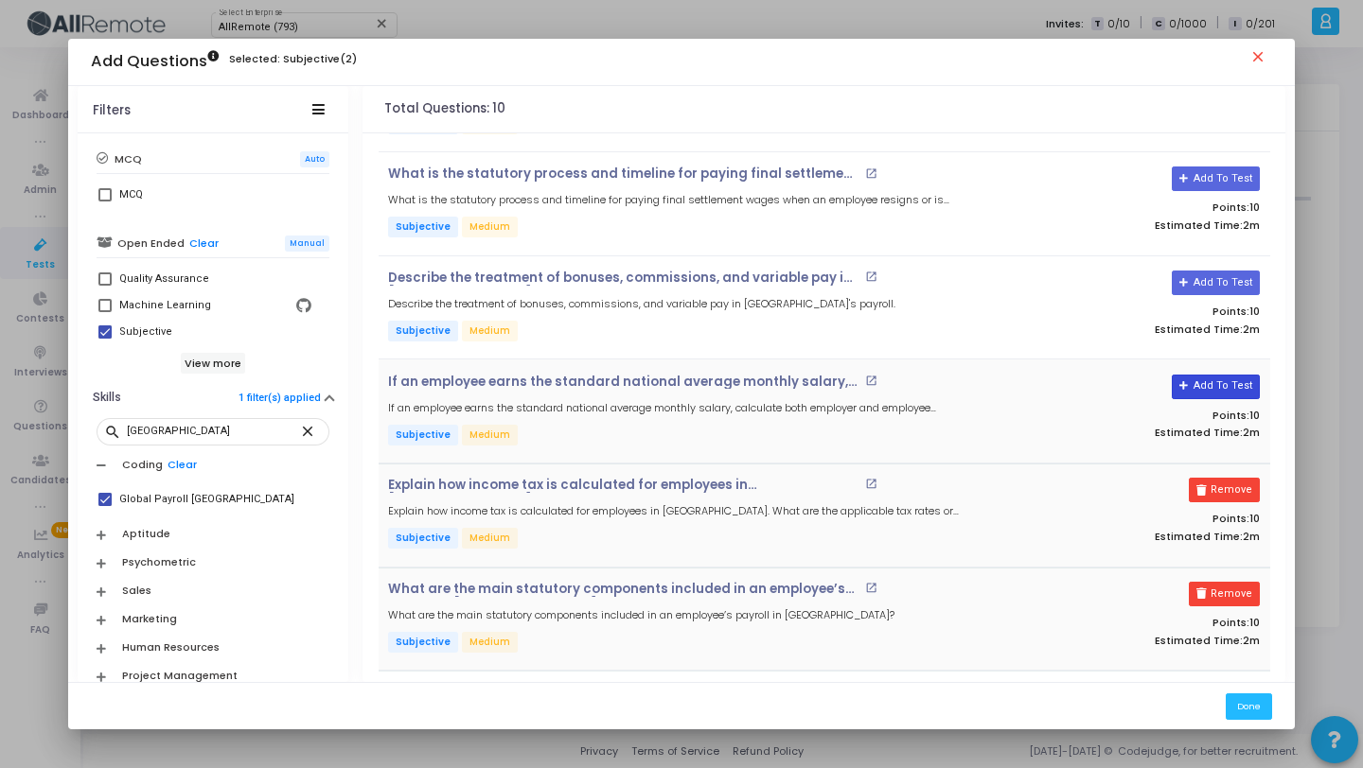
click at [1198, 380] on button "Add To Test" at bounding box center [1216, 387] width 88 height 25
click at [1215, 273] on button "Add To Test" at bounding box center [1209, 283] width 88 height 25
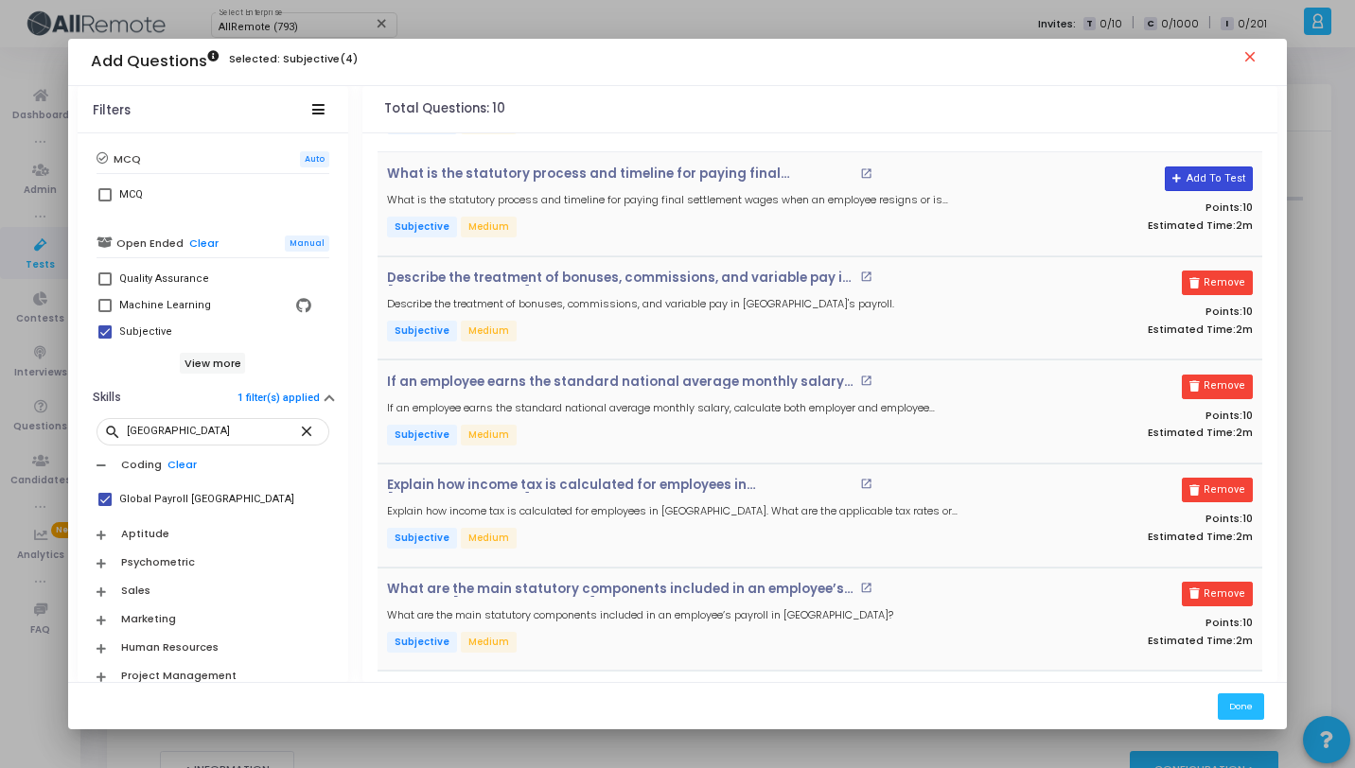
click at [1215, 182] on button "Add To Test" at bounding box center [1209, 179] width 88 height 25
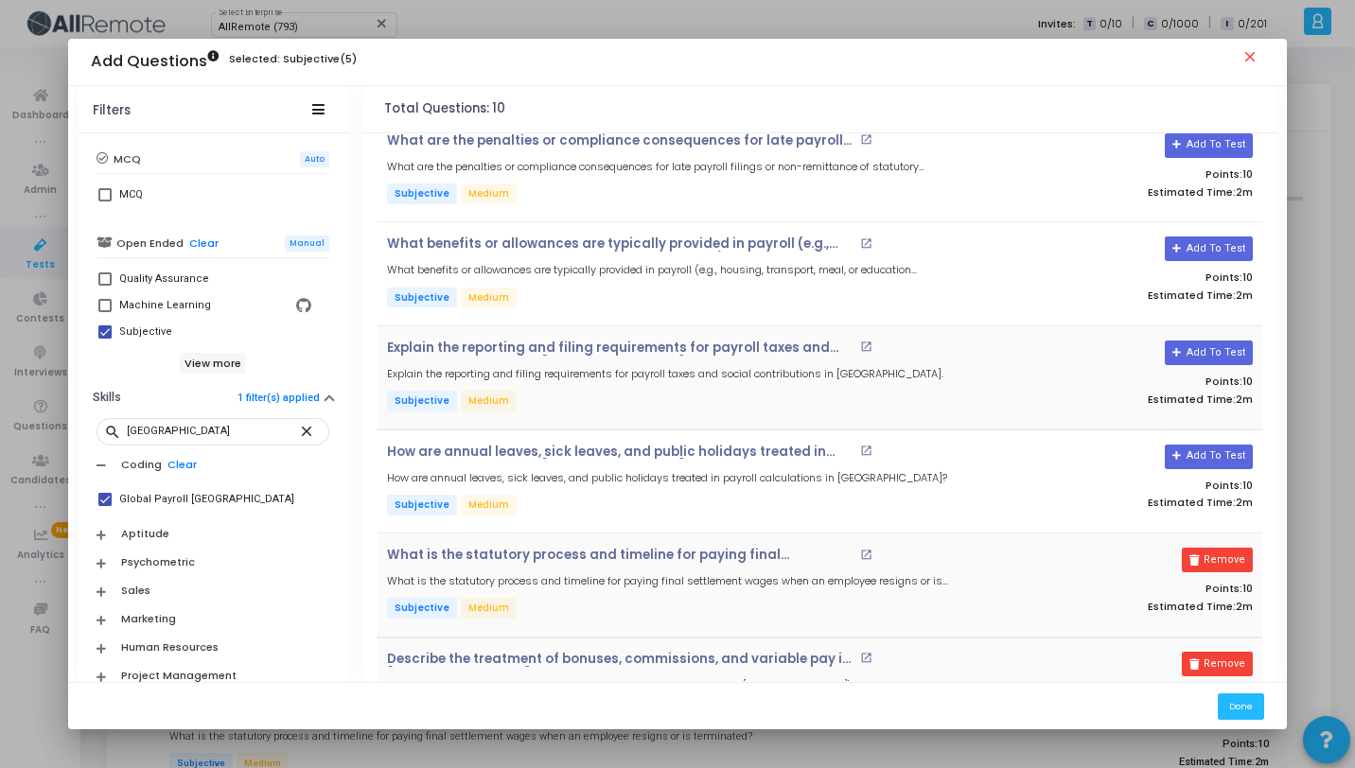
scroll to position [96, 0]
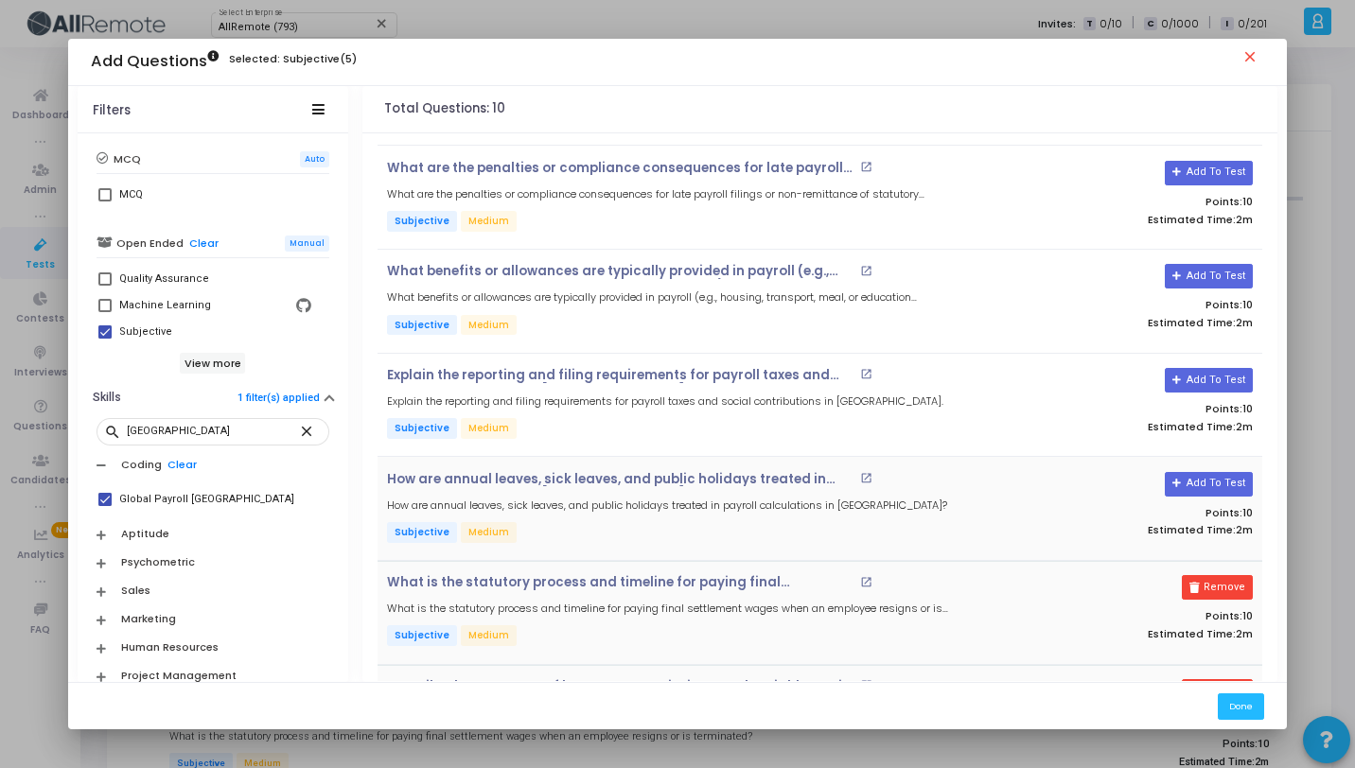
click at [1212, 494] on div "Add To Test Points: 10 Estimated Time: 2m" at bounding box center [1114, 509] width 295 height 74
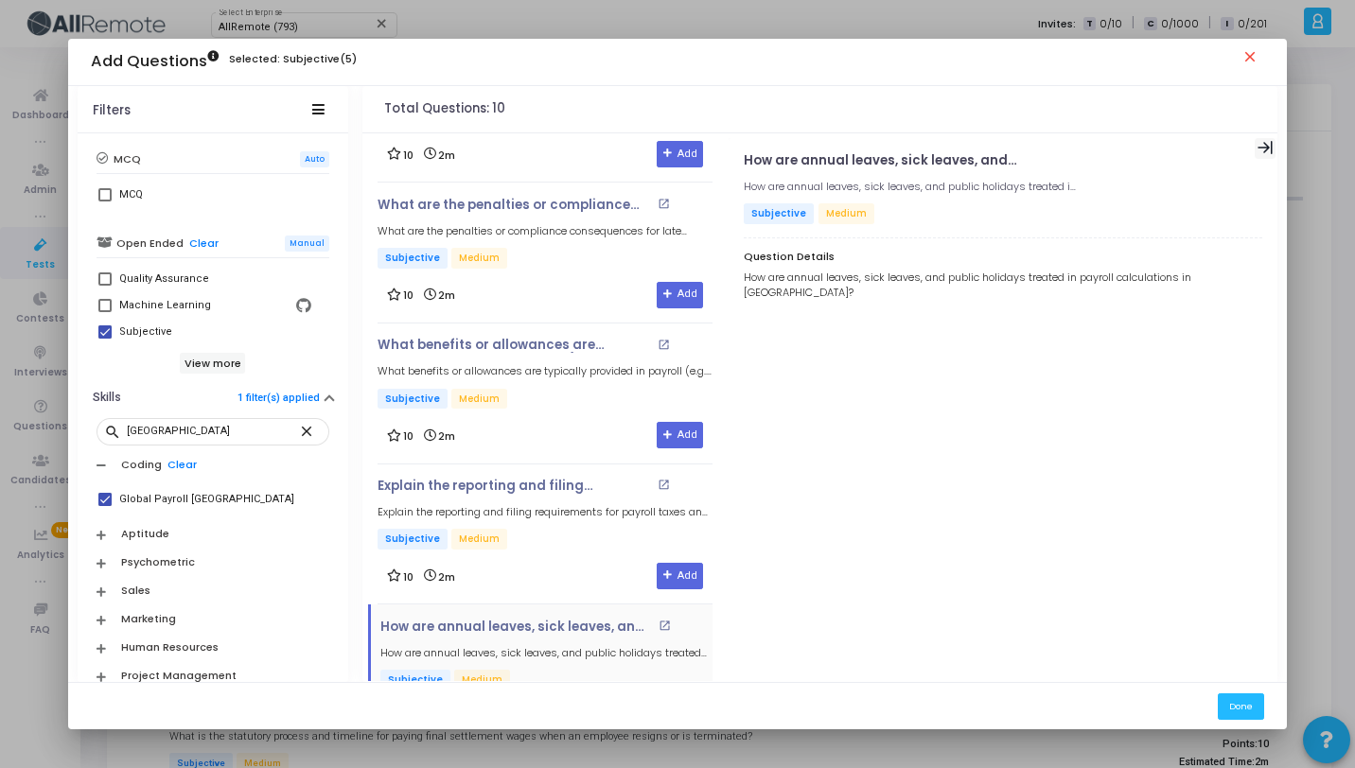
click at [1268, 143] on icon at bounding box center [1265, 147] width 15 height 13
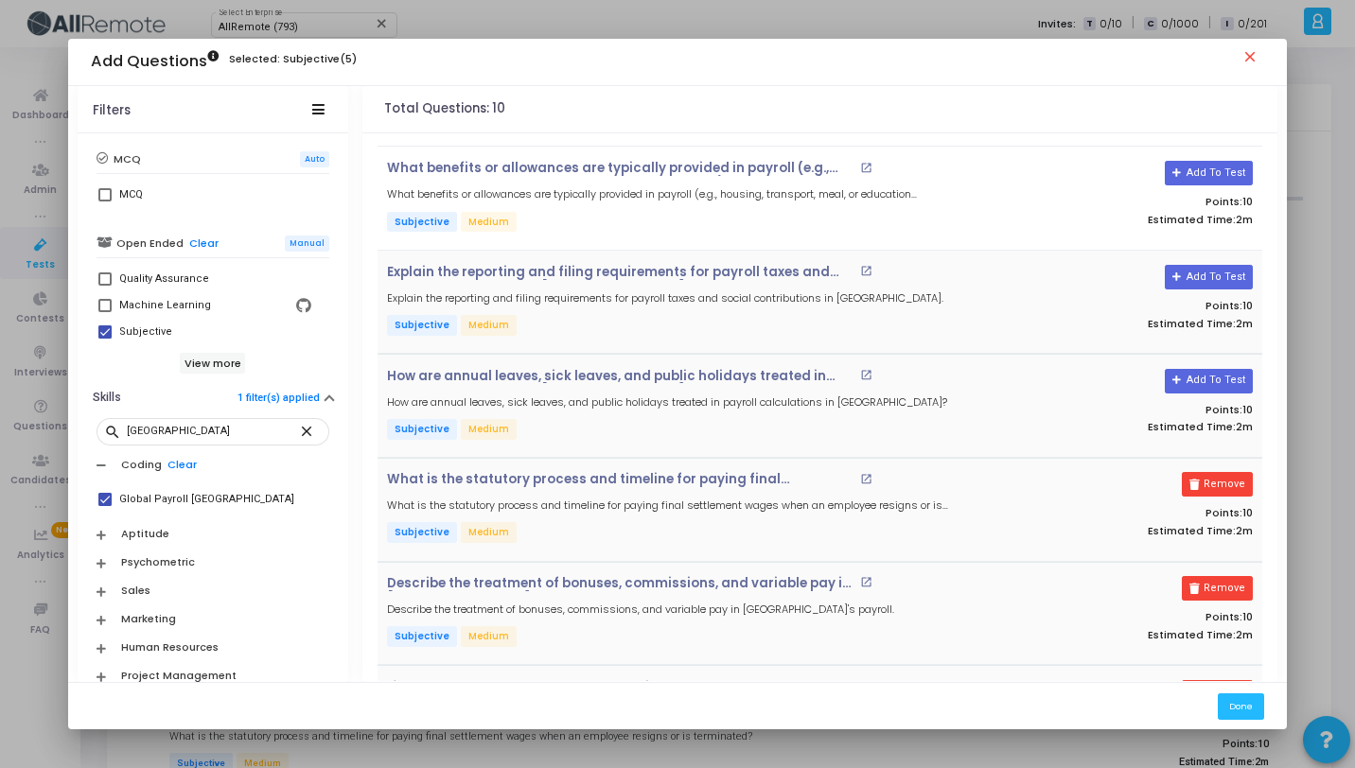
scroll to position [0, 0]
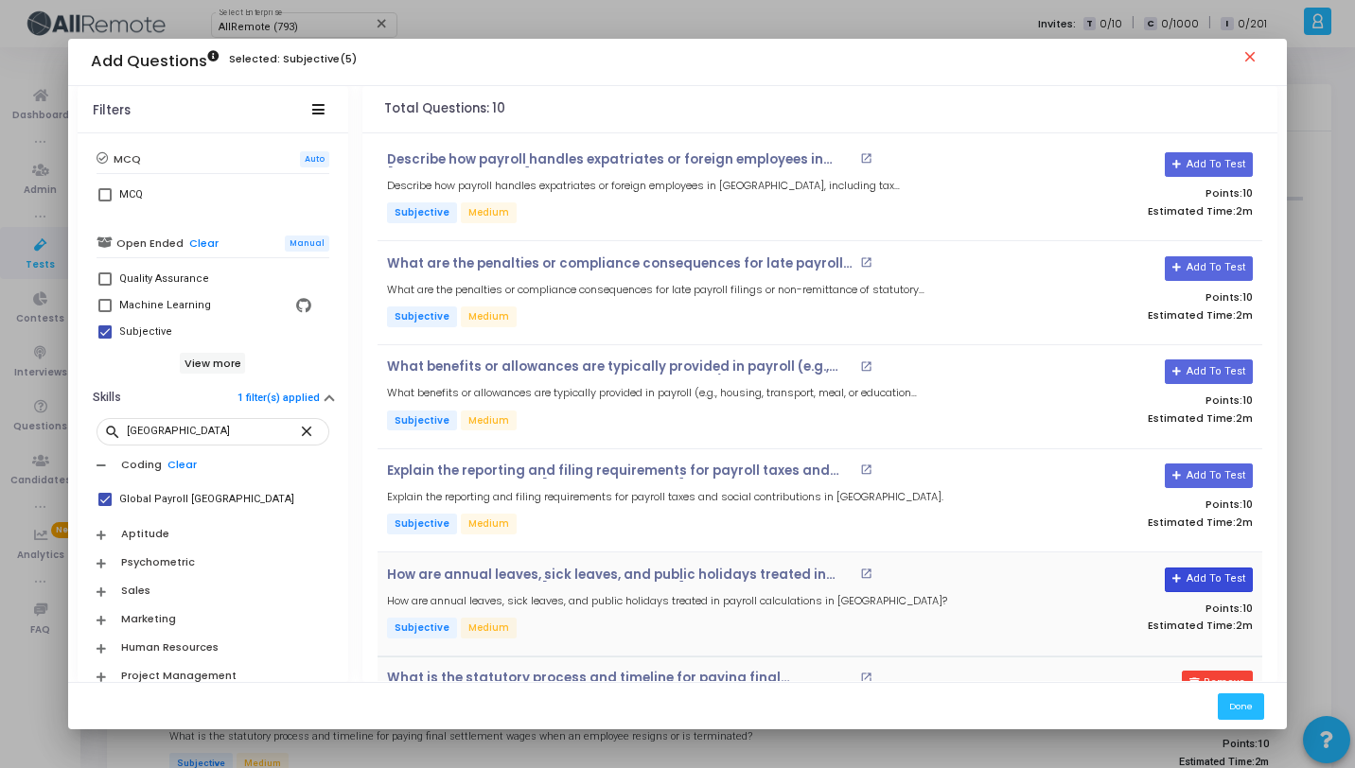
click at [1212, 575] on button "Add To Test" at bounding box center [1209, 580] width 88 height 25
click at [1211, 474] on button "Add To Test" at bounding box center [1209, 476] width 88 height 25
click at [1204, 367] on button "Add To Test" at bounding box center [1209, 372] width 88 height 25
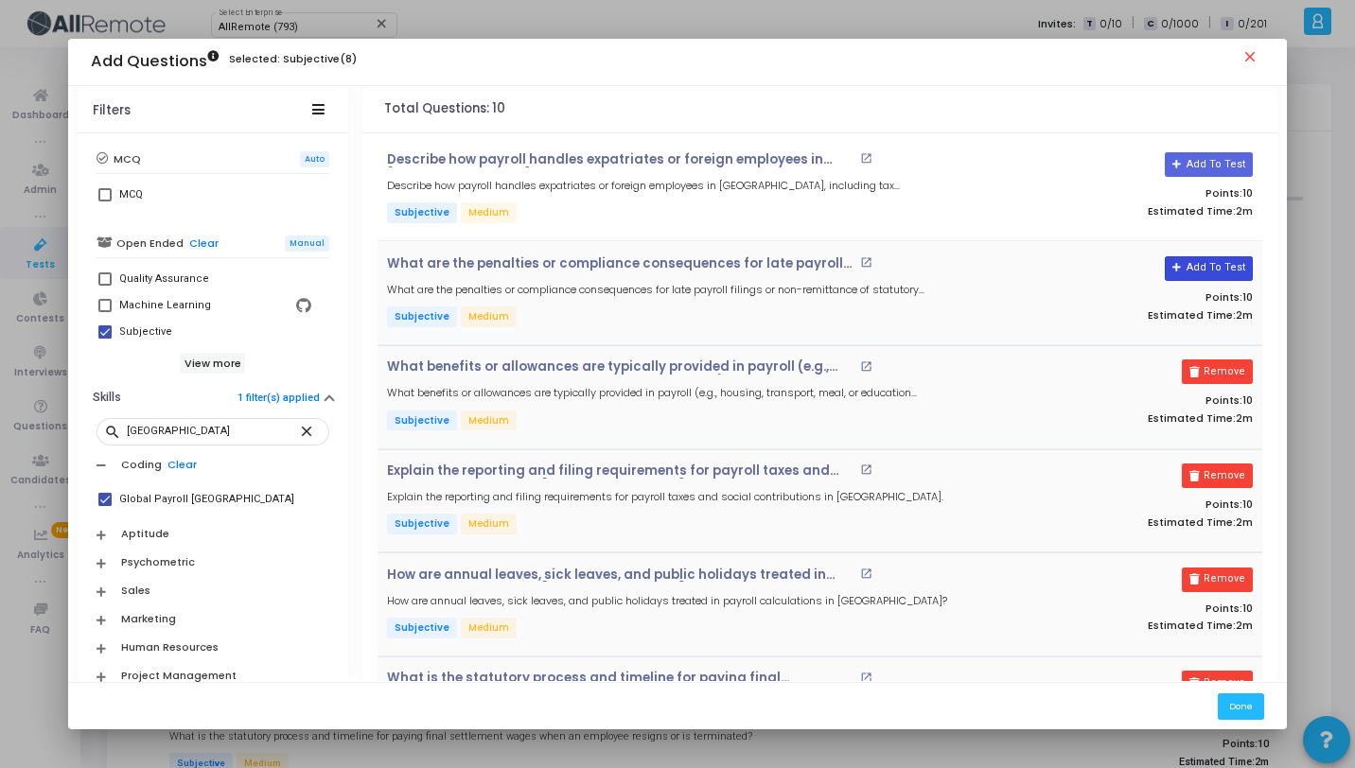
click at [1208, 276] on button "Add To Test" at bounding box center [1209, 268] width 88 height 25
click at [1203, 169] on button "Add To Test" at bounding box center [1209, 164] width 88 height 25
click at [1244, 703] on button "Done" at bounding box center [1241, 707] width 46 height 26
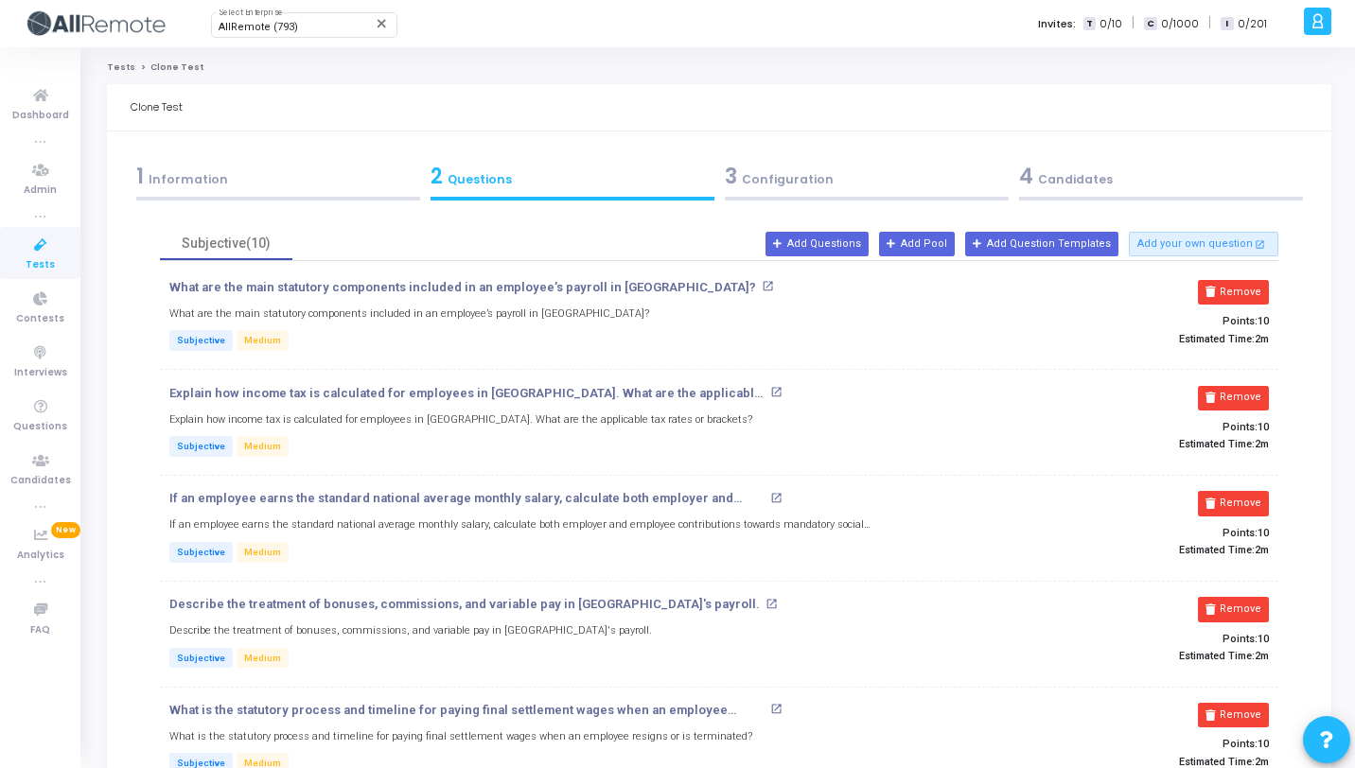
click at [836, 182] on div "3 Configuration" at bounding box center [867, 176] width 284 height 31
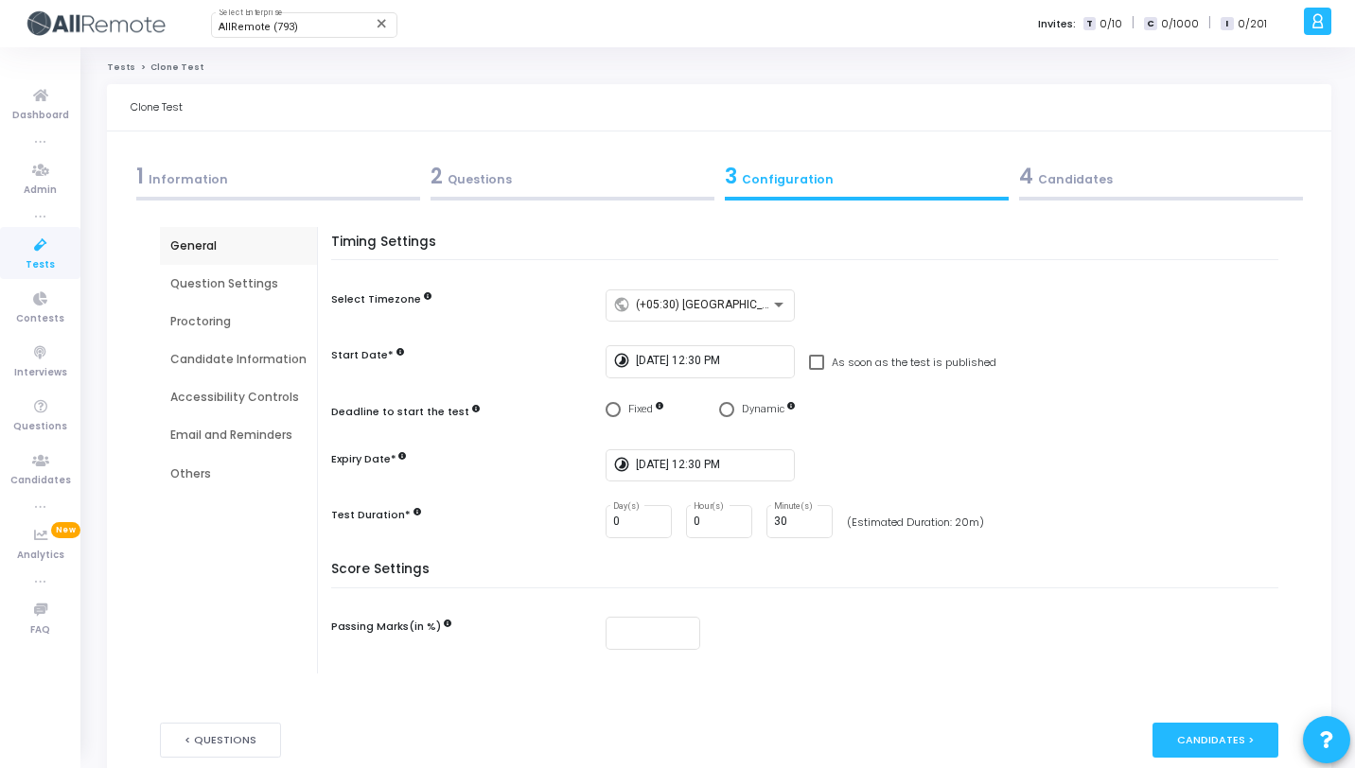
click at [1103, 182] on div "4 Candidates" at bounding box center [1161, 176] width 284 height 31
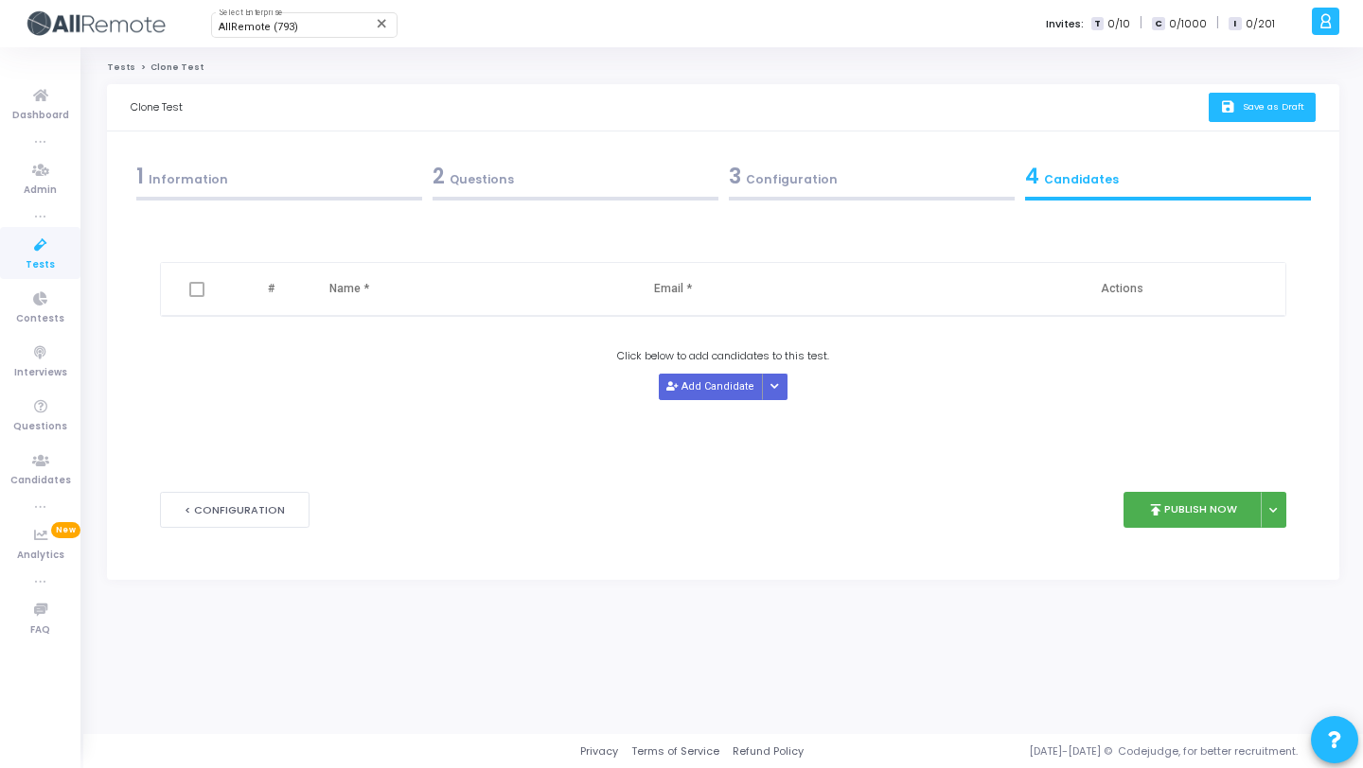
click at [1307, 106] on button "save Save as Draft" at bounding box center [1261, 107] width 107 height 29
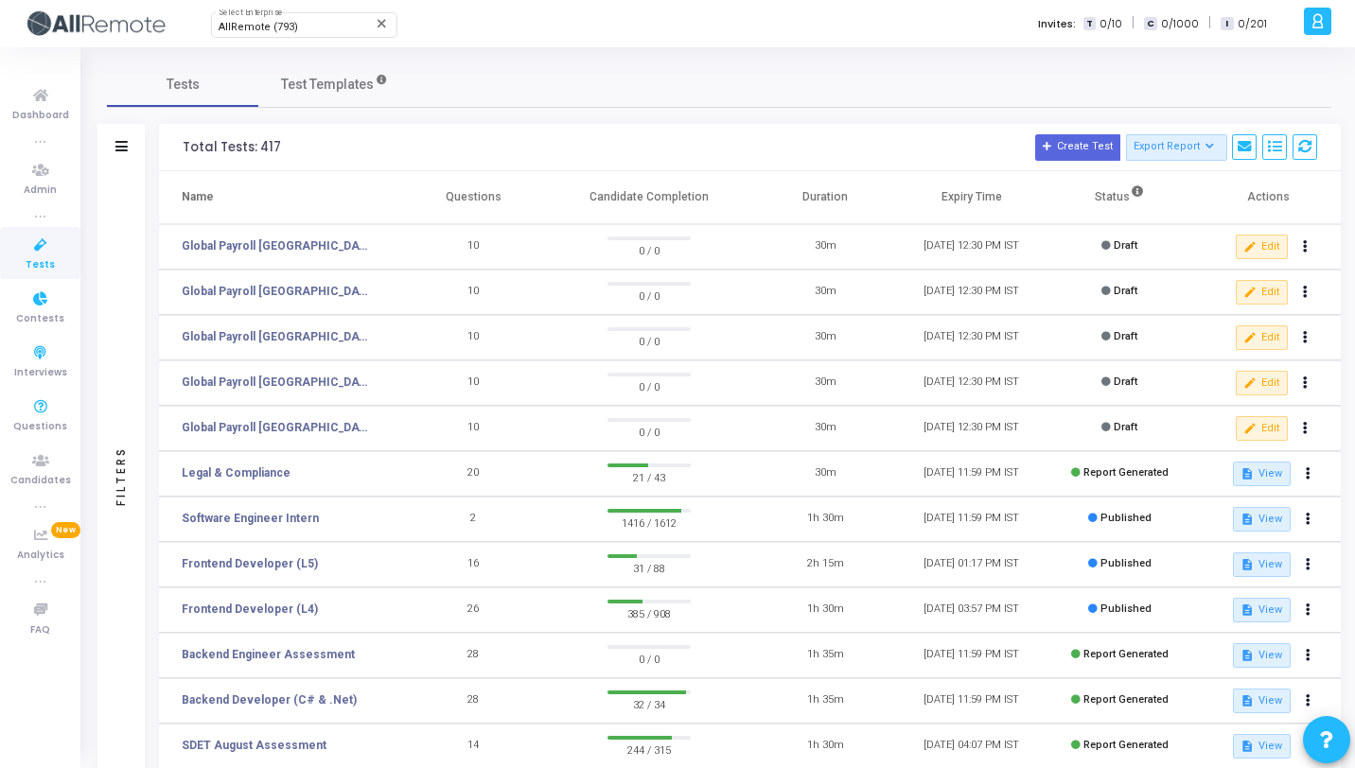
click at [38, 248] on icon at bounding box center [41, 246] width 40 height 24
